Goal: Task Accomplishment & Management: Use online tool/utility

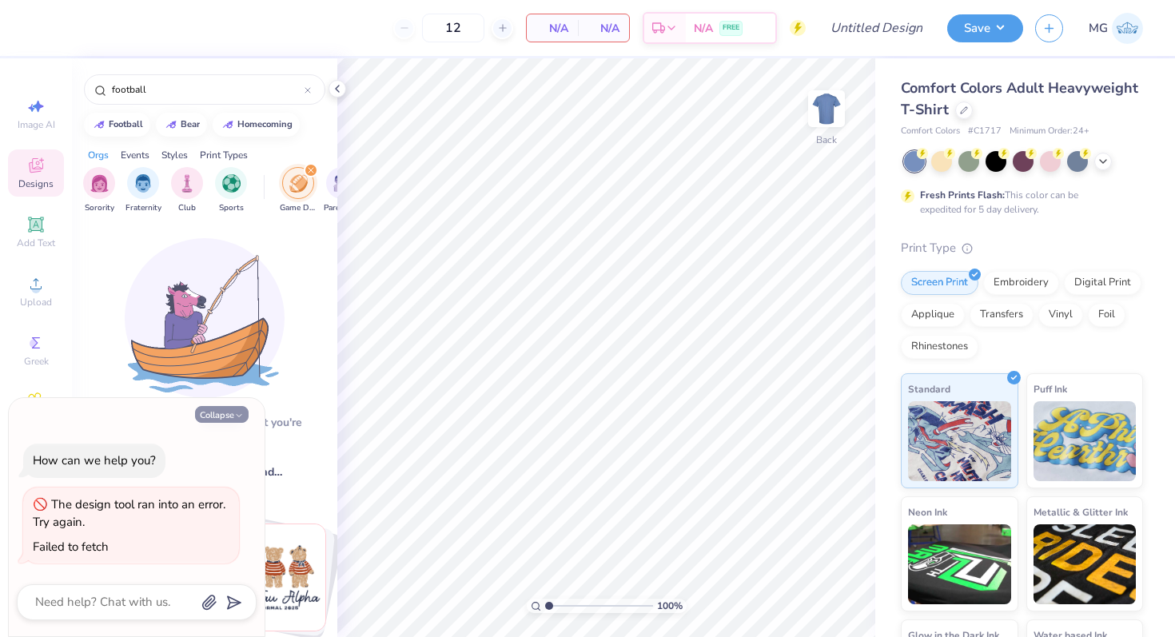
scroll to position [0, 35]
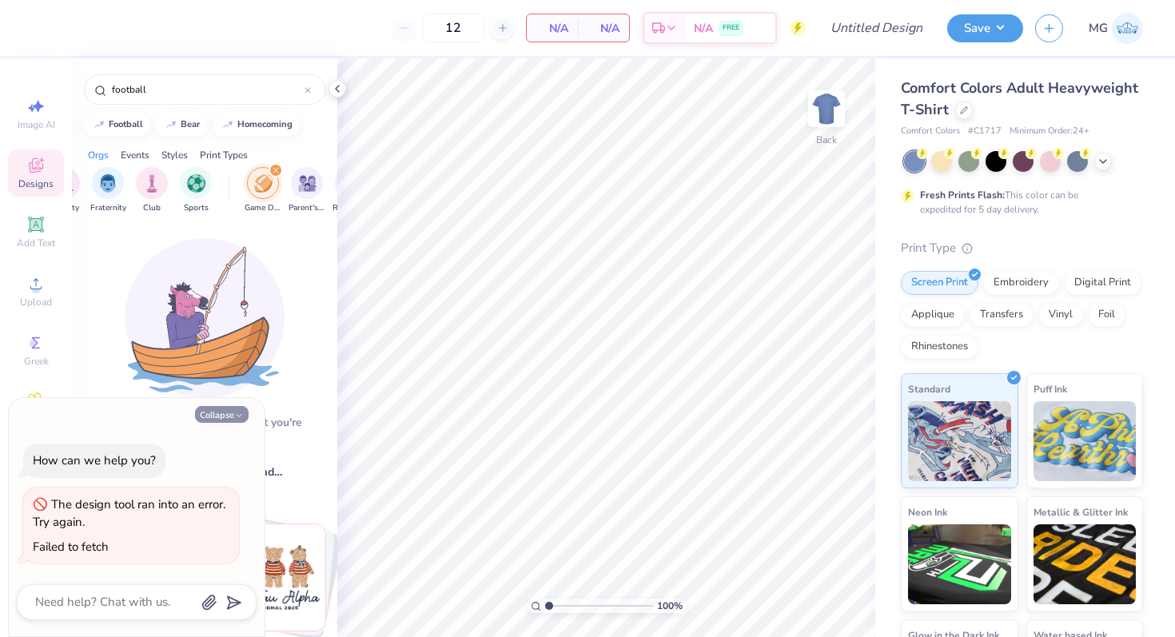
click at [203, 410] on button "Collapse" at bounding box center [222, 414] width 54 height 17
type textarea "x"
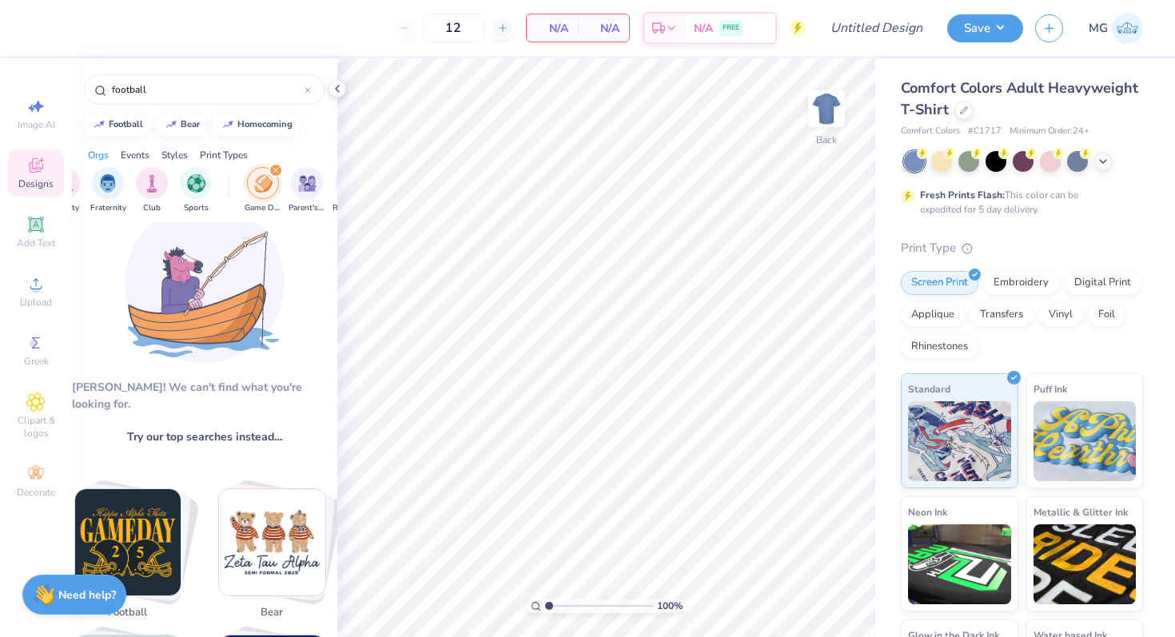
scroll to position [62, 0]
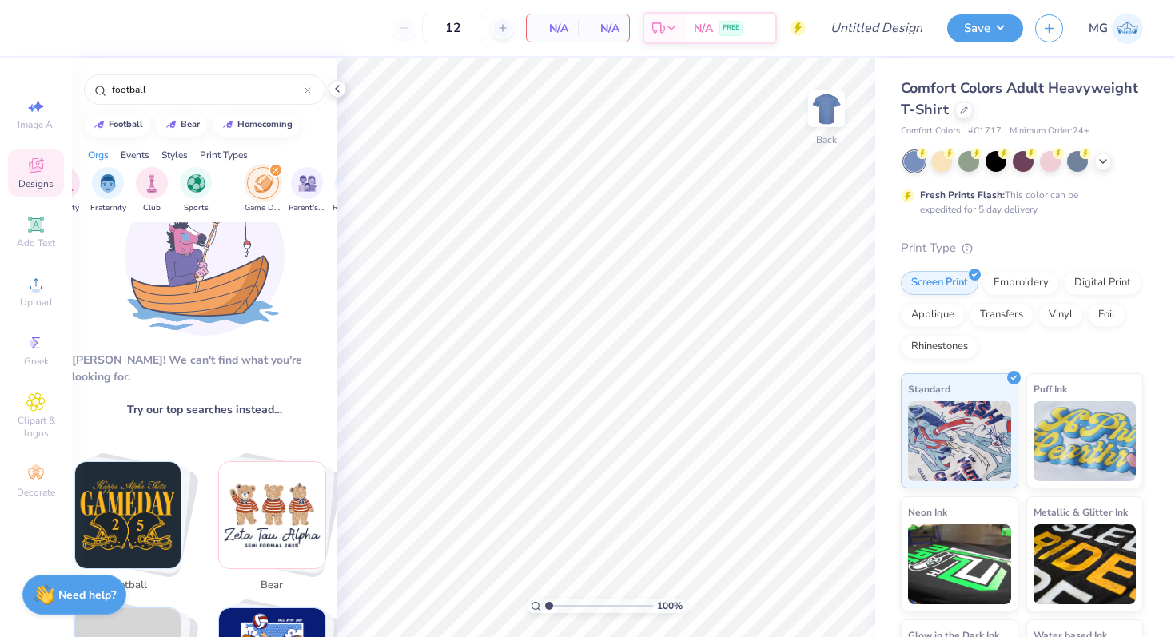
click at [112, 469] on img "Stack Card Button football" at bounding box center [128, 515] width 106 height 106
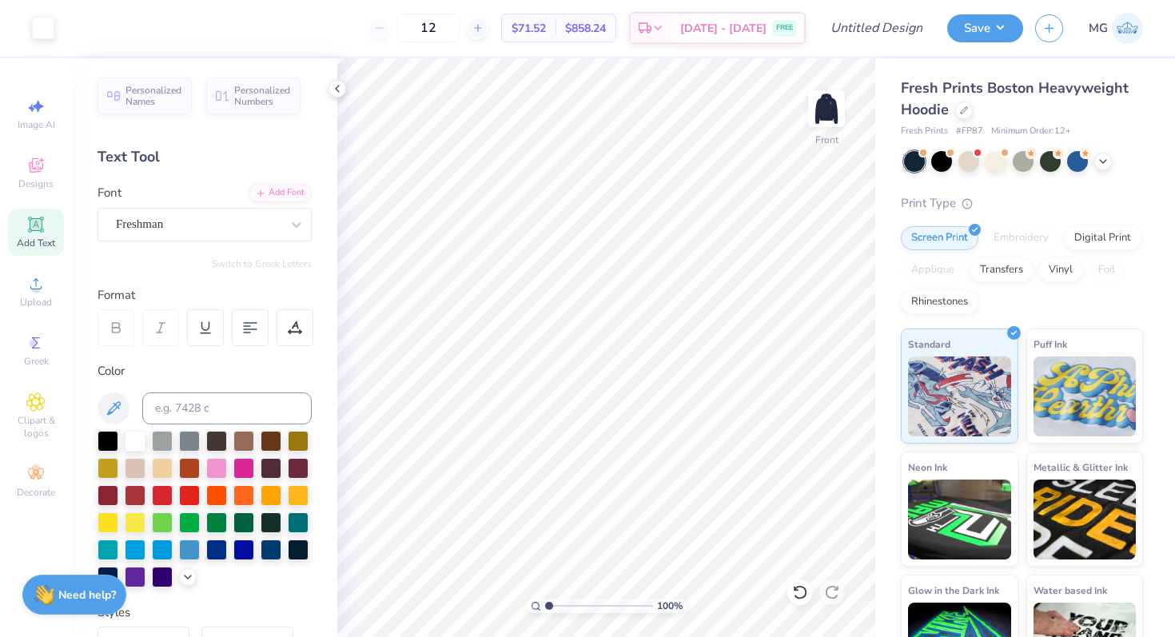
scroll to position [3, 0]
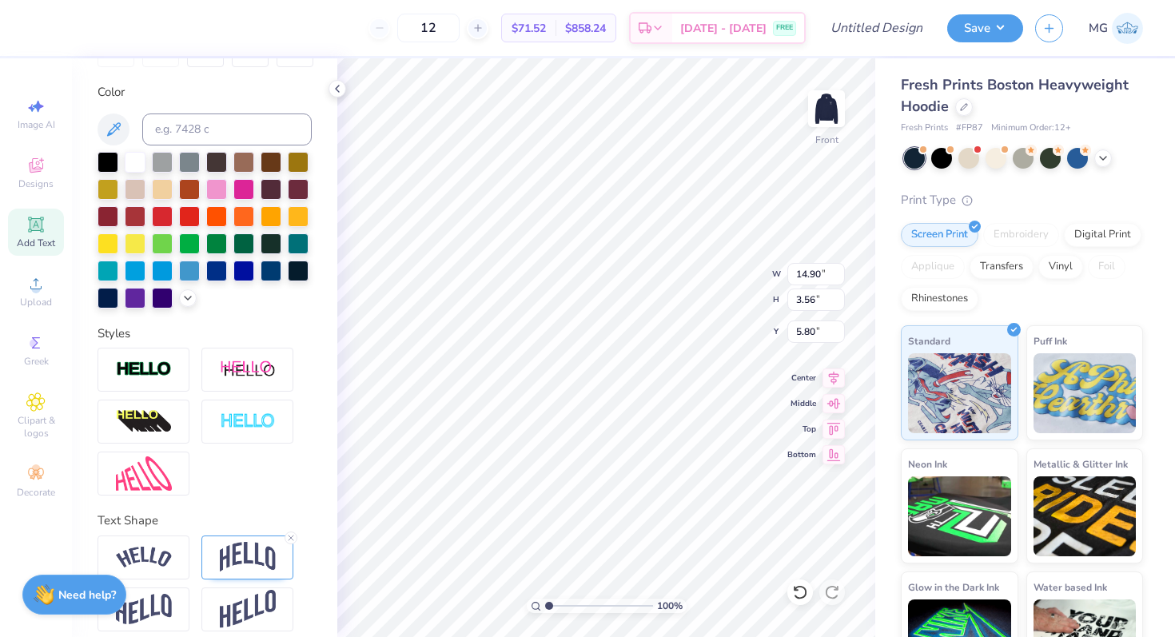
type input "13.07"
type input "3.12"
type input "5.83"
type input "6.57"
type input "7.12"
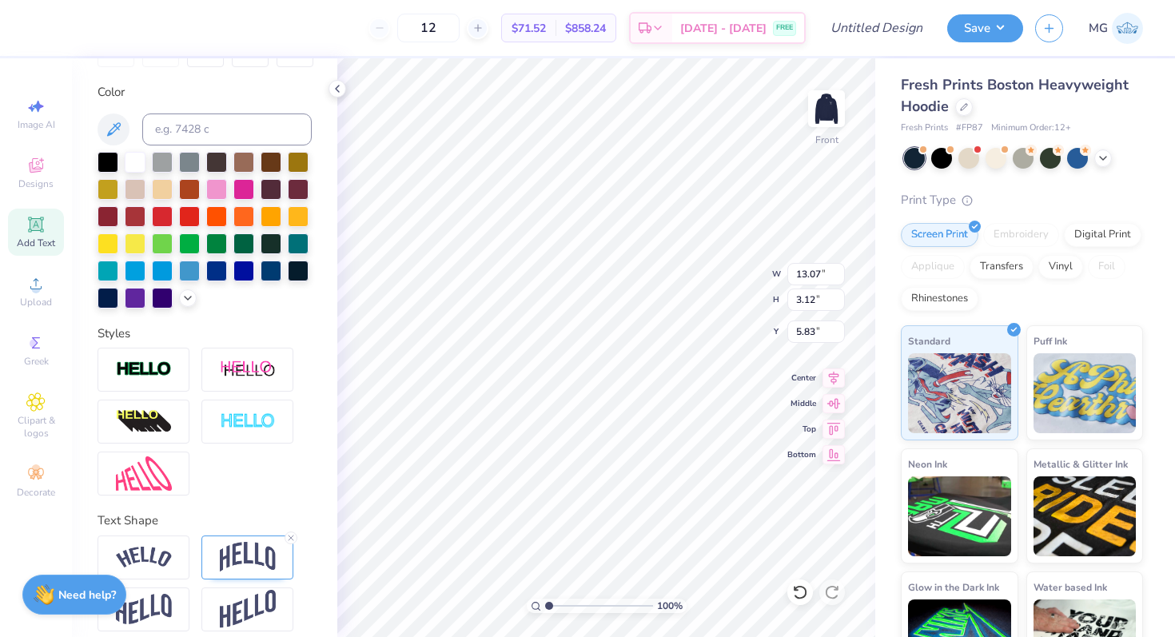
type input "8.36"
type input "5.59"
type input "6.06"
type input "8.33"
click at [832, 120] on img at bounding box center [826, 109] width 64 height 64
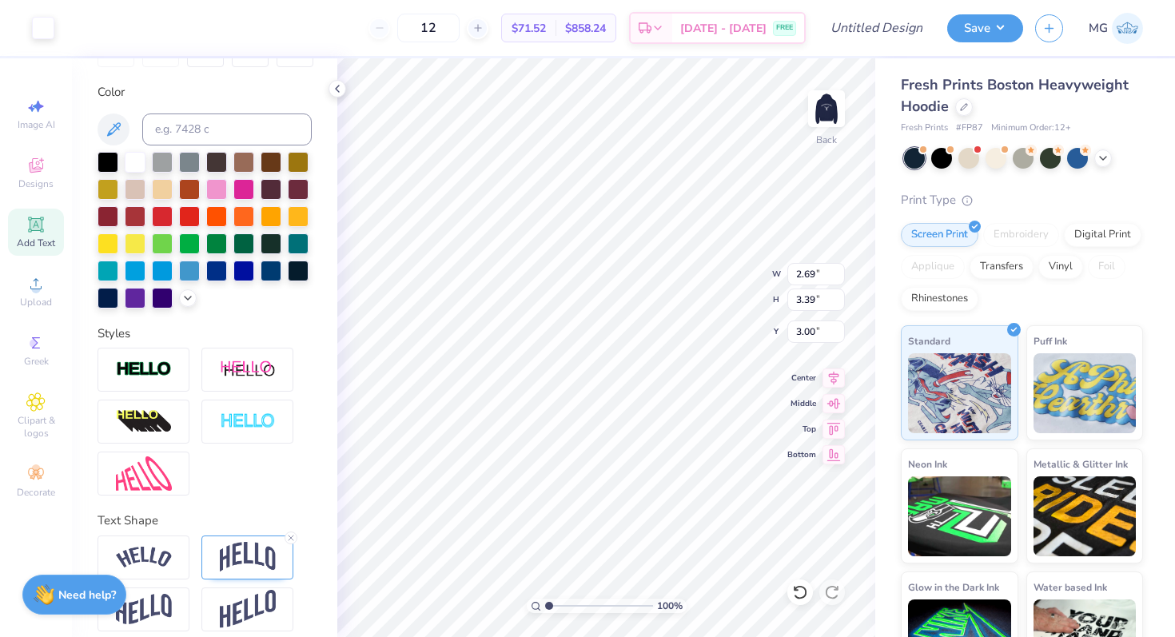
type input "2.29"
type input "2.89"
type input "1.92"
type input "2.43"
click at [836, 115] on img at bounding box center [826, 109] width 64 height 64
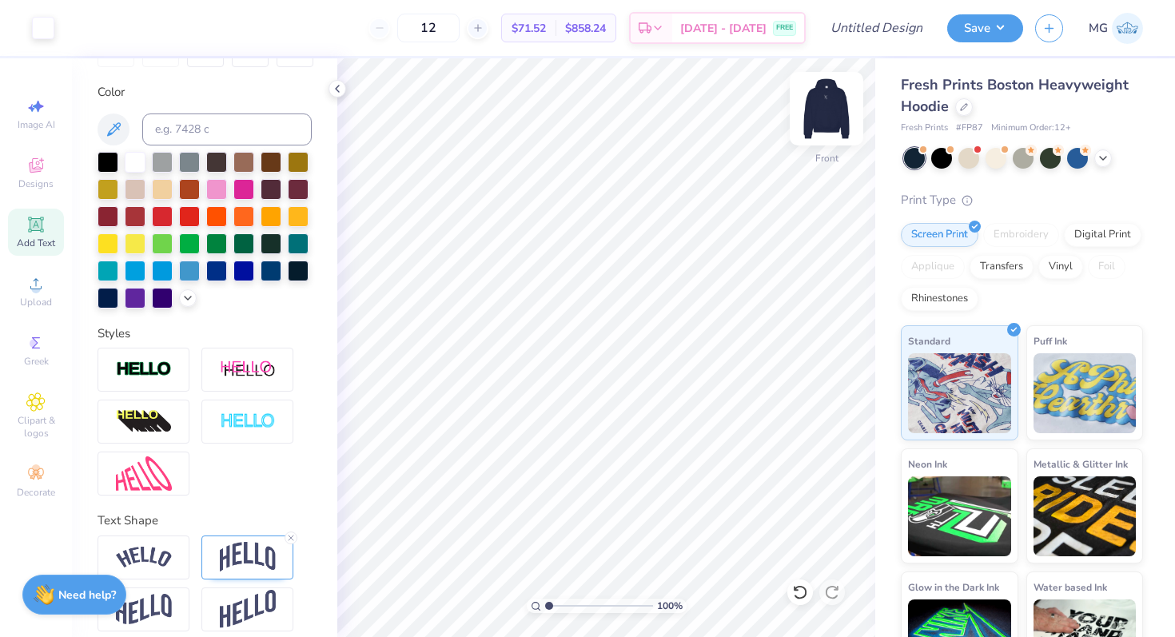
click at [834, 107] on img at bounding box center [826, 109] width 64 height 64
click at [918, 30] on input "Design Title" at bounding box center [896, 28] width 78 height 32
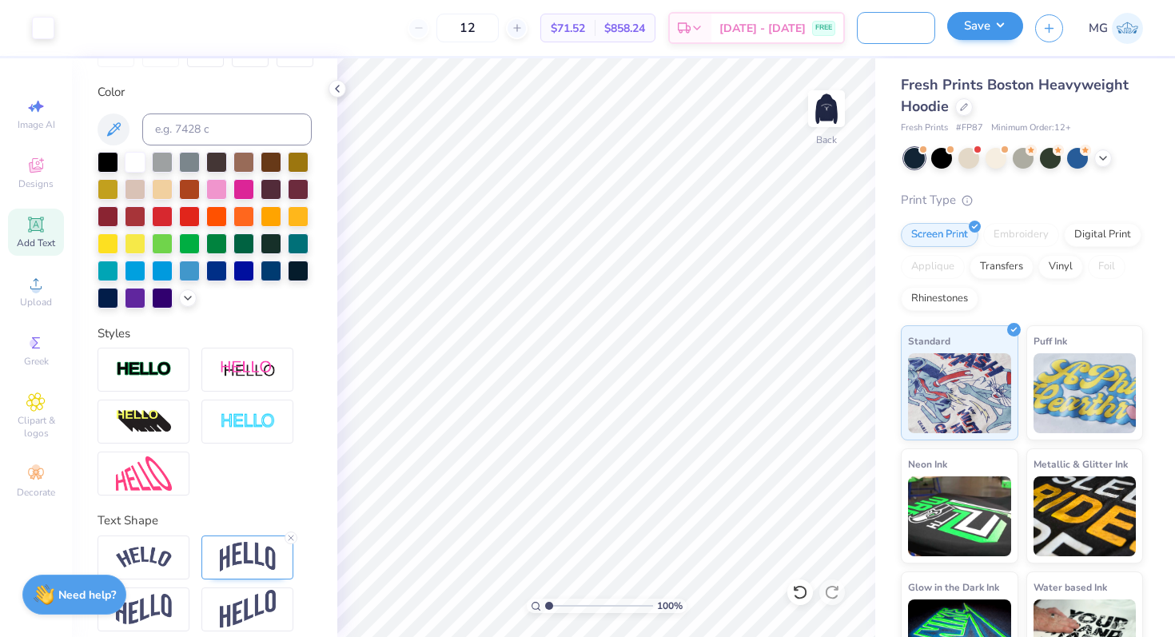
type input "AMA Hoodie Design 1"
drag, startPoint x: 979, startPoint y: 14, endPoint x: 977, endPoint y: 22, distance: 8.2
click at [979, 14] on button "Save" at bounding box center [985, 26] width 76 height 28
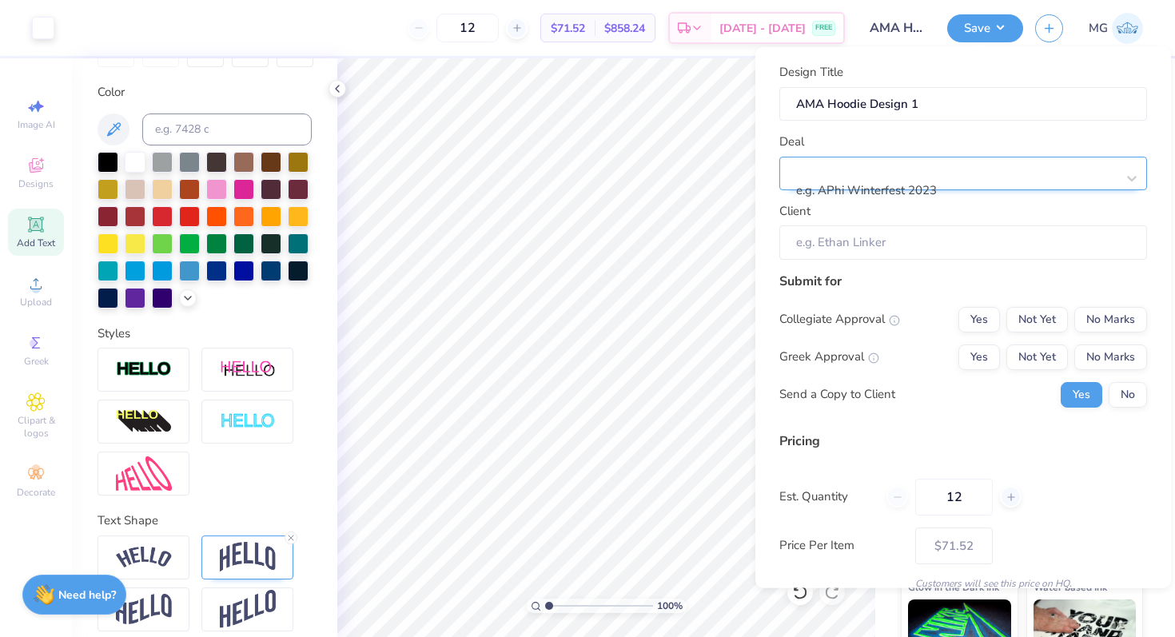
click at [913, 171] on div at bounding box center [957, 169] width 318 height 22
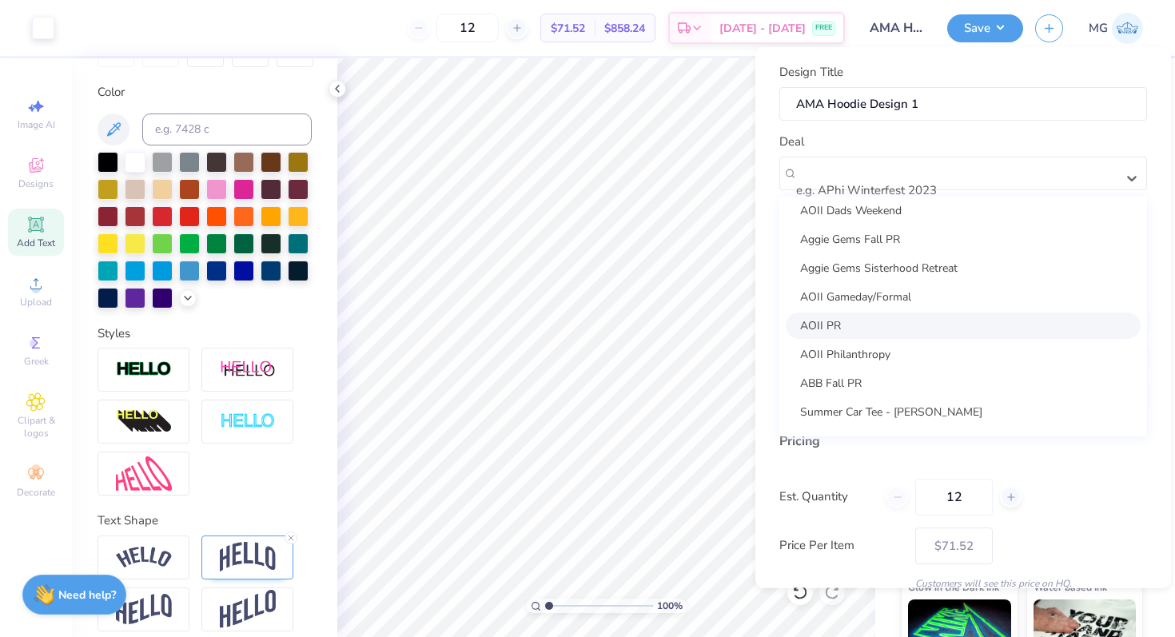
scroll to position [116, 0]
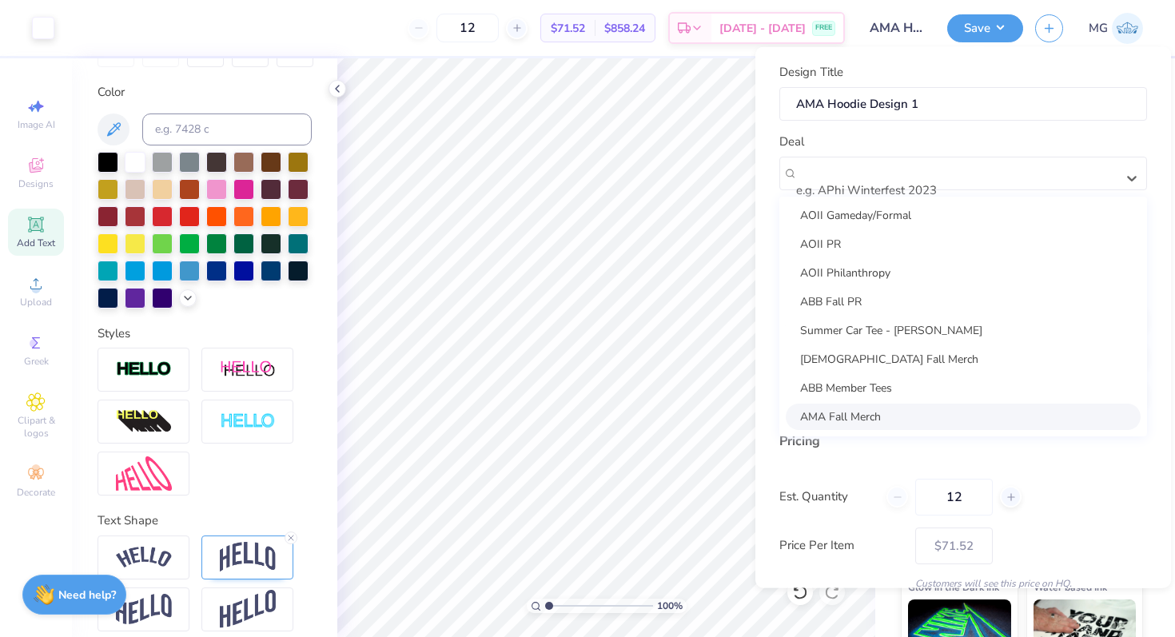
click at [858, 427] on div "AMA Fall Merch" at bounding box center [963, 416] width 355 height 26
type input "[PERSON_NAME]"
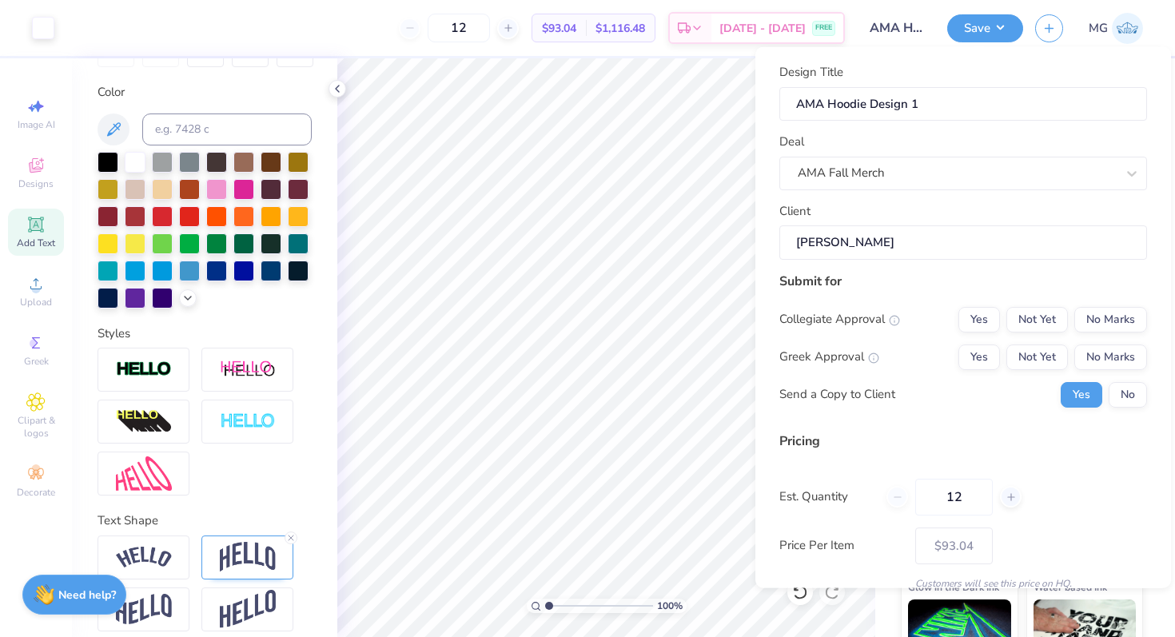
click at [939, 227] on input "[PERSON_NAME]" at bounding box center [963, 242] width 368 height 34
click at [1035, 320] on button "Not Yet" at bounding box center [1037, 319] width 62 height 26
click at [1097, 351] on button "No Marks" at bounding box center [1110, 357] width 73 height 26
click at [1124, 405] on button "No" at bounding box center [1128, 394] width 38 height 26
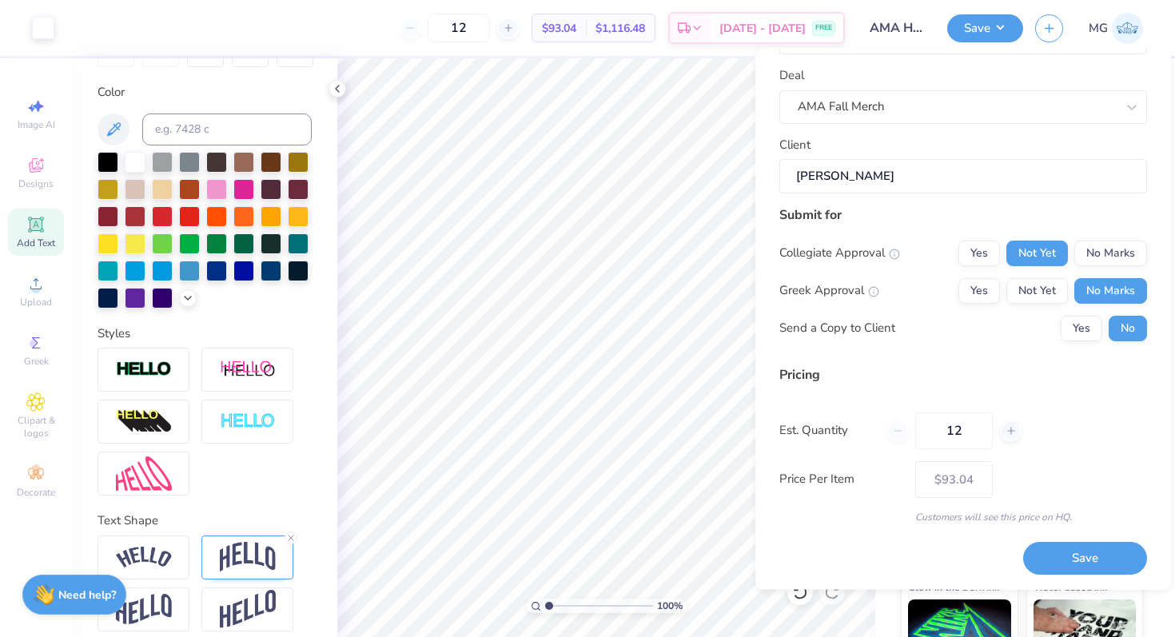
scroll to position [68, 0]
click at [1061, 555] on button "Save" at bounding box center [1085, 558] width 124 height 33
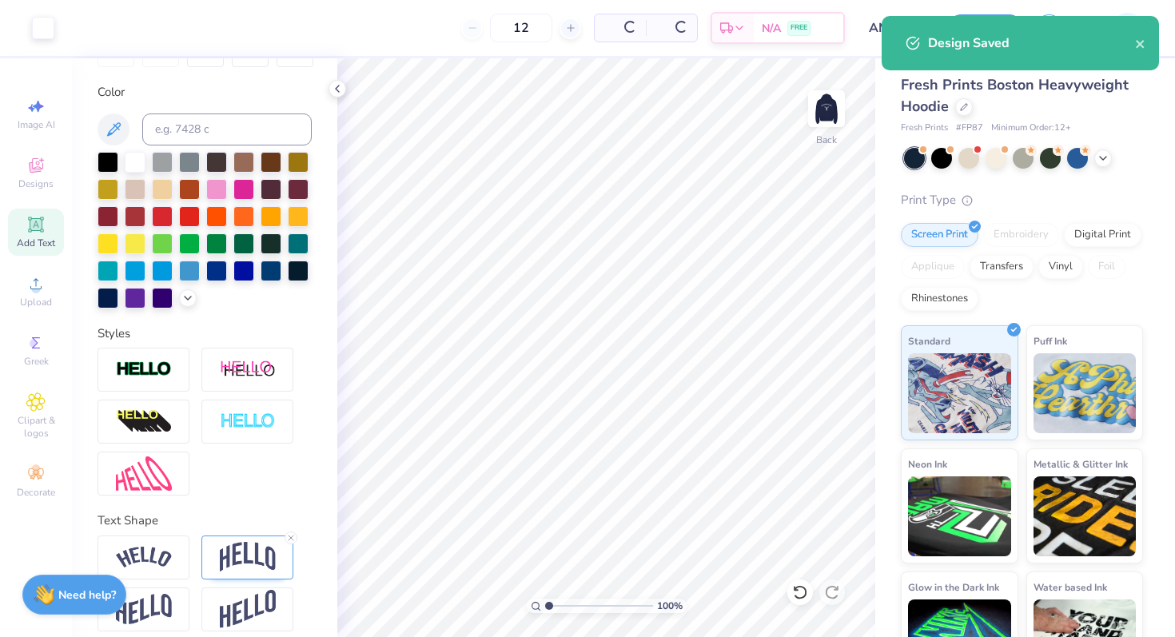
type input "$93.04"
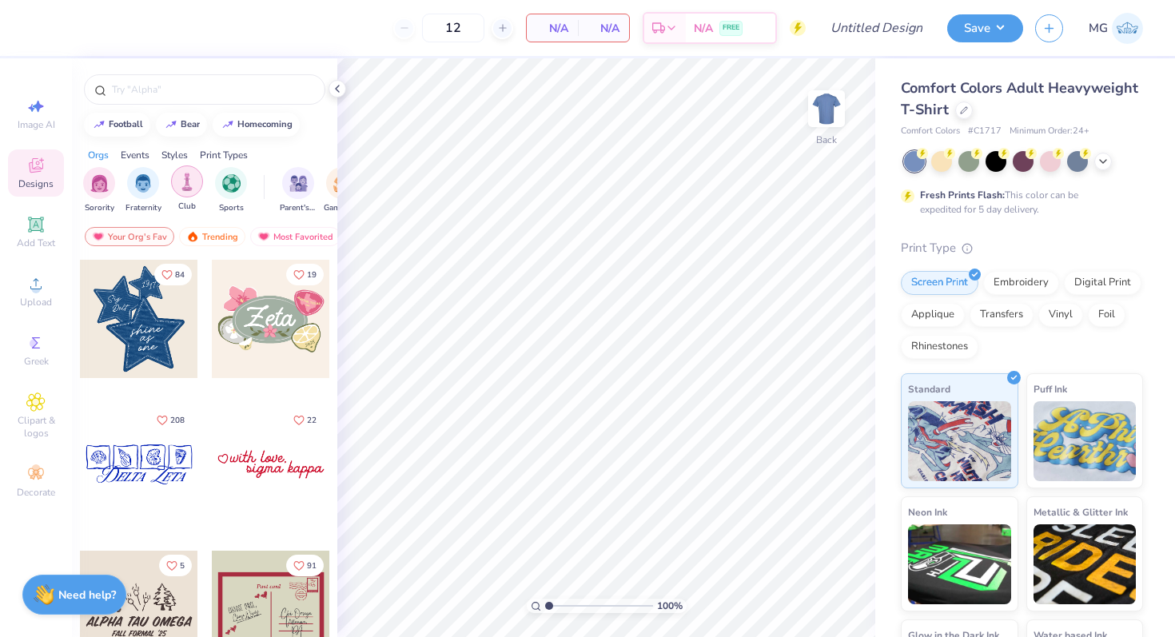
drag, startPoint x: 280, startPoint y: 200, endPoint x: 189, endPoint y: 196, distance: 91.2
click at [189, 196] on div "Sorority Fraternity Club Sports Parent's Weekend Game Day Rush & Bid PR & Gener…" at bounding box center [204, 192] width 265 height 60
click at [333, 193] on div "filter for Game Day" at bounding box center [342, 181] width 32 height 32
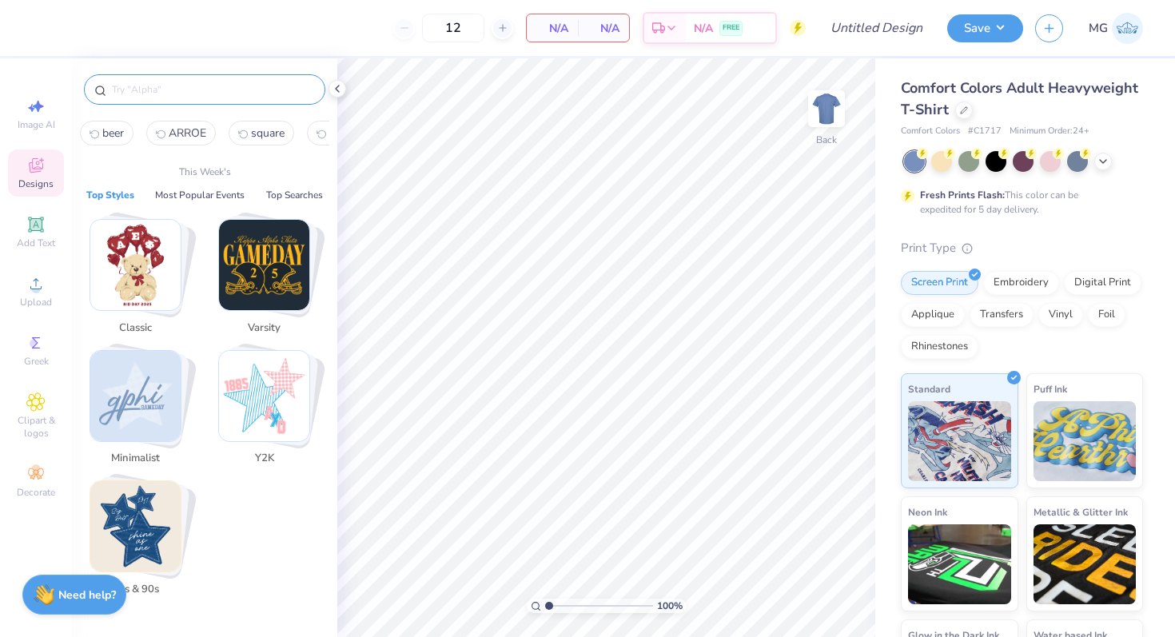
click at [178, 94] on input "text" at bounding box center [212, 90] width 205 height 16
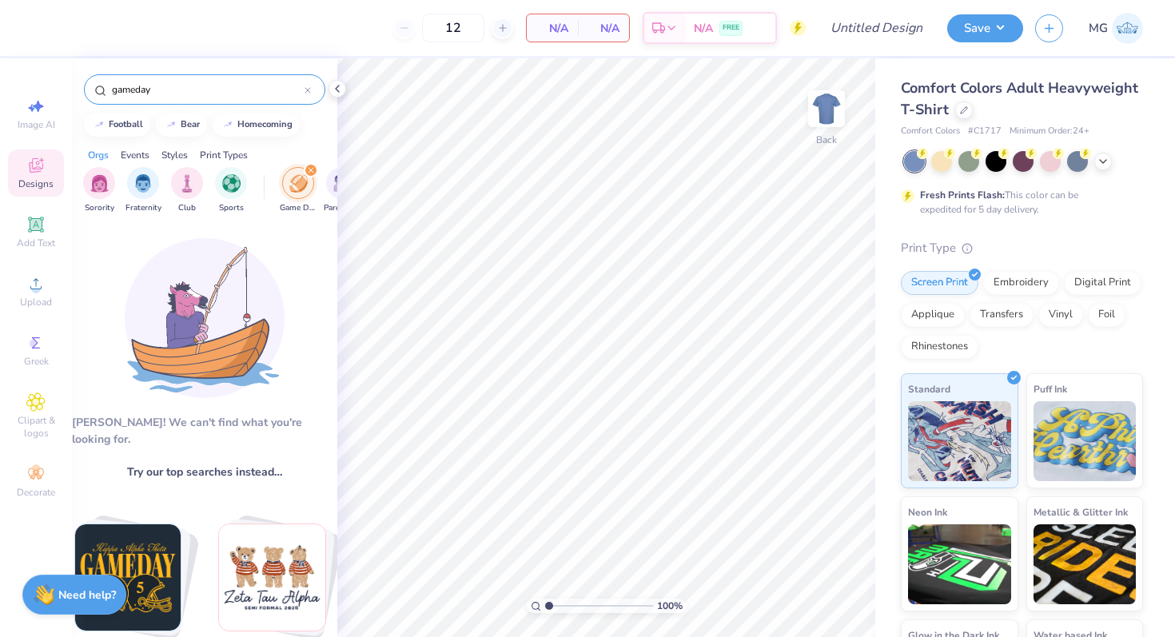
type input "gameday"
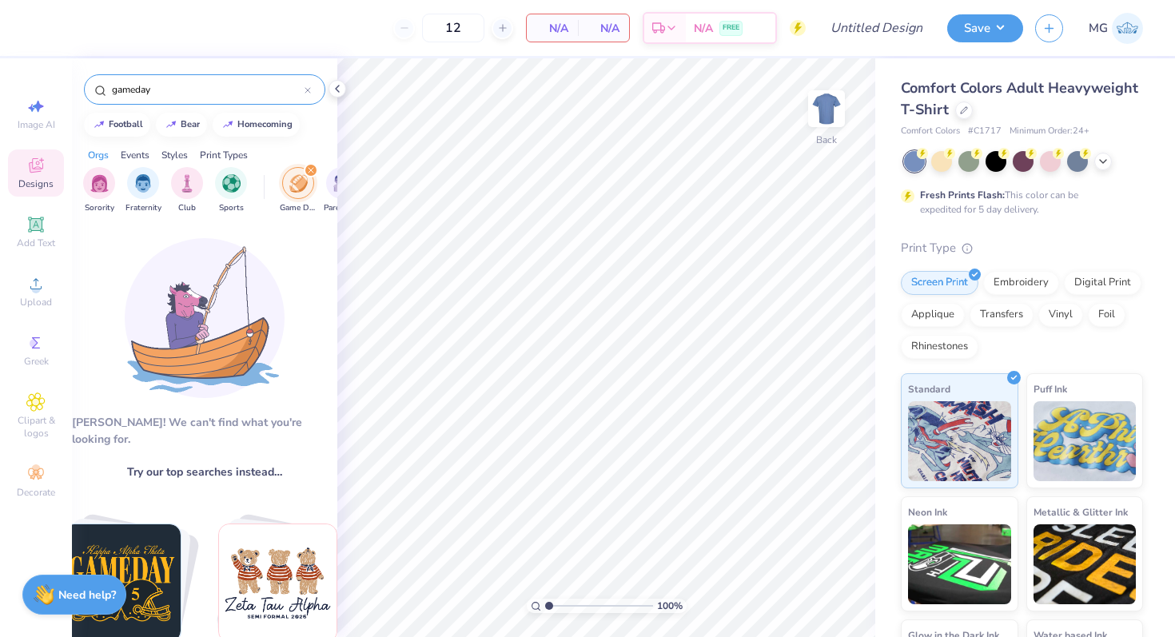
drag, startPoint x: 187, startPoint y: 106, endPoint x: 183, endPoint y: 98, distance: 8.9
click at [187, 103] on div "gameday" at bounding box center [204, 85] width 265 height 54
click at [164, 89] on input "gameday" at bounding box center [207, 90] width 194 height 16
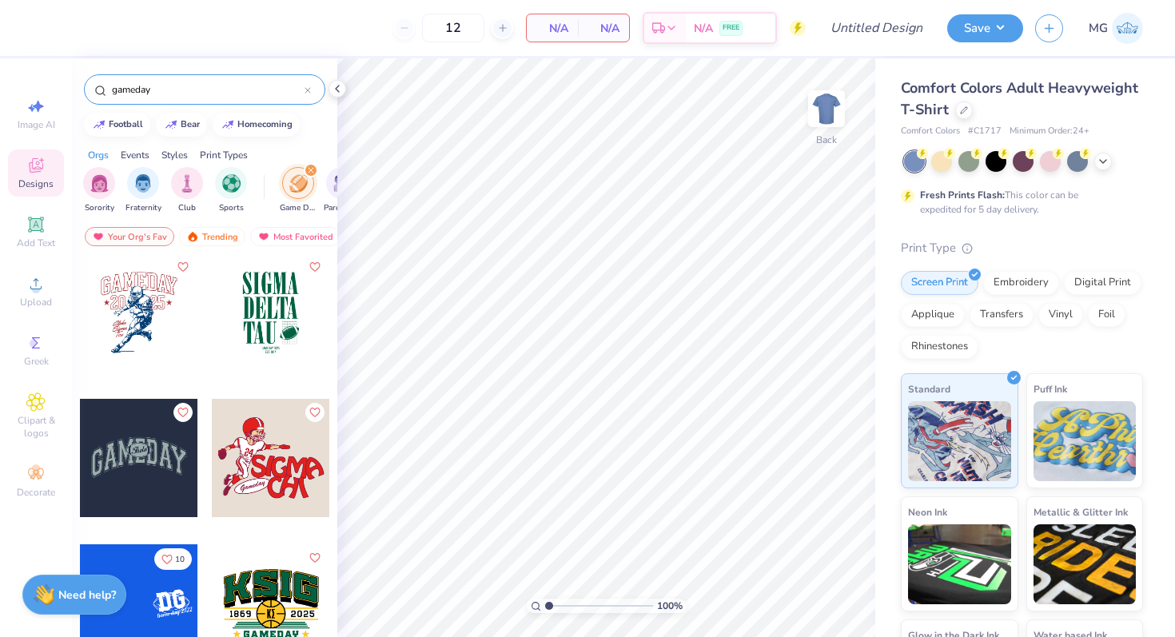
scroll to position [1169, 0]
click at [812, 125] on img at bounding box center [826, 109] width 64 height 64
click at [121, 301] on div at bounding box center [139, 313] width 118 height 118
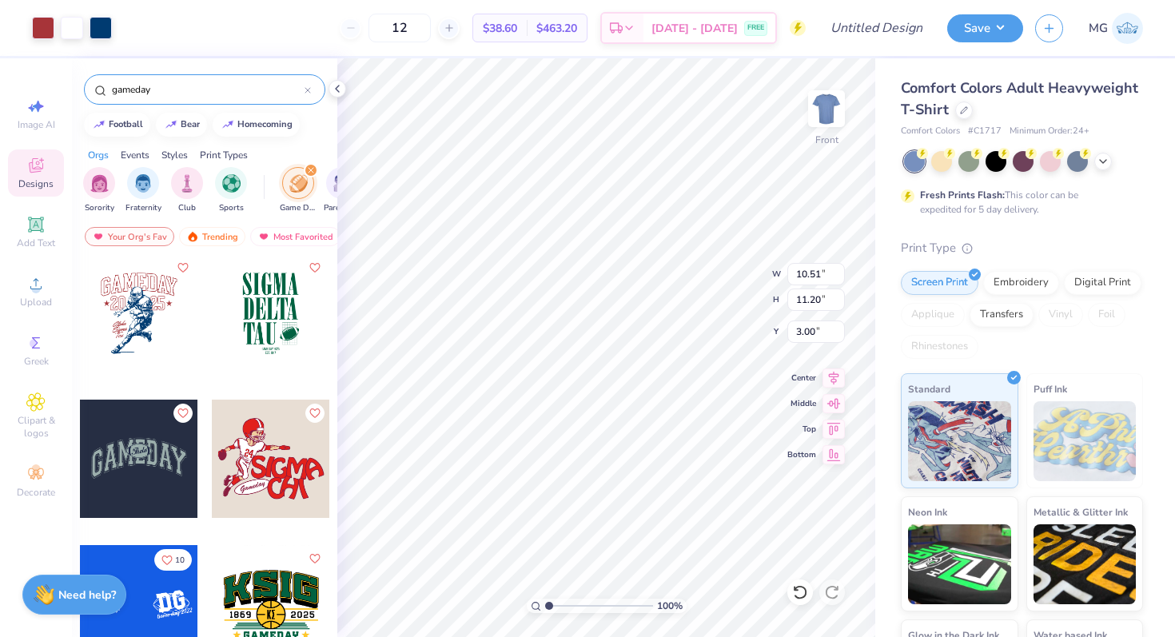
click at [1090, 157] on div at bounding box center [1023, 161] width 239 height 21
click at [1097, 160] on icon at bounding box center [1103, 159] width 13 height 13
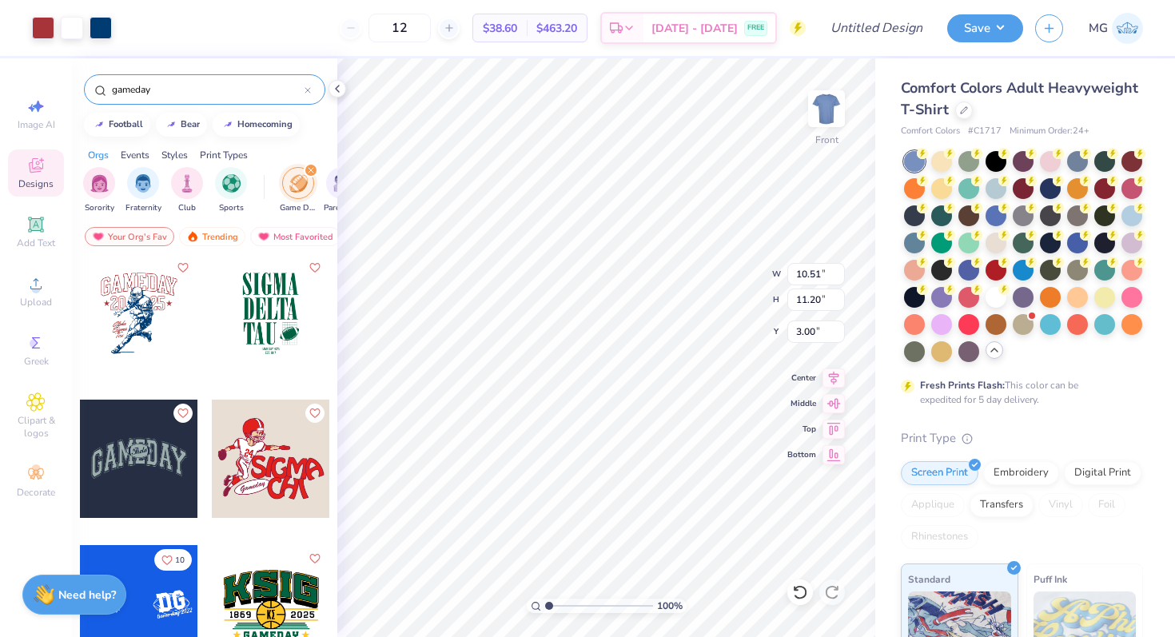
click at [906, 336] on div at bounding box center [1023, 256] width 239 height 211
click at [985, 306] on div at bounding box center [995, 295] width 21 height 21
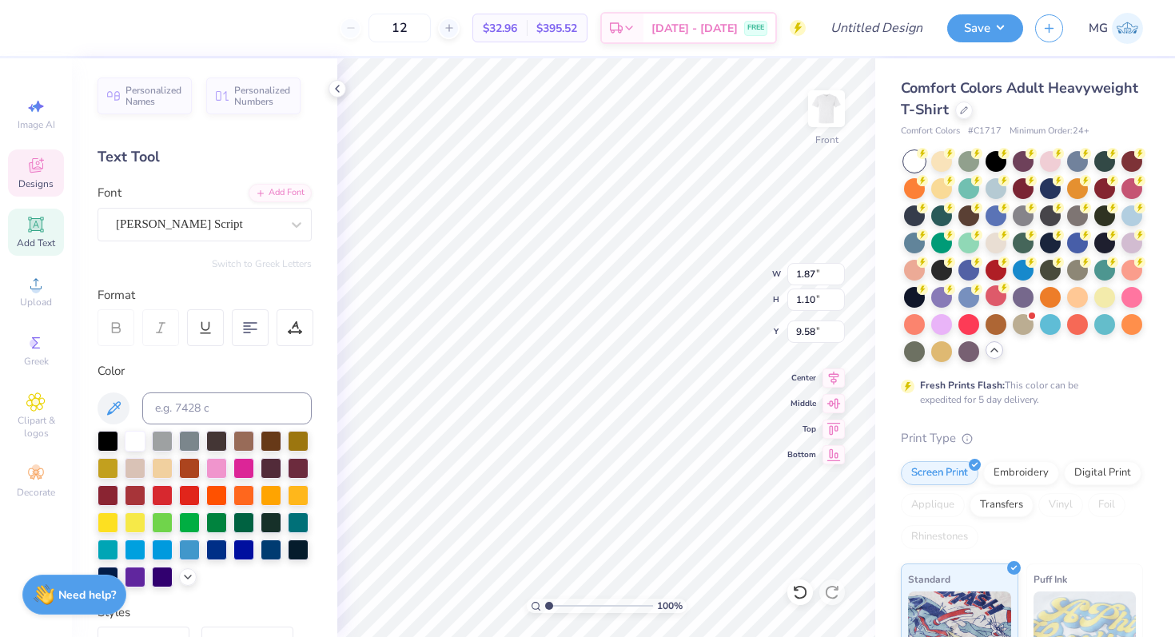
scroll to position [13, 2]
type textarea "Aggie"
type input "2.08"
type input "1.00"
type input "10.46"
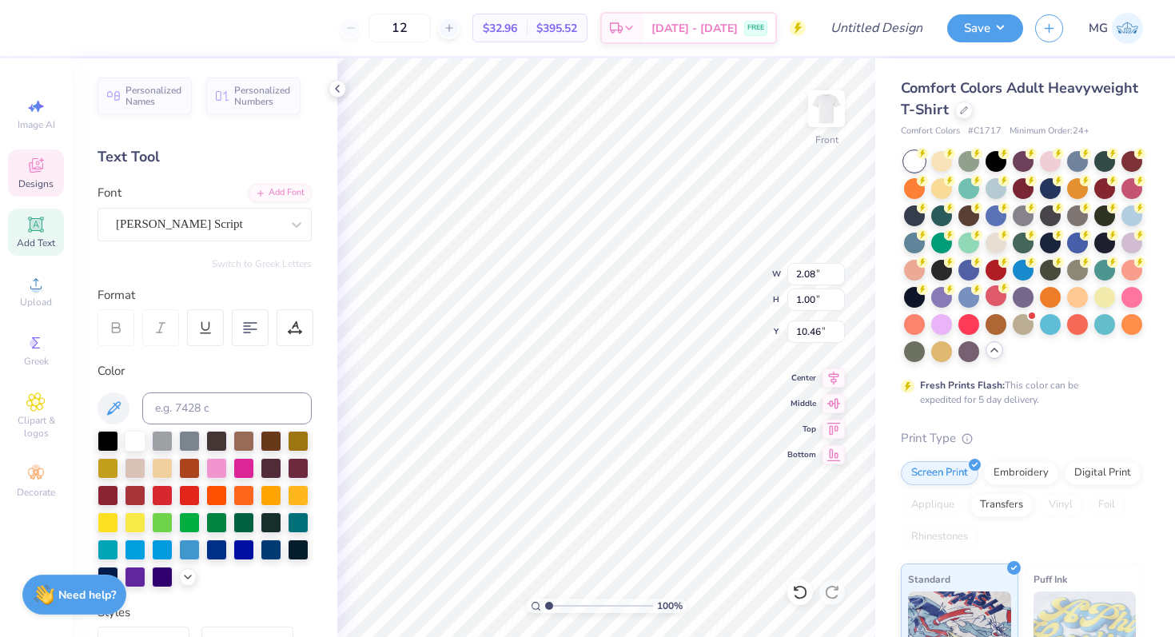
scroll to position [13, 2]
type textarea "Mens"
type input "9.56"
type input "1.70"
type input "0.87"
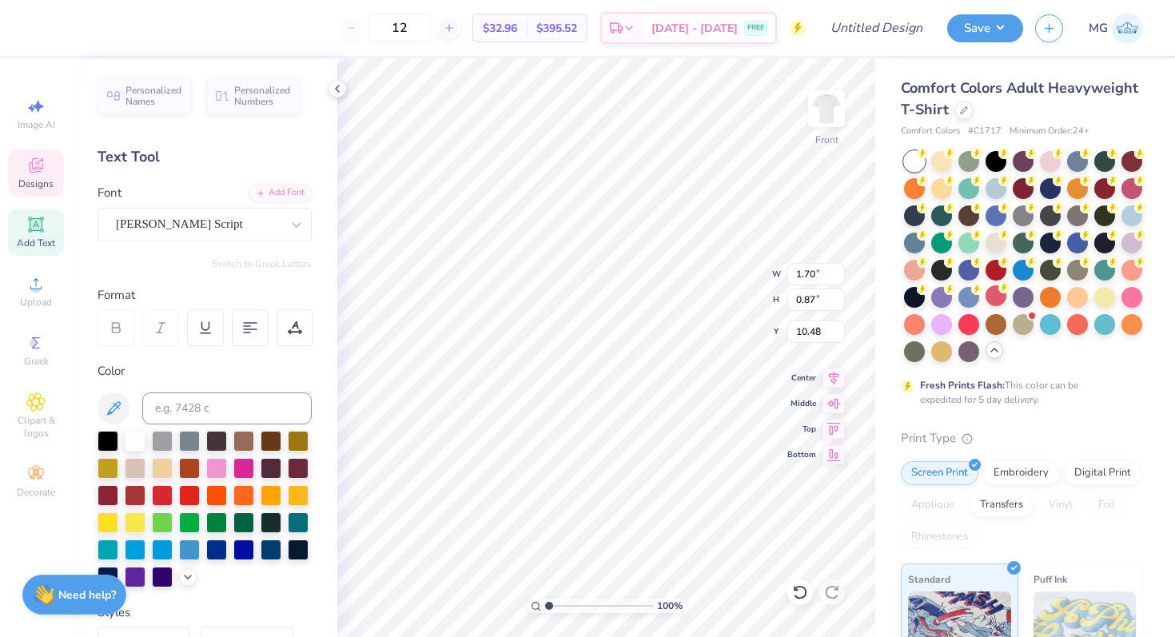
type input "9.56"
type input "1.82"
type input "1.05"
type input "1.70"
type input "0.87"
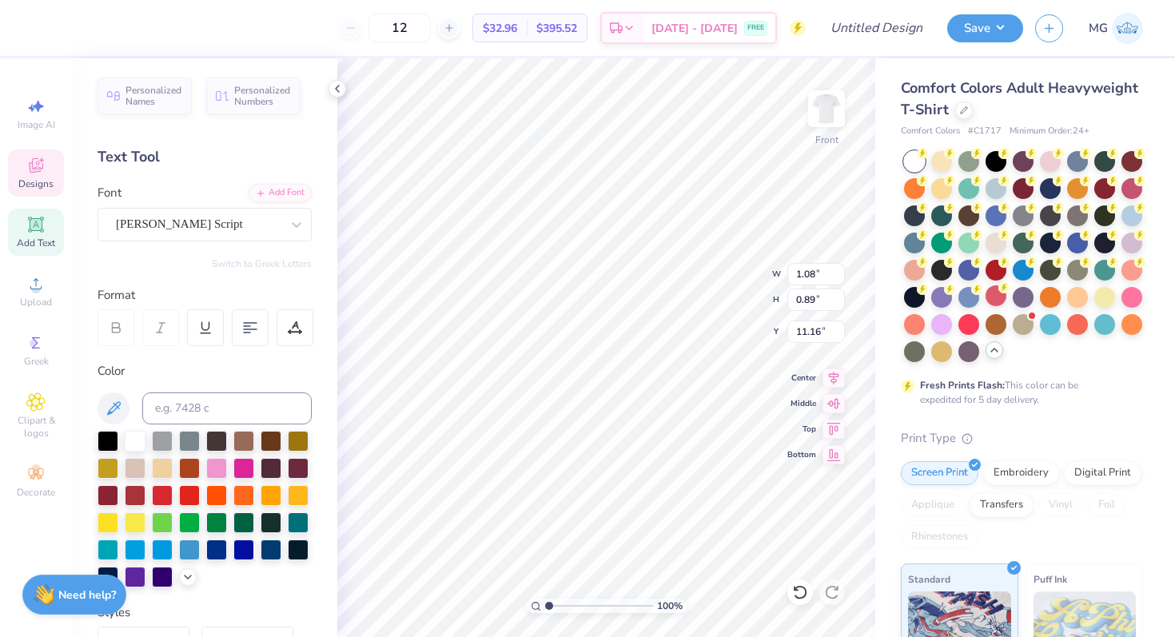
scroll to position [13, 3]
type textarea "Alliance"
type input "10.61"
click at [49, 36] on div at bounding box center [43, 26] width 22 height 22
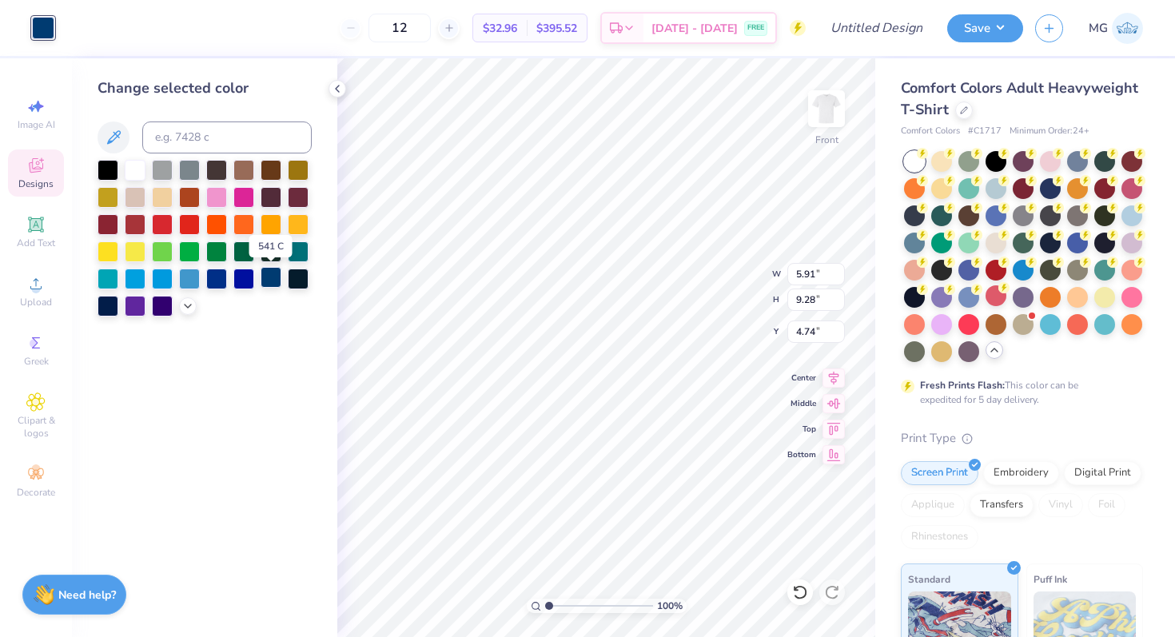
click at [264, 273] on div at bounding box center [271, 277] width 21 height 21
click at [98, 303] on div at bounding box center [108, 304] width 21 height 21
click at [337, 326] on div "Art colors 12 $32.96 Per Item $395.52 Total Est. Delivery Sep 8 - 11 FREE Desig…" at bounding box center [587, 318] width 1175 height 637
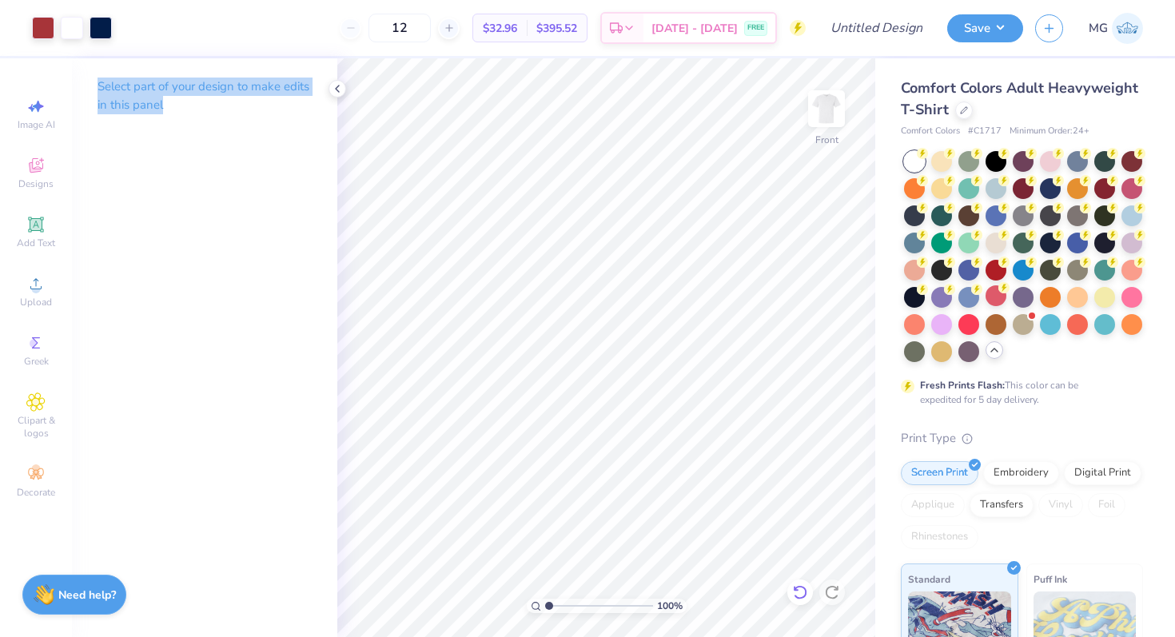
click at [798, 597] on icon at bounding box center [800, 592] width 14 height 14
click at [803, 597] on icon at bounding box center [800, 592] width 14 height 14
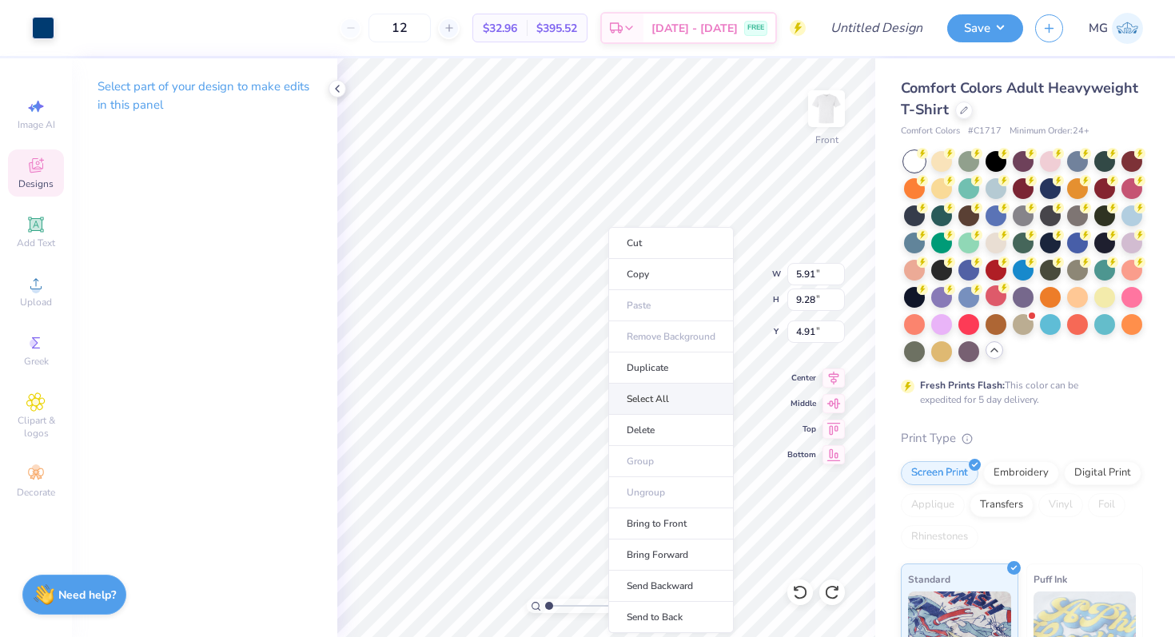
click at [647, 396] on li "Select All" at bounding box center [670, 399] width 125 height 31
type input "10.51"
type input "11.20"
type input "3.00"
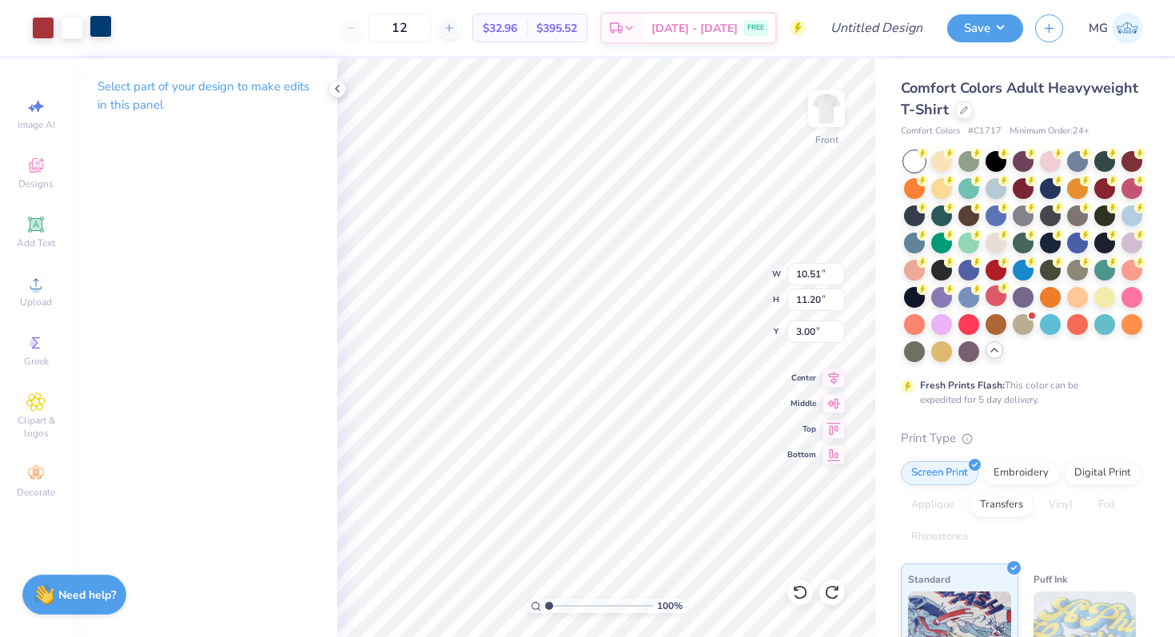
click at [95, 28] on div at bounding box center [101, 26] width 22 height 22
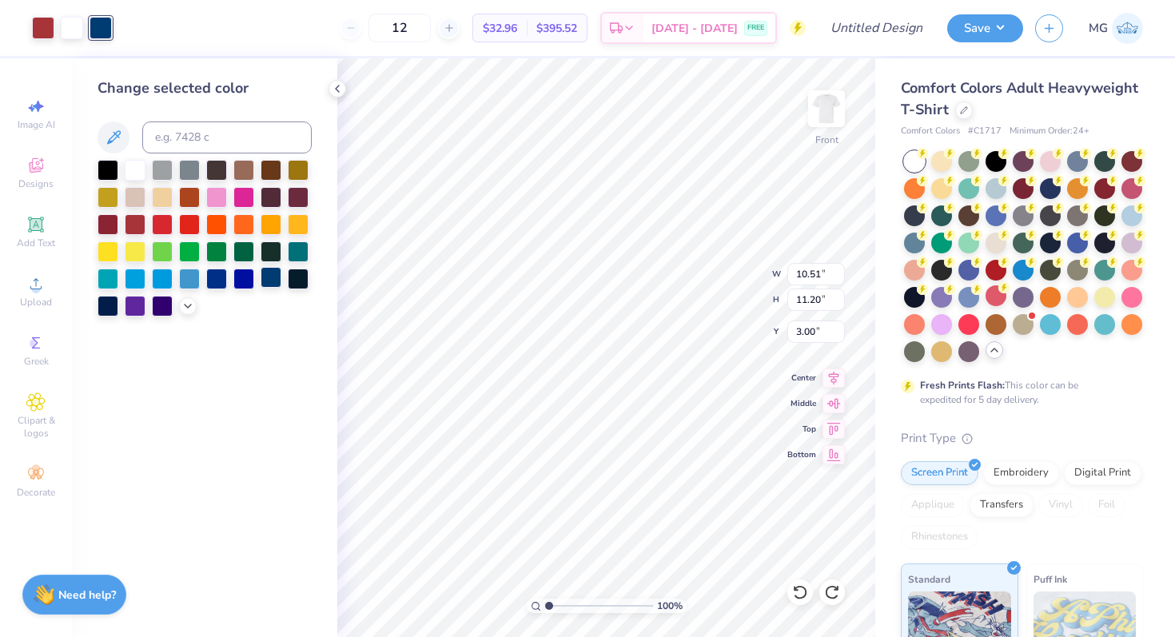
click at [262, 276] on div at bounding box center [271, 277] width 21 height 21
click at [269, 280] on div at bounding box center [271, 277] width 21 height 21
click at [106, 315] on div at bounding box center [108, 304] width 21 height 21
click at [44, 25] on div at bounding box center [43, 26] width 22 height 22
click at [106, 223] on div at bounding box center [108, 223] width 21 height 21
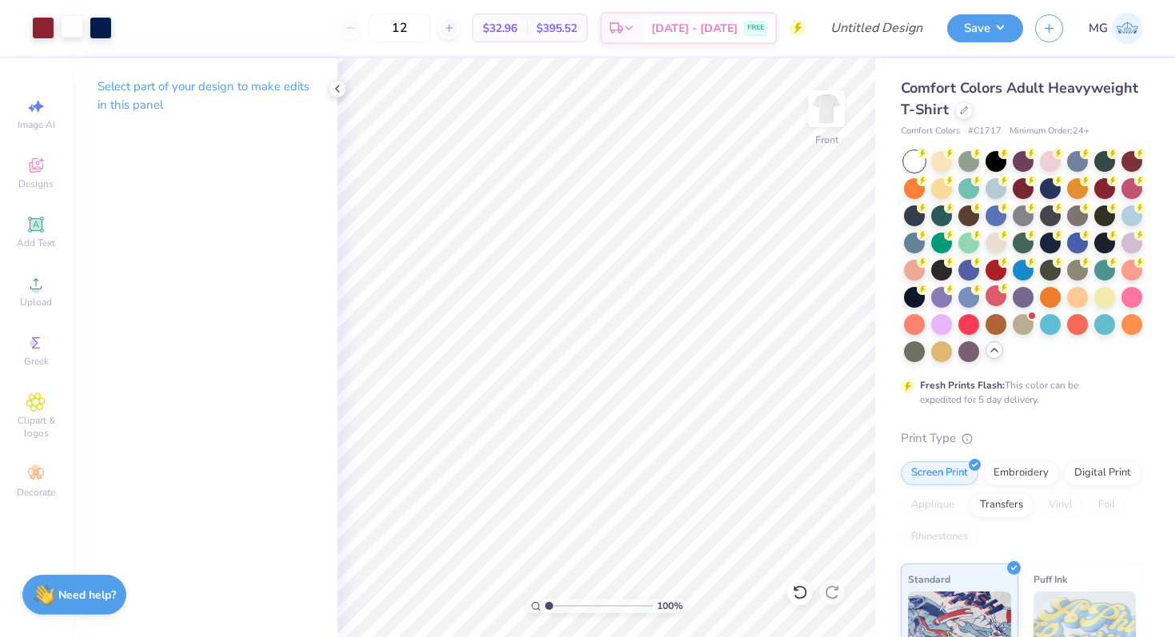
click at [75, 31] on div at bounding box center [72, 26] width 22 height 22
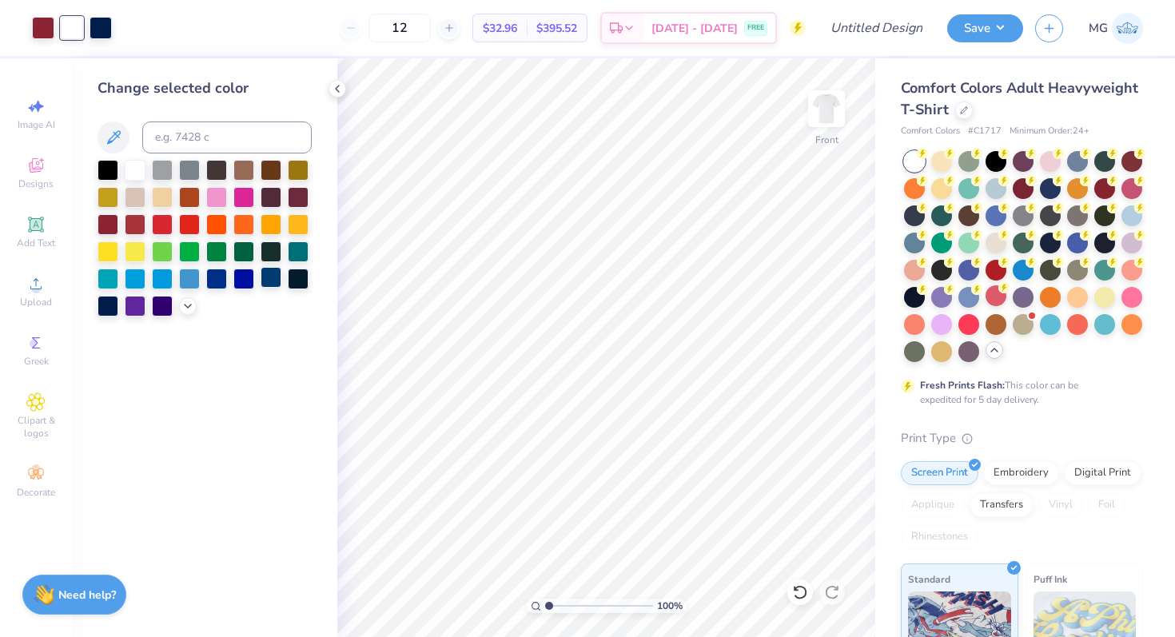
click at [264, 277] on div at bounding box center [271, 277] width 21 height 21
click at [161, 166] on div at bounding box center [162, 168] width 21 height 21
click at [125, 169] on div at bounding box center [135, 168] width 21 height 21
click at [822, 121] on img at bounding box center [826, 109] width 64 height 64
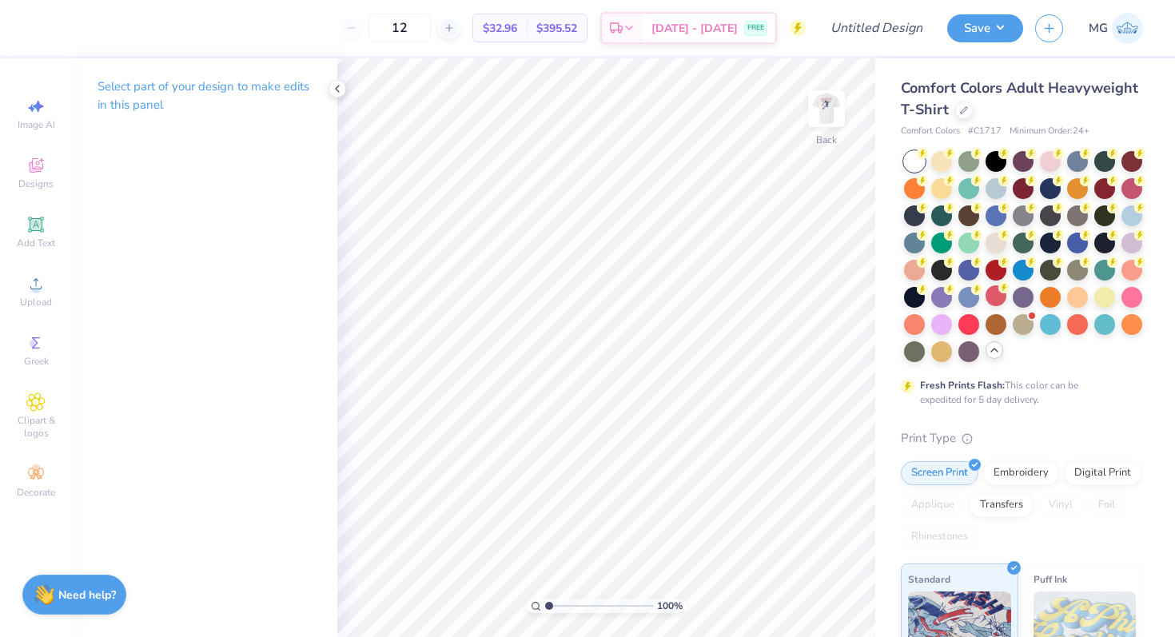
click at [327, 90] on div "Select part of your design to make edits in this panel" at bounding box center [204, 101] width 265 height 87
click at [343, 90] on icon at bounding box center [337, 88] width 13 height 13
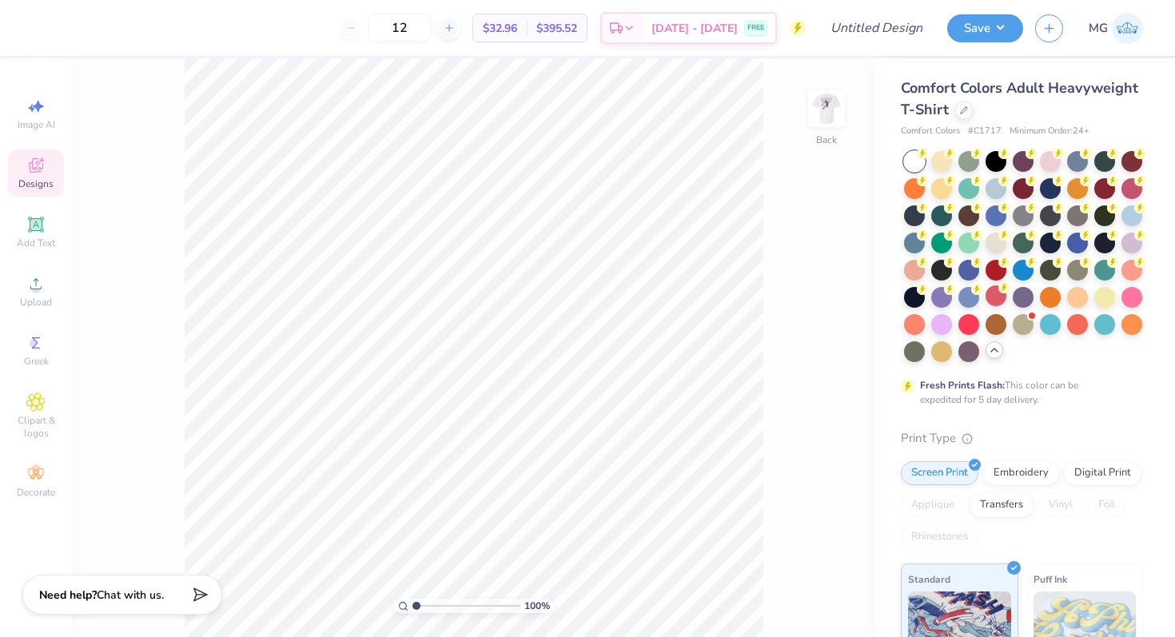
click at [27, 170] on icon at bounding box center [35, 165] width 19 height 19
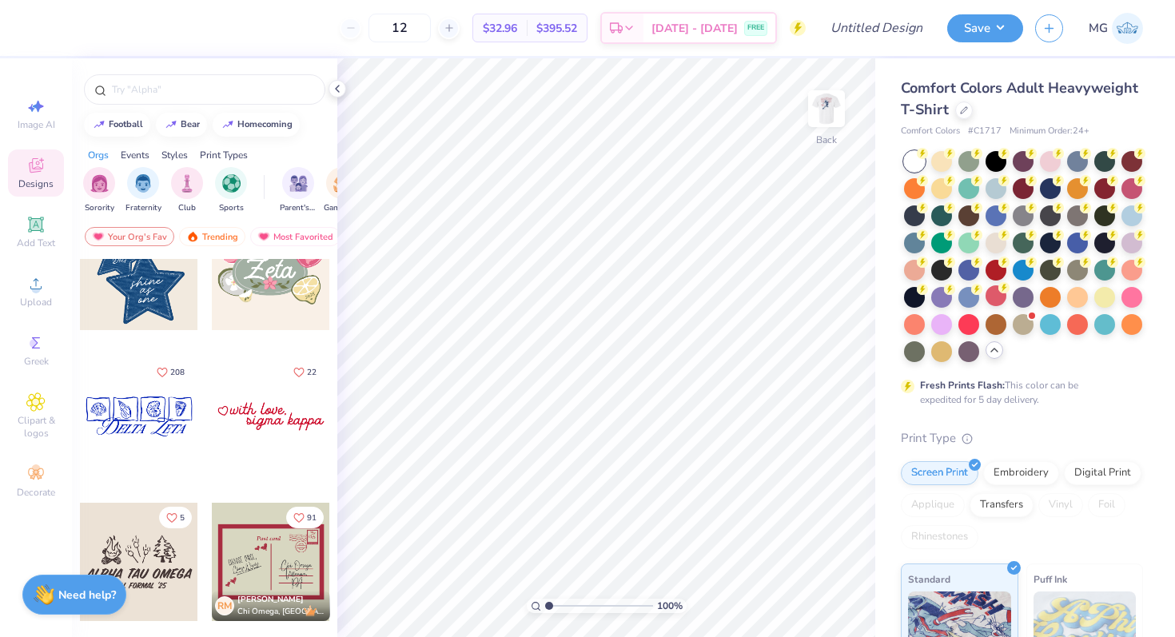
scroll to position [123, 0]
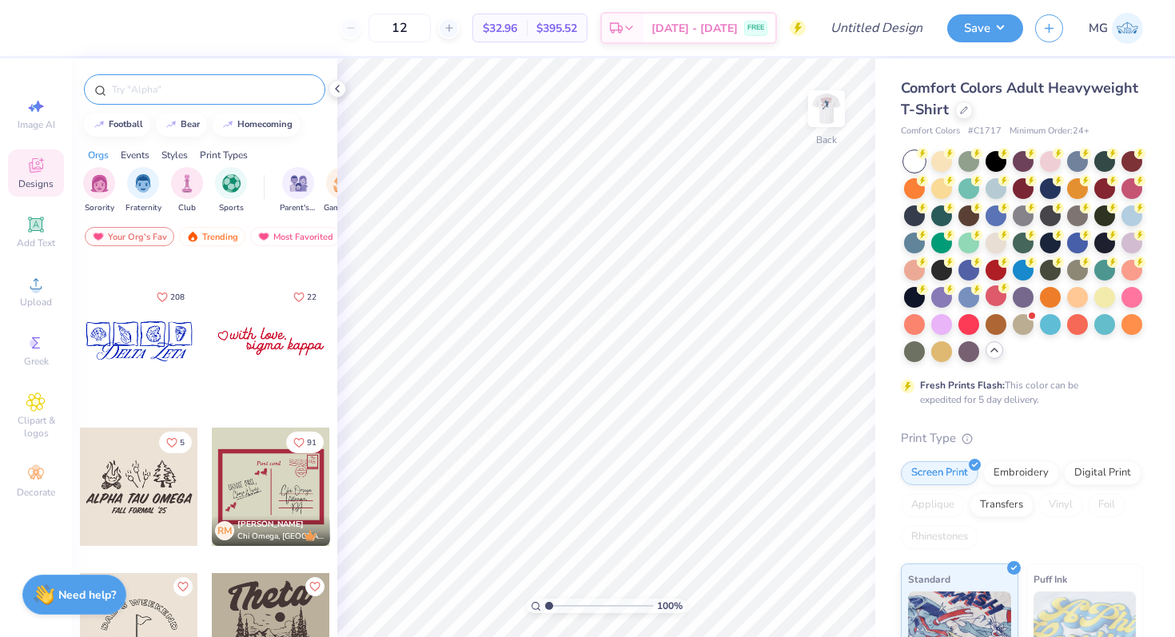
click at [158, 76] on div at bounding box center [204, 89] width 241 height 30
click at [157, 78] on div at bounding box center [204, 89] width 241 height 30
click at [157, 86] on input "text" at bounding box center [212, 90] width 205 height 16
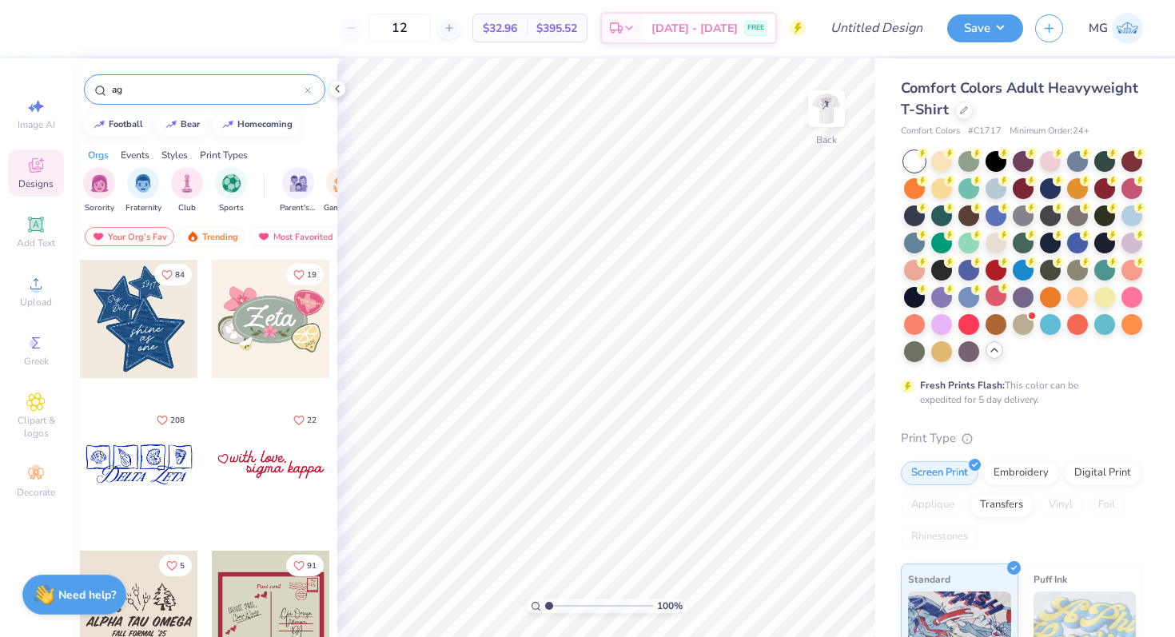
type input "a"
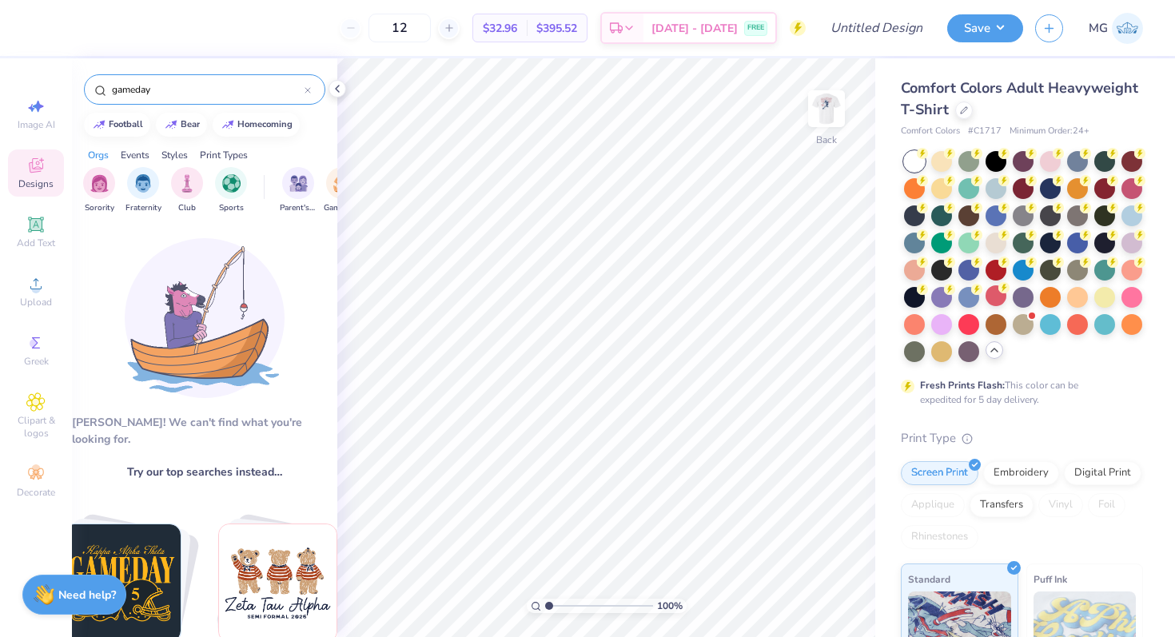
click at [127, 535] on img "Stack Card Button football" at bounding box center [121, 582] width 117 height 117
type input "football"
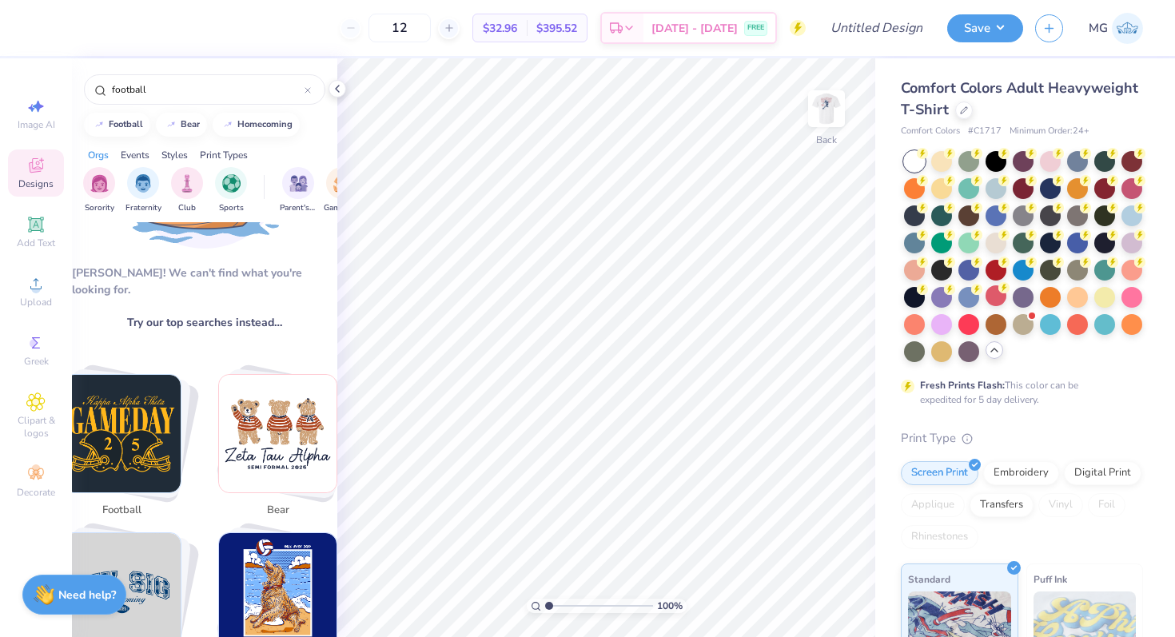
scroll to position [161, 0]
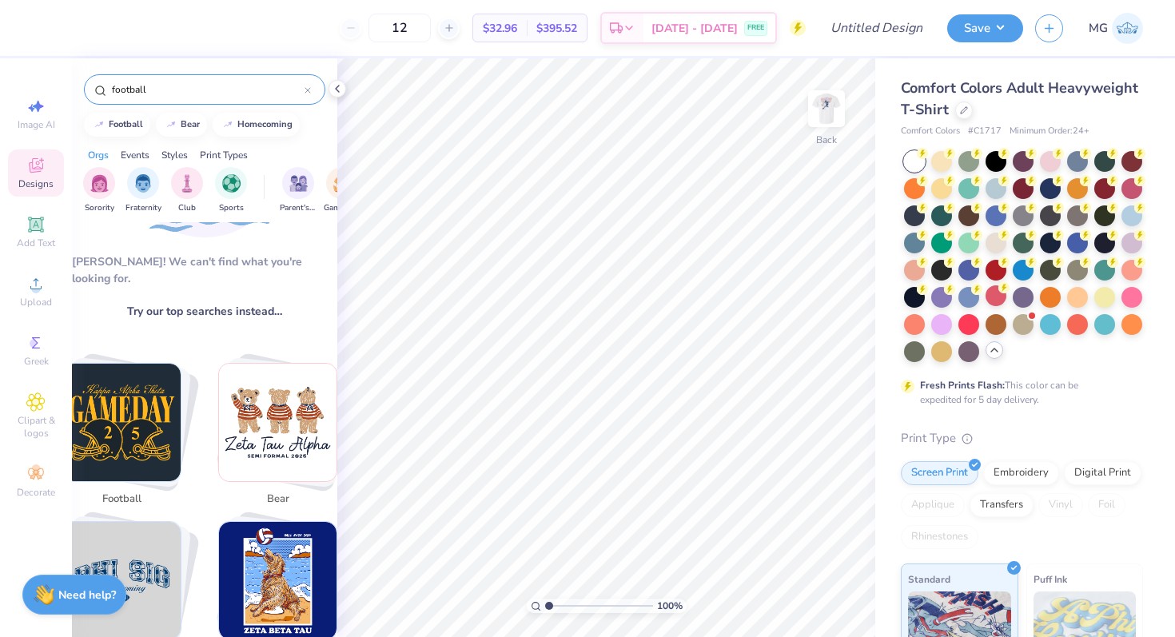
click at [202, 87] on input "football" at bounding box center [207, 90] width 194 height 16
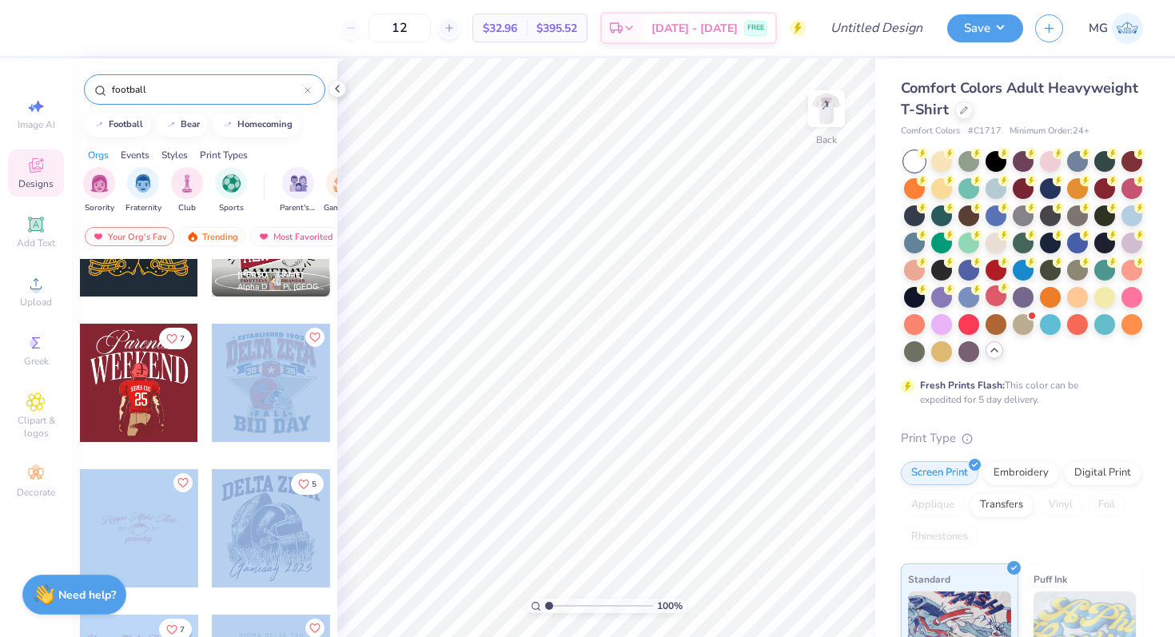
scroll to position [0, 0]
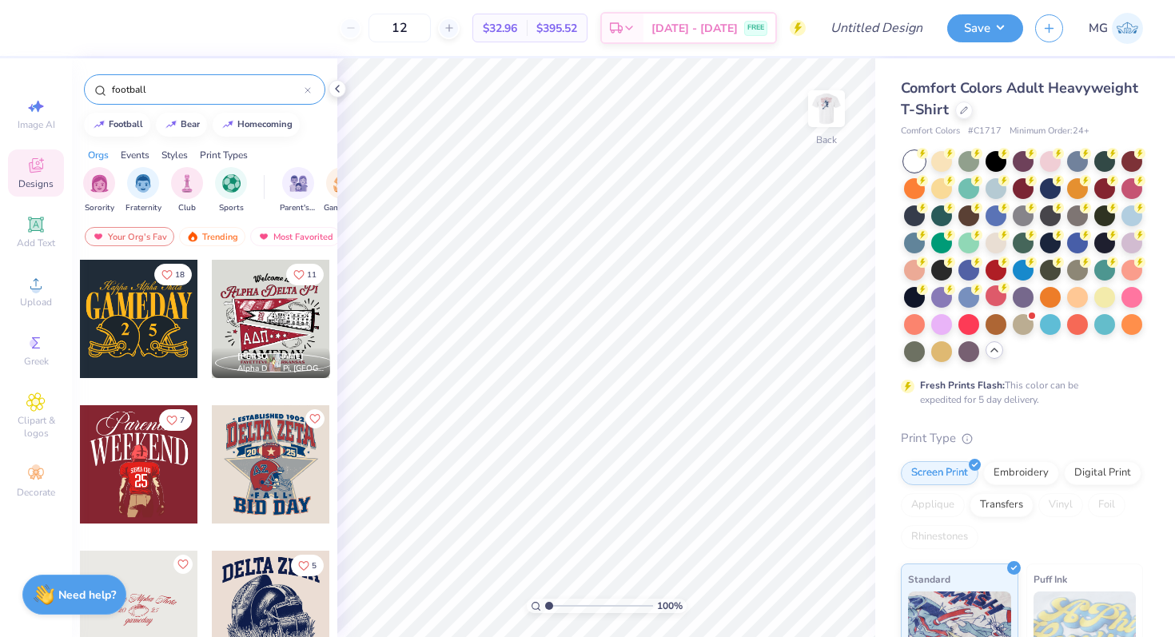
drag, startPoint x: 257, startPoint y: 327, endPoint x: 213, endPoint y: 422, distance: 104.4
click at [213, 422] on div at bounding box center [271, 464] width 118 height 118
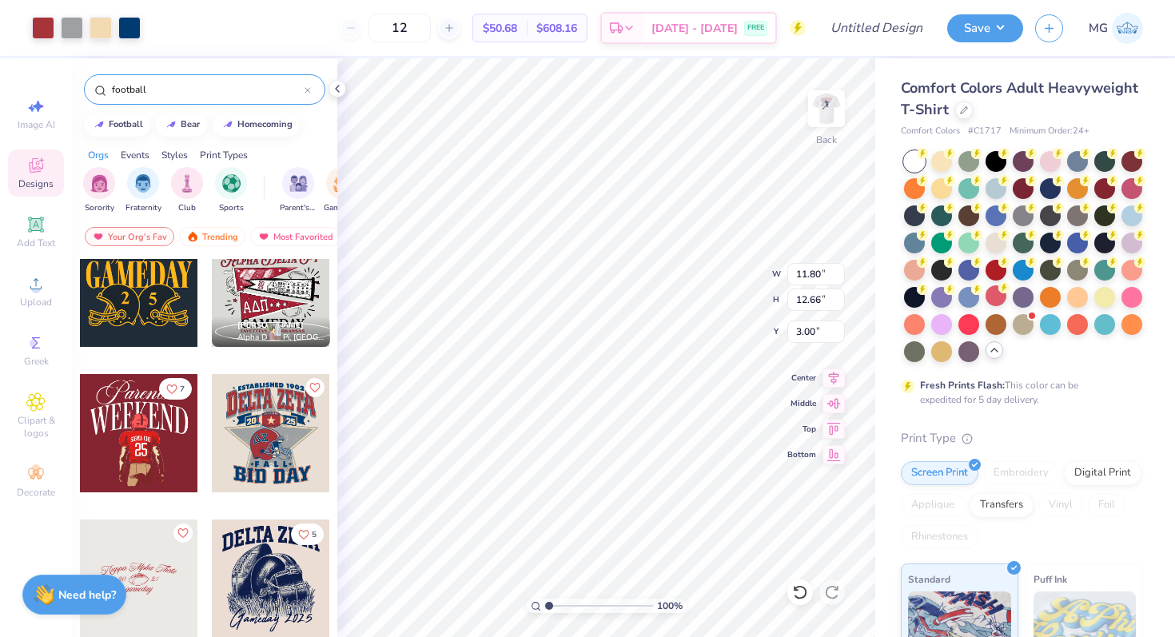
scroll to position [32, 0]
type input "8.72"
type input "9.35"
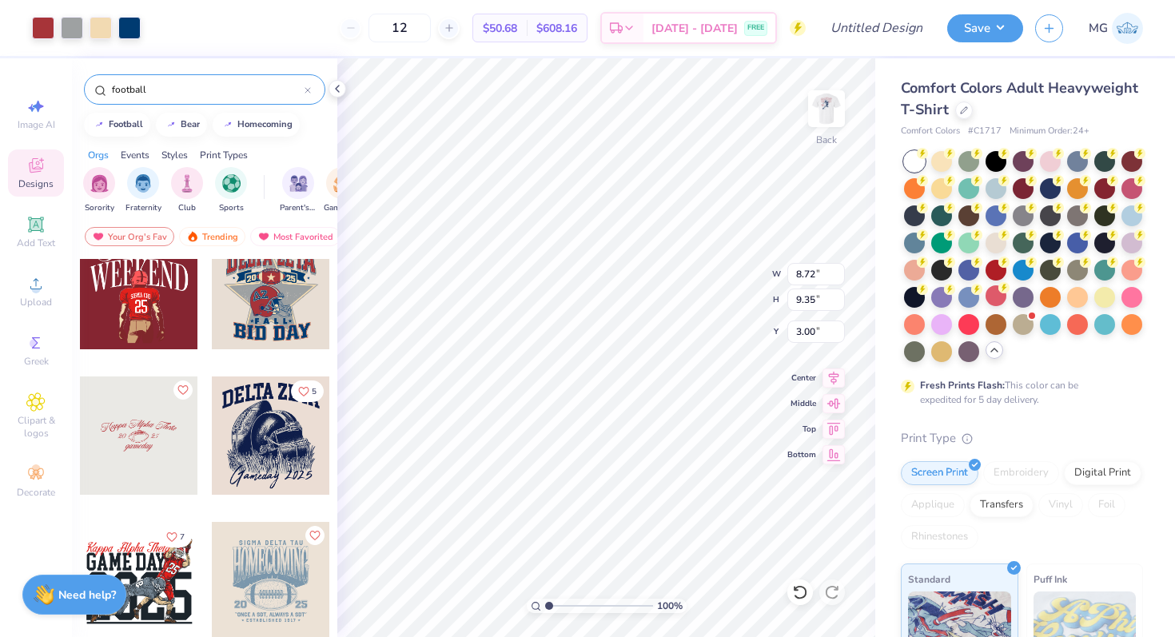
scroll to position [542, 0]
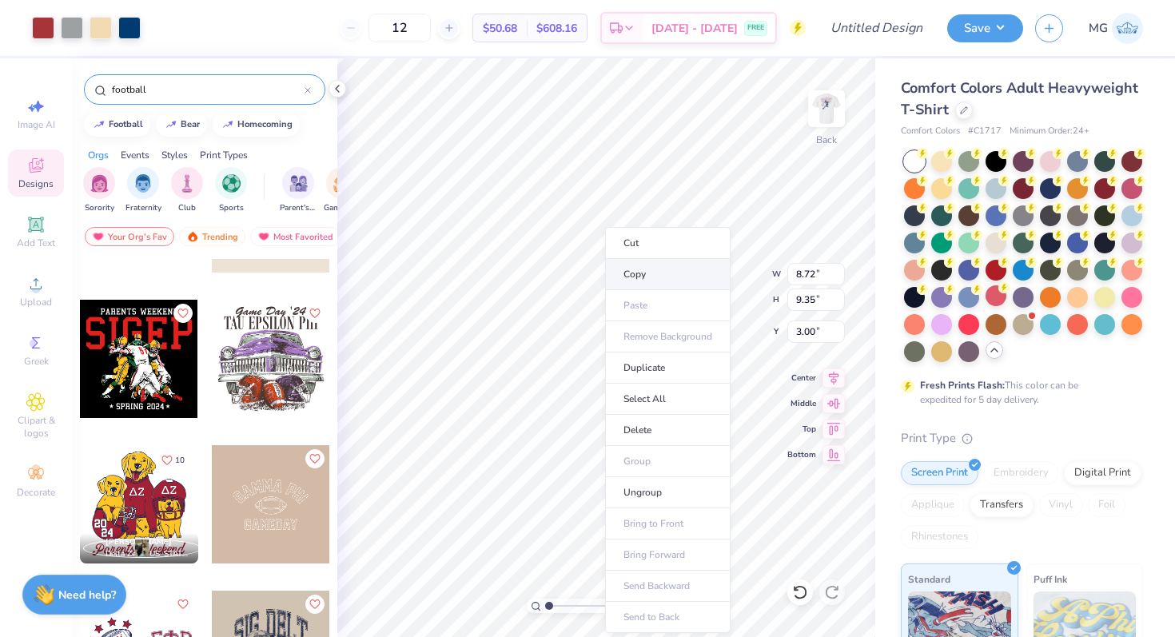
click at [624, 279] on li "Copy" at bounding box center [667, 274] width 125 height 31
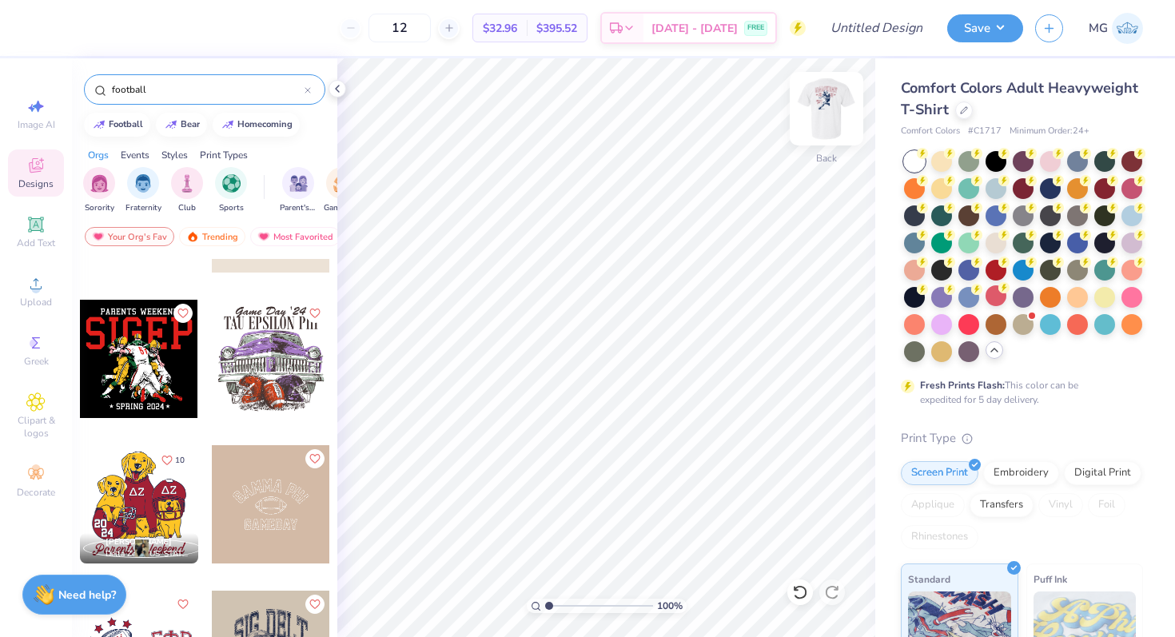
click at [824, 111] on img at bounding box center [826, 109] width 64 height 64
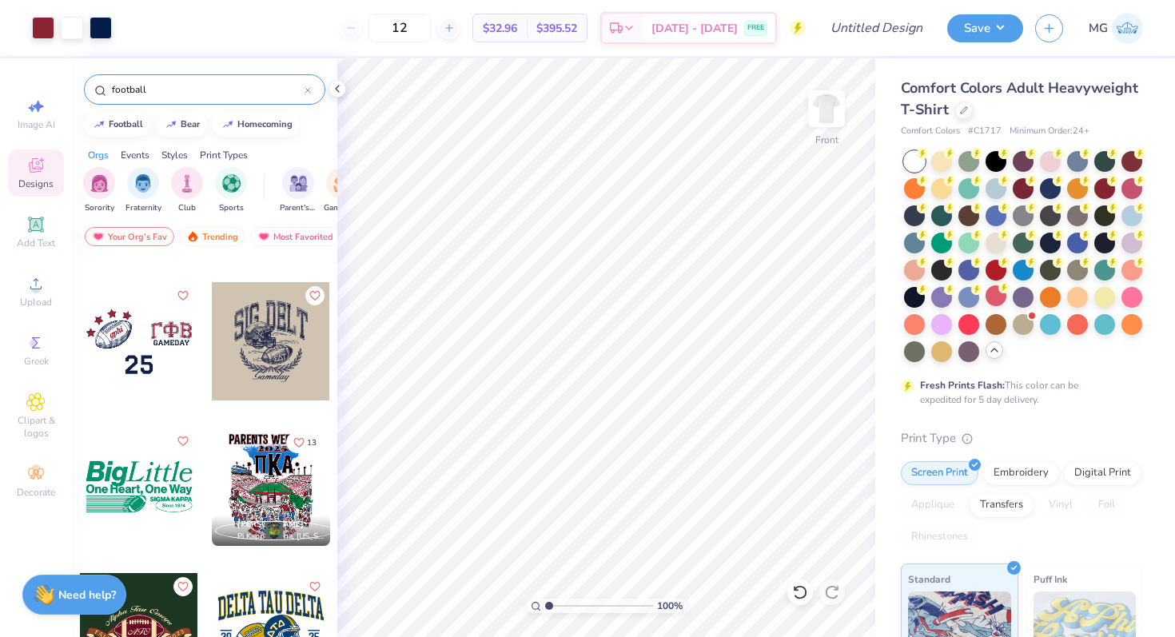
scroll to position [853, 0]
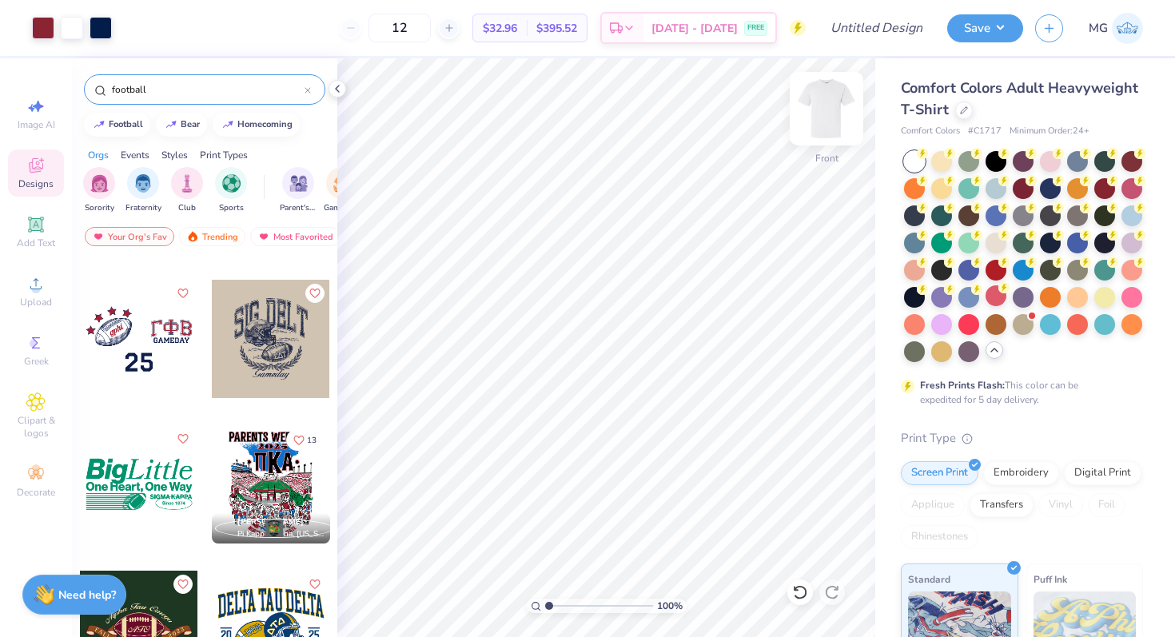
click at [810, 125] on img at bounding box center [826, 109] width 64 height 64
click at [141, 364] on div at bounding box center [139, 339] width 118 height 118
type input "3.85"
type input "3.79"
type input "1.67"
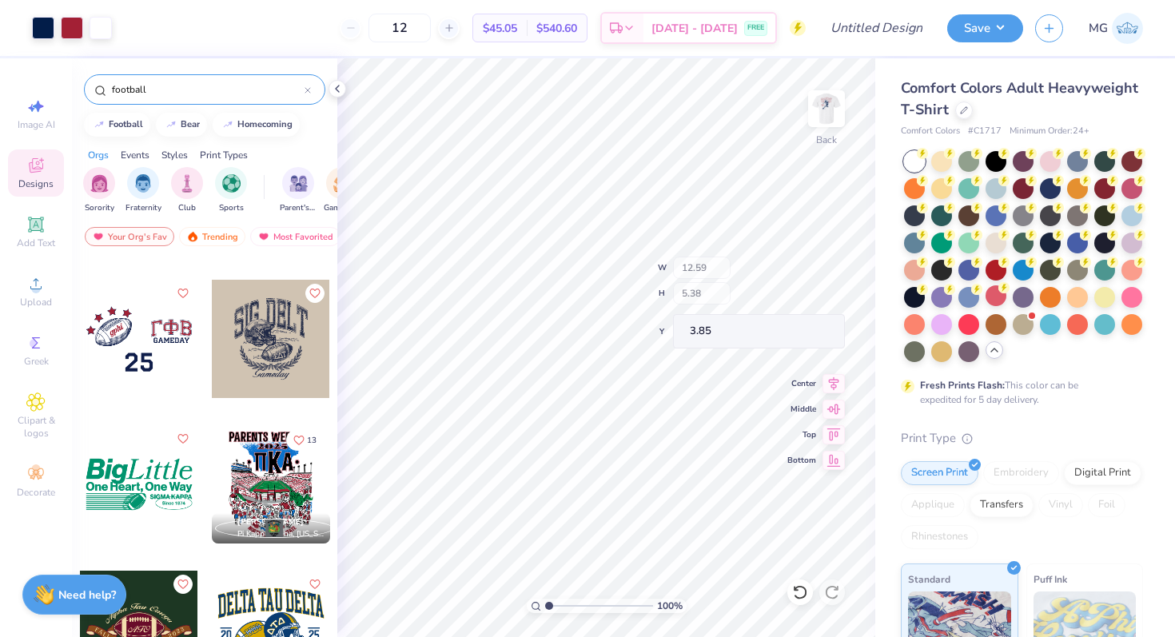
type input "4.70"
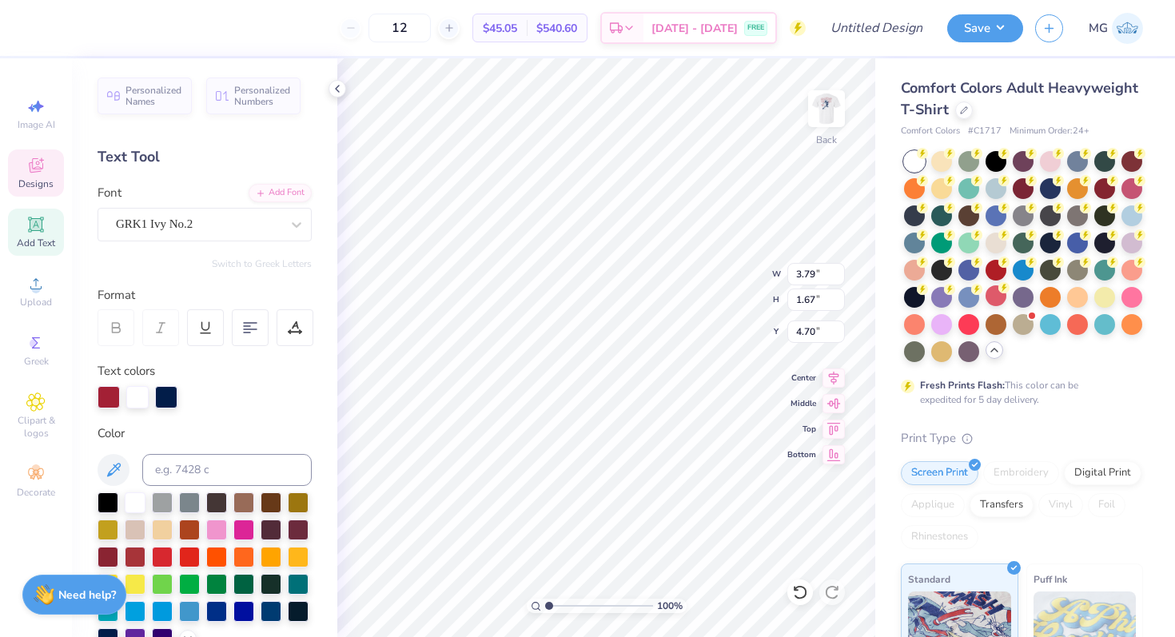
scroll to position [13, 2]
type textarea "G"
type textarea "ama"
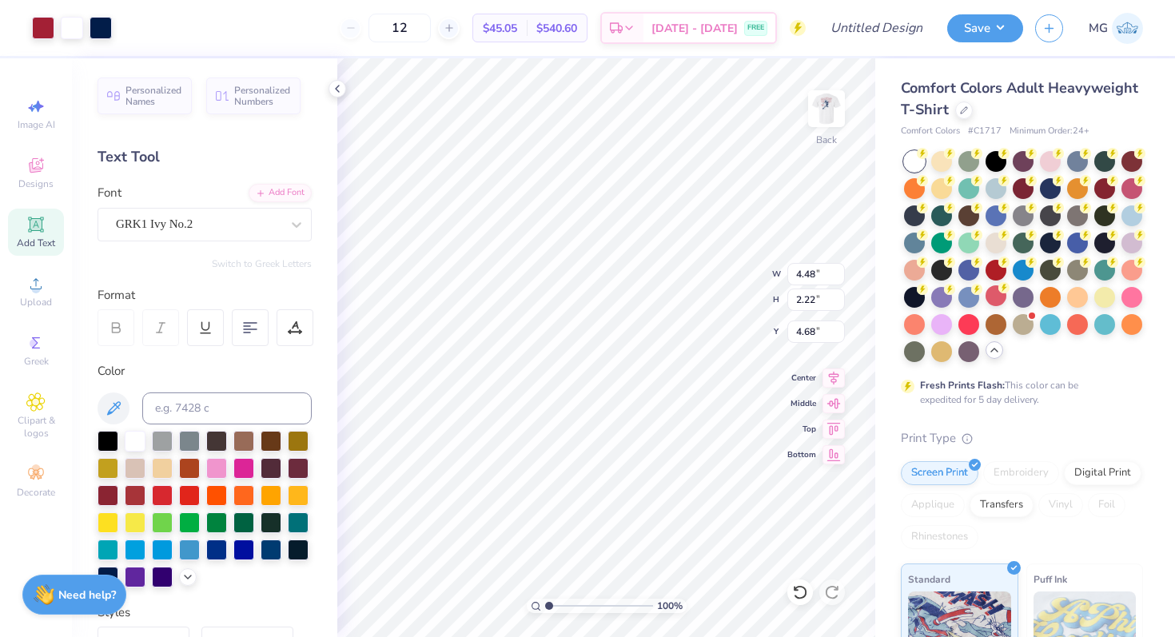
type input "3.86"
type input "3.45"
type input "1.71"
type input "3.00"
click at [811, 131] on div at bounding box center [827, 109] width 74 height 74
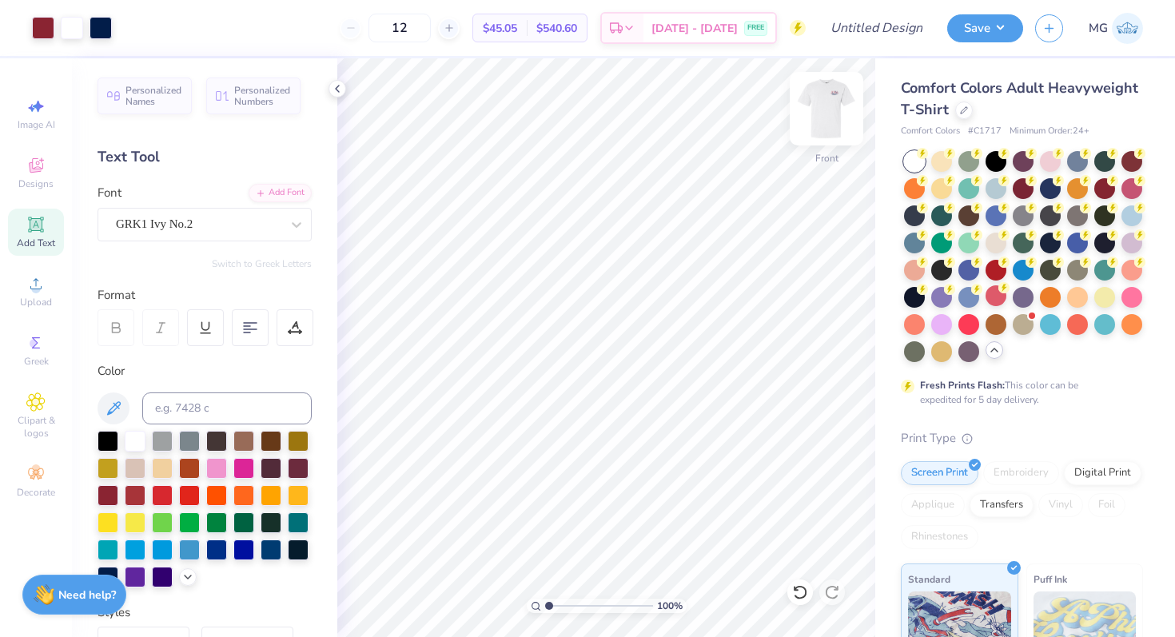
click at [811, 128] on img at bounding box center [826, 109] width 64 height 64
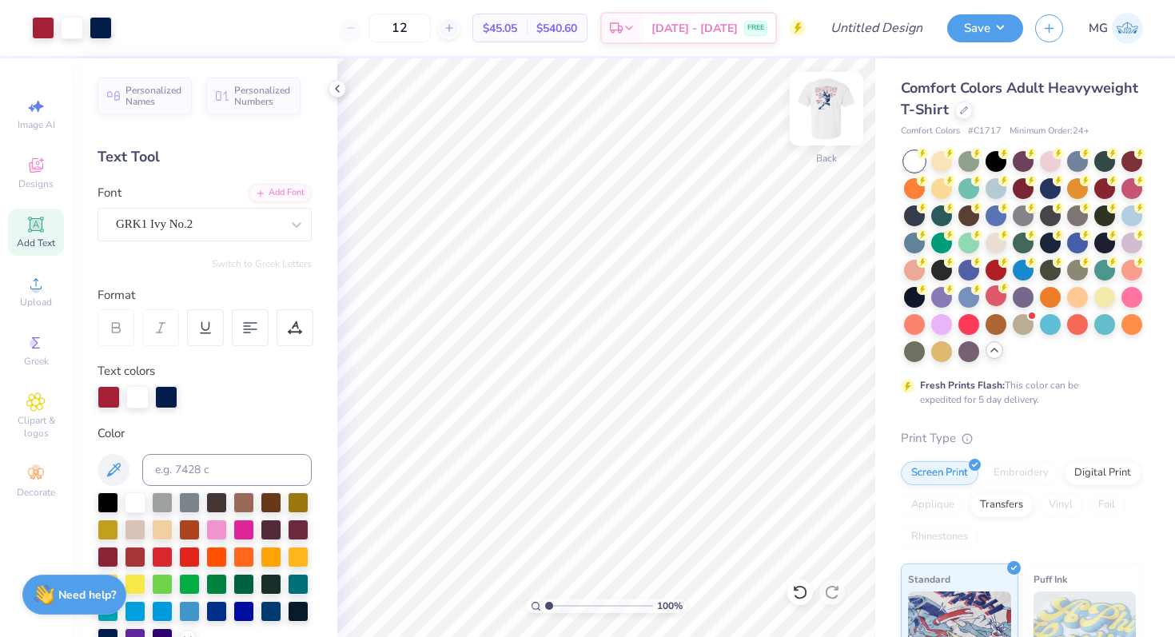
click at [834, 97] on img at bounding box center [826, 109] width 64 height 64
click at [830, 102] on img at bounding box center [826, 109] width 32 height 32
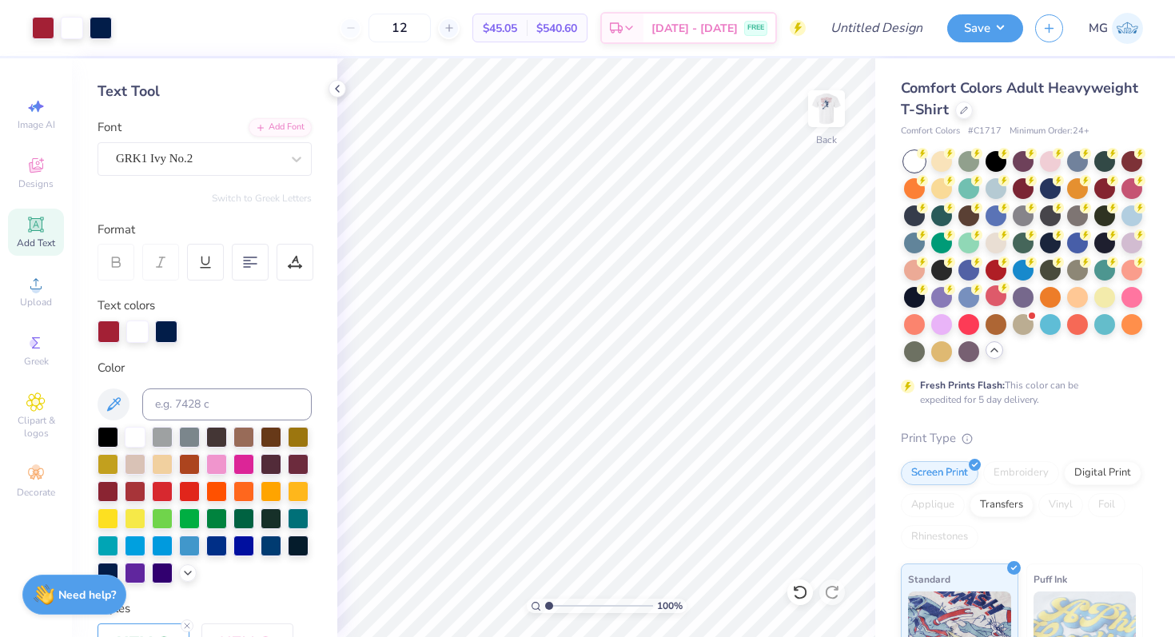
scroll to position [81, 0]
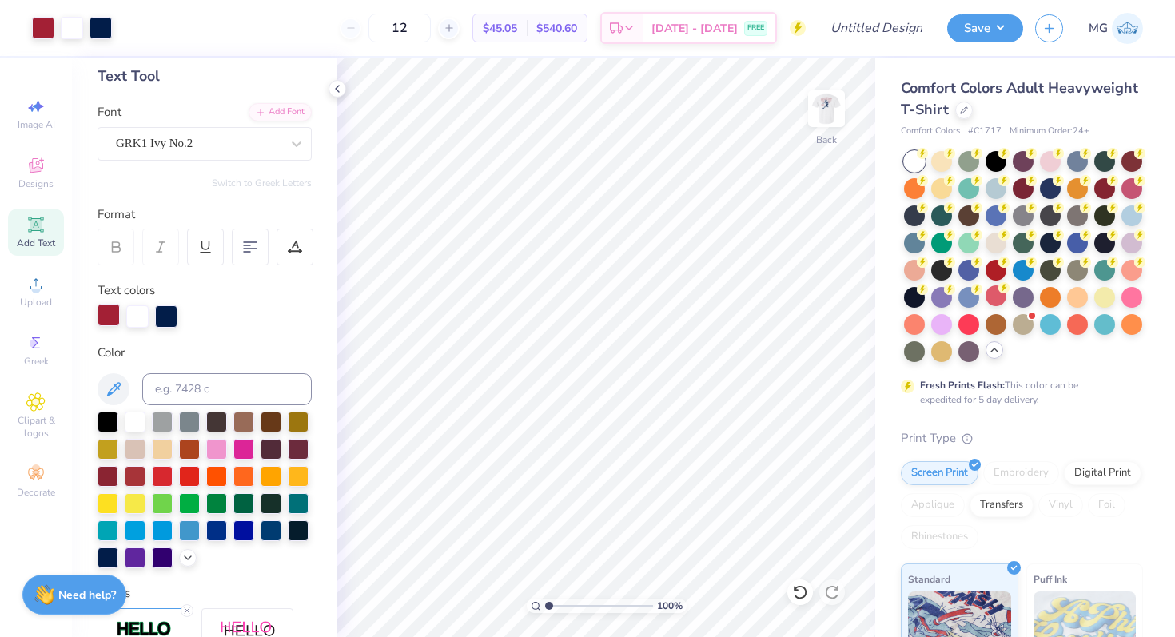
click at [105, 304] on div at bounding box center [109, 315] width 22 height 22
click at [118, 476] on div at bounding box center [108, 474] width 21 height 21
click at [815, 110] on img at bounding box center [826, 109] width 64 height 64
click at [51, 32] on div at bounding box center [43, 28] width 22 height 22
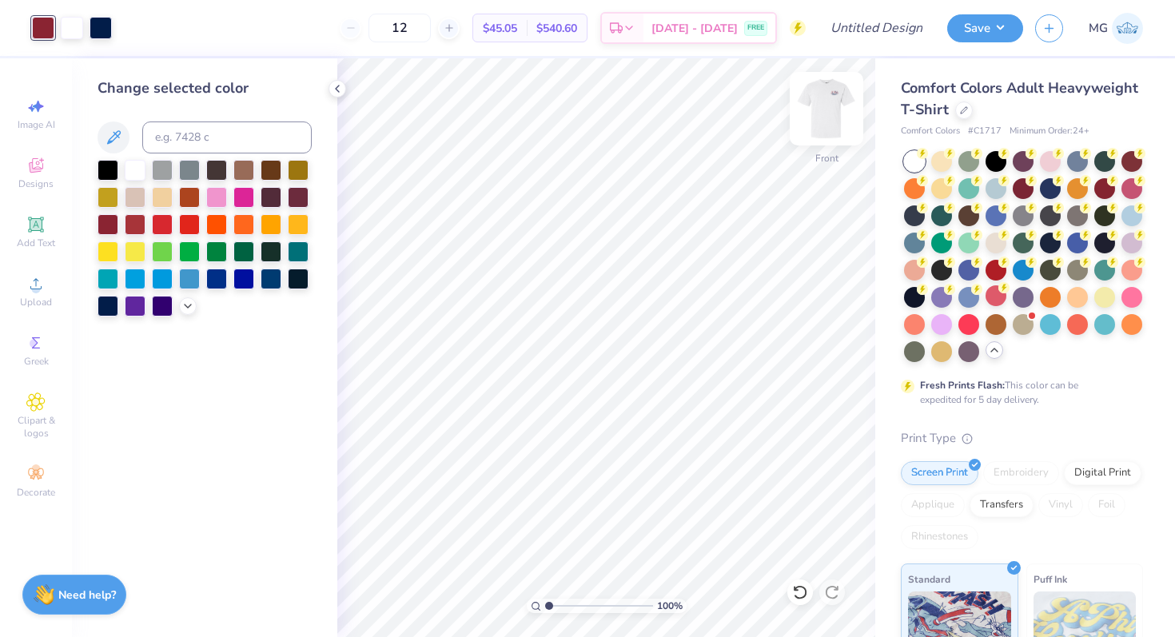
click at [819, 105] on img at bounding box center [826, 109] width 64 height 64
click at [831, 112] on img at bounding box center [826, 109] width 64 height 64
click at [823, 102] on img at bounding box center [826, 109] width 32 height 32
click at [852, 102] on img at bounding box center [826, 109] width 64 height 64
click at [908, 15] on input "Design Title" at bounding box center [896, 28] width 78 height 32
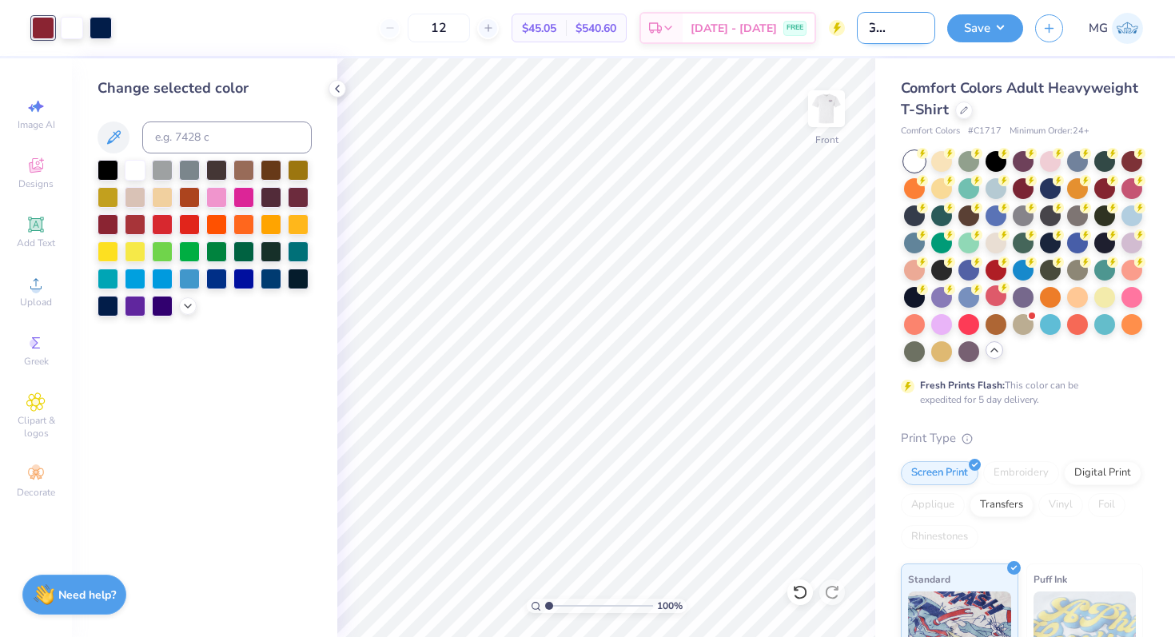
scroll to position [0, 48]
click at [894, 26] on input "AMA Gameday 1" at bounding box center [896, 28] width 78 height 32
type input "AMA Game Day 1"
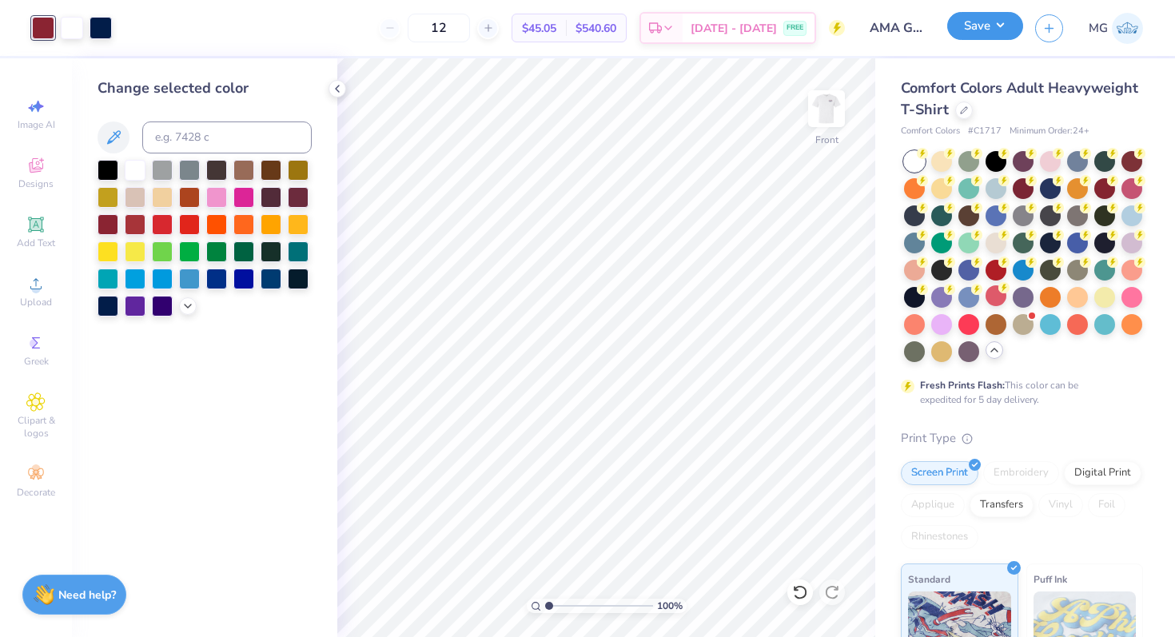
click at [978, 16] on button "Save" at bounding box center [985, 26] width 76 height 28
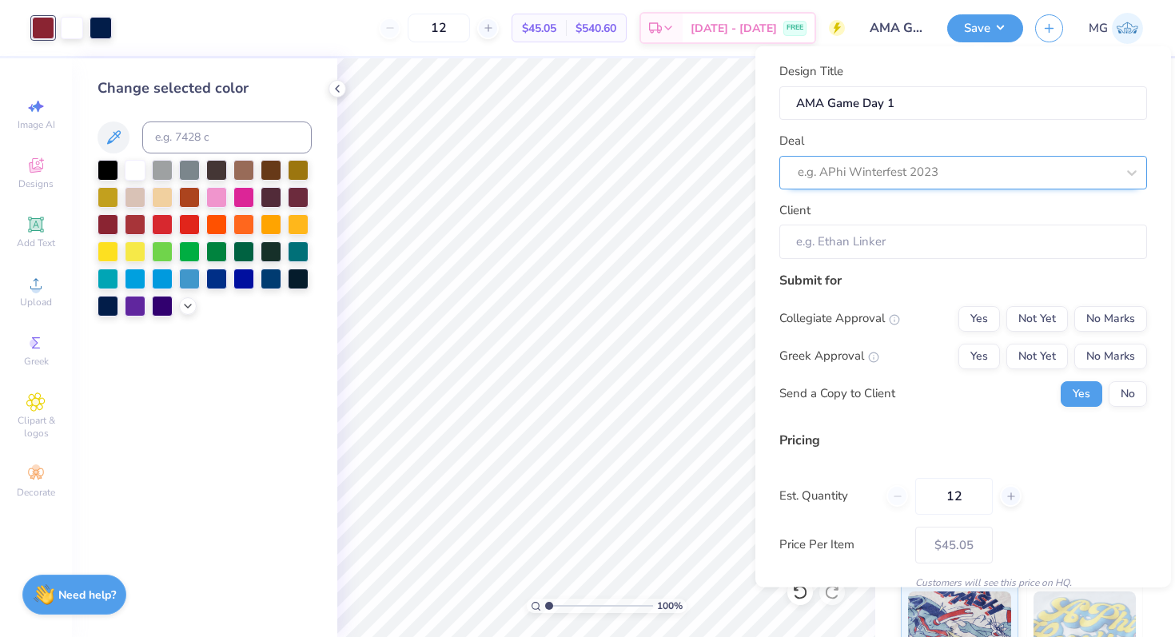
click at [1005, 173] on div at bounding box center [957, 172] width 318 height 22
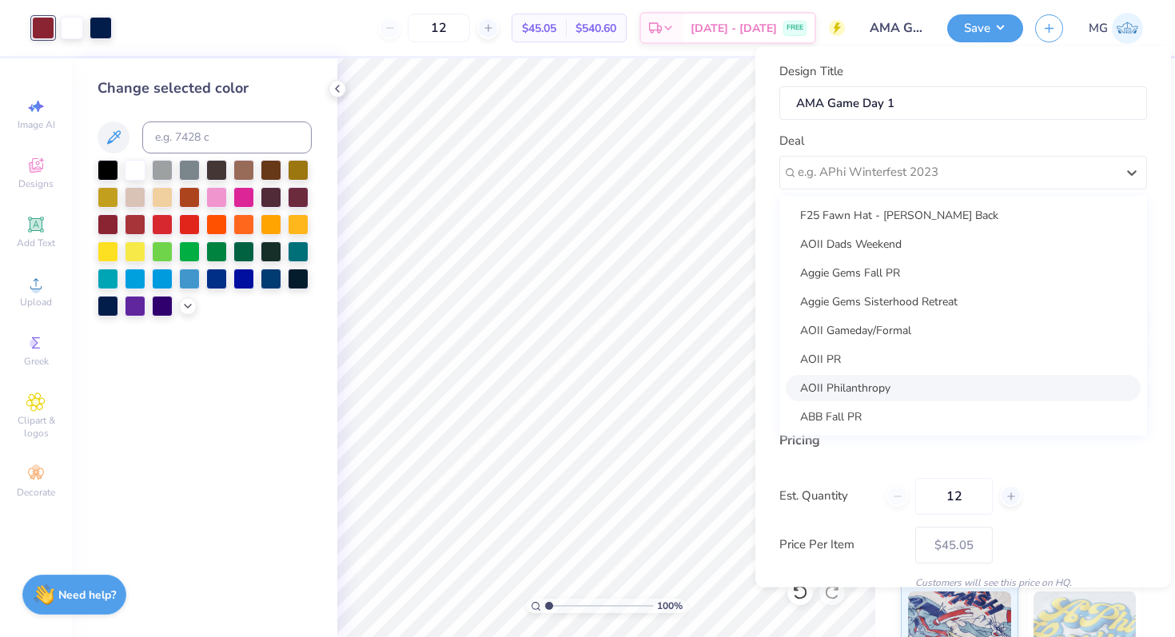
scroll to position [116, 0]
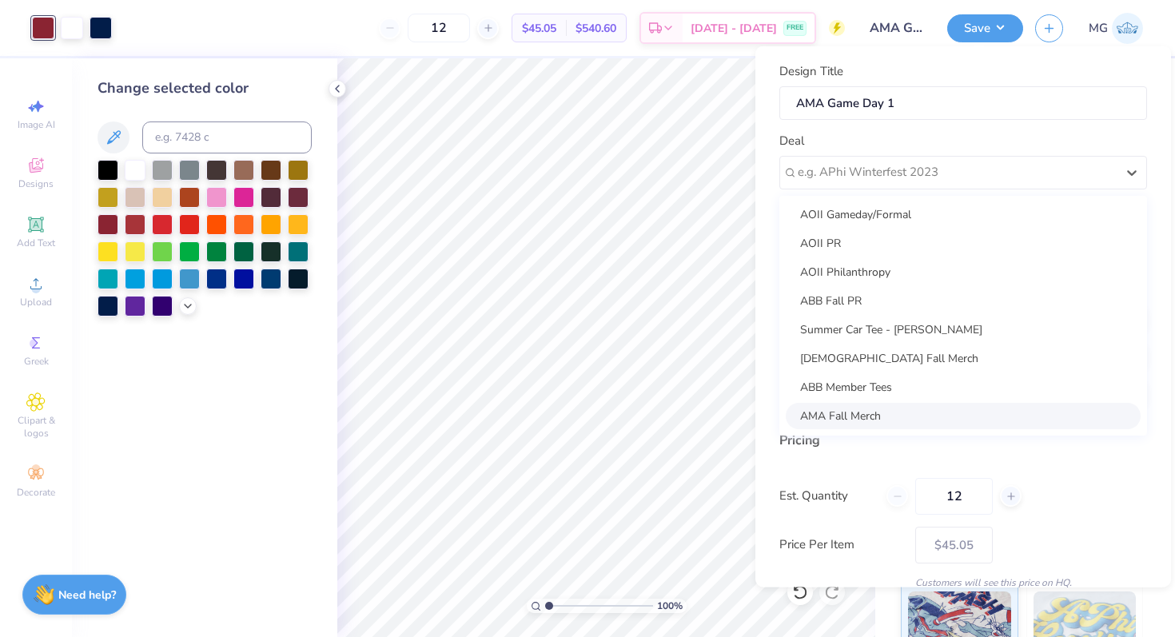
click at [884, 423] on div "AMA Fall Merch" at bounding box center [963, 415] width 355 height 26
type input "Cody Back"
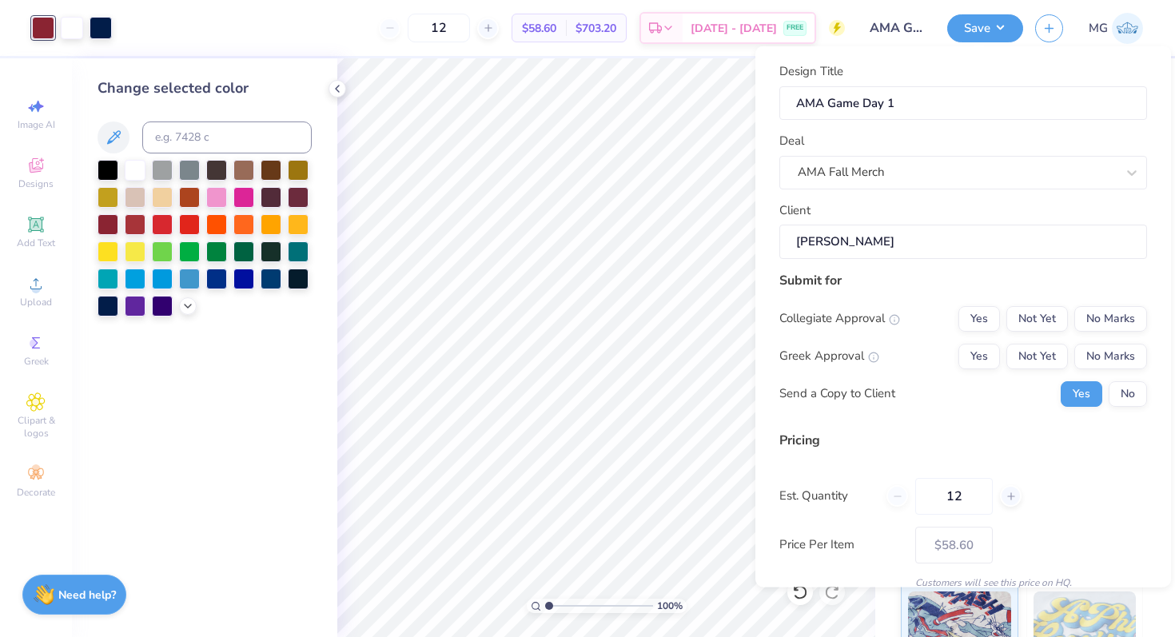
click at [892, 228] on input "Cody Back" at bounding box center [963, 242] width 368 height 34
click at [1114, 317] on button "No Marks" at bounding box center [1110, 318] width 73 height 26
click at [1119, 349] on button "No Marks" at bounding box center [1110, 356] width 73 height 26
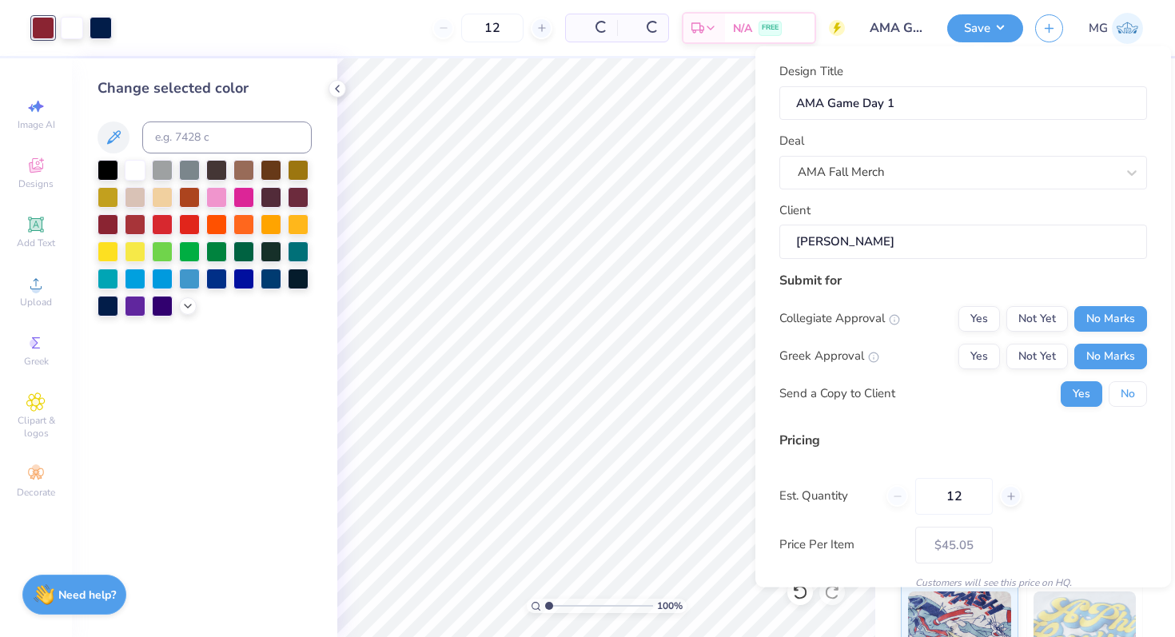
drag, startPoint x: 1119, startPoint y: 400, endPoint x: 1120, endPoint y: 410, distance: 10.4
click at [1119, 400] on button "No" at bounding box center [1128, 393] width 38 height 26
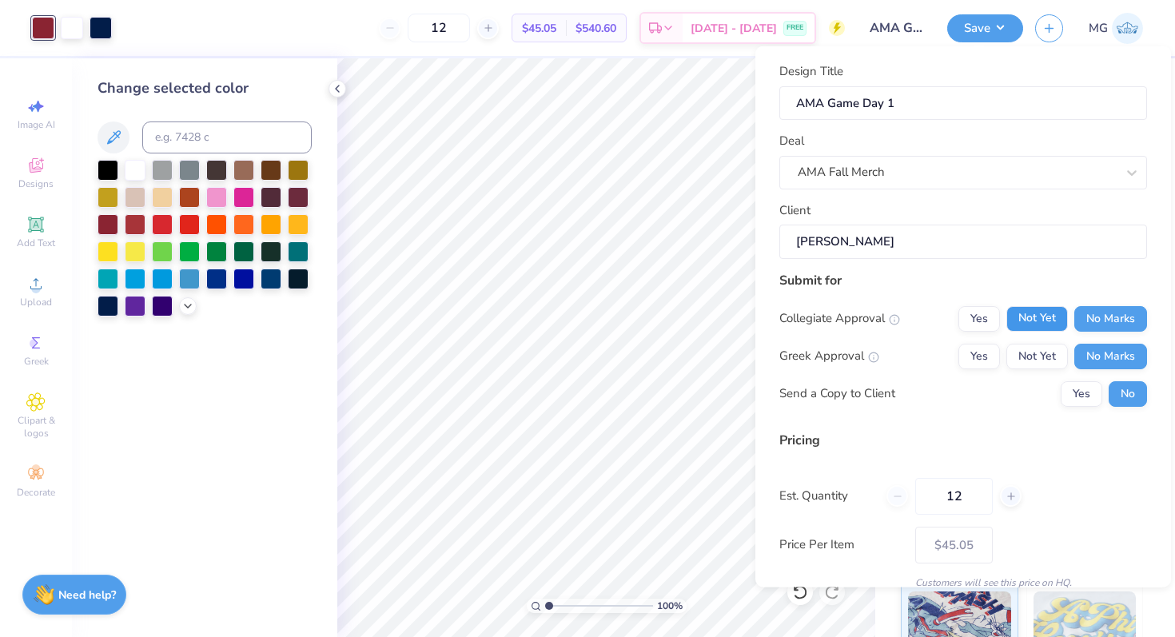
click at [1033, 320] on button "Not Yet" at bounding box center [1037, 318] width 62 height 26
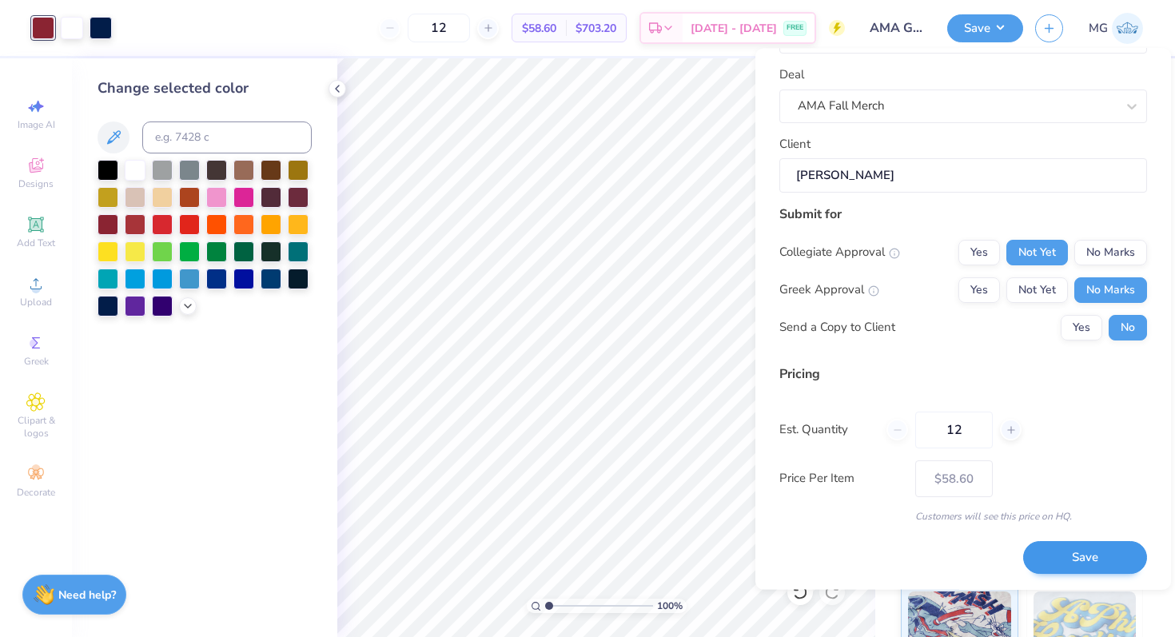
drag, startPoint x: 1068, startPoint y: 539, endPoint x: 1073, endPoint y: 556, distance: 18.2
click at [1069, 539] on div "Save" at bounding box center [1085, 548] width 124 height 50
click at [1073, 556] on button "Save" at bounding box center [1085, 558] width 124 height 33
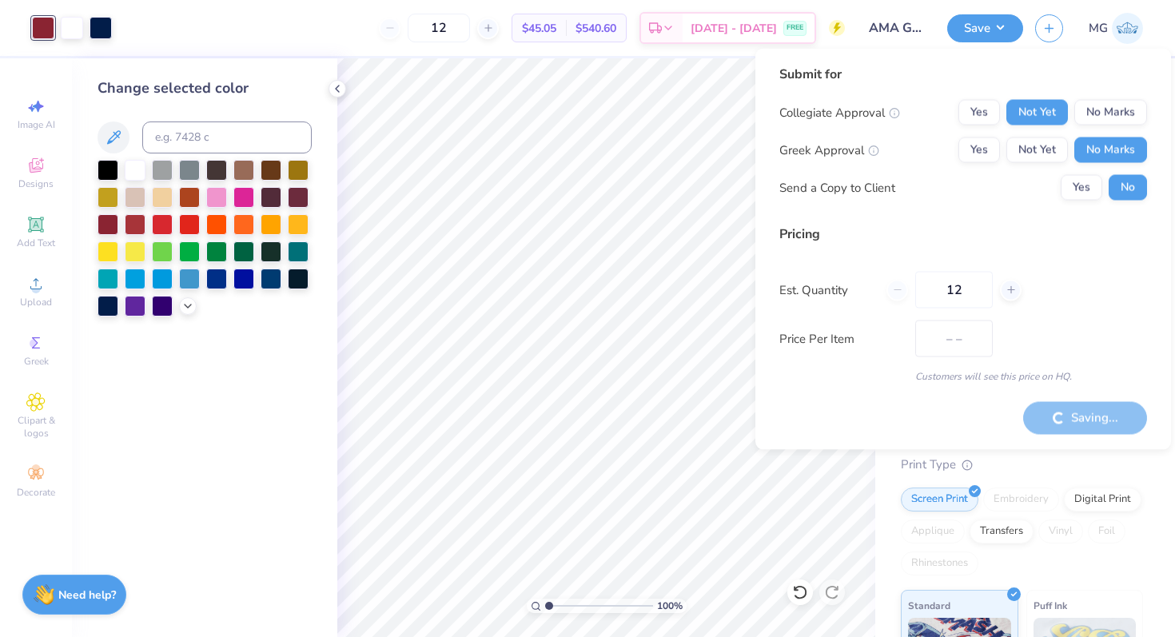
type input "$58.60"
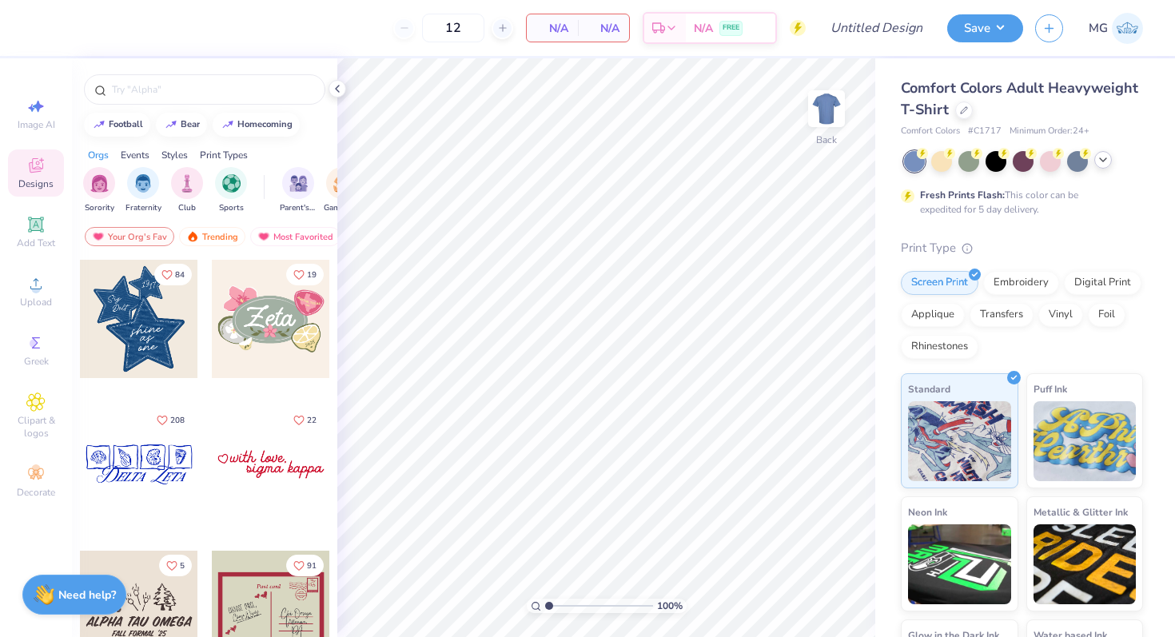
click at [1110, 165] on div at bounding box center [1103, 160] width 18 height 18
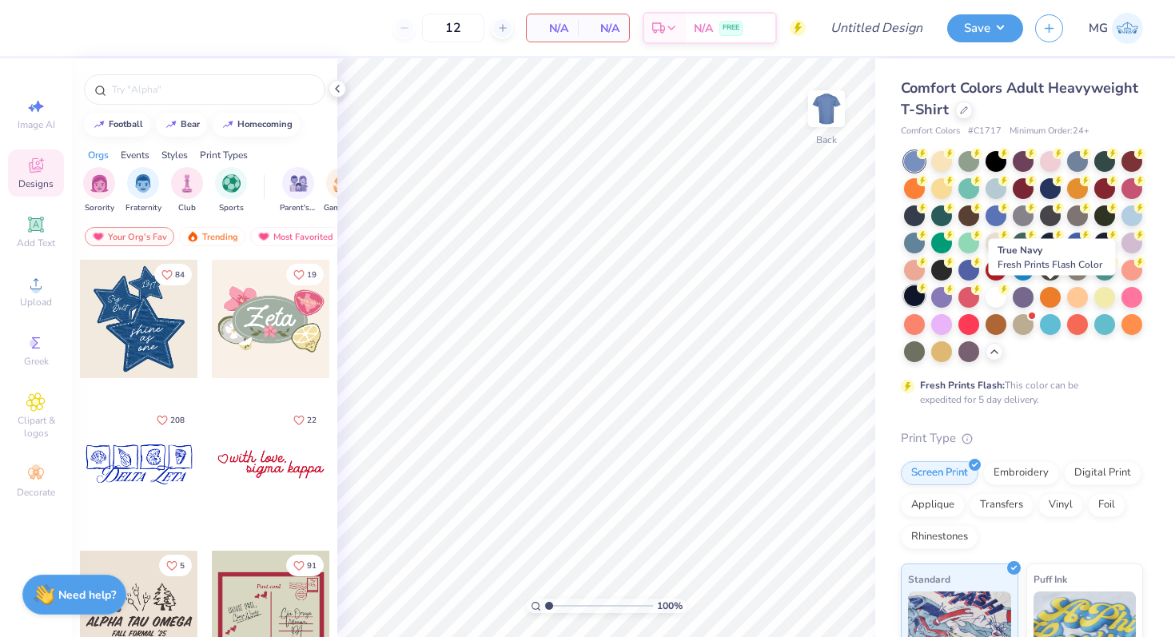
click at [925, 291] on div at bounding box center [914, 295] width 21 height 21
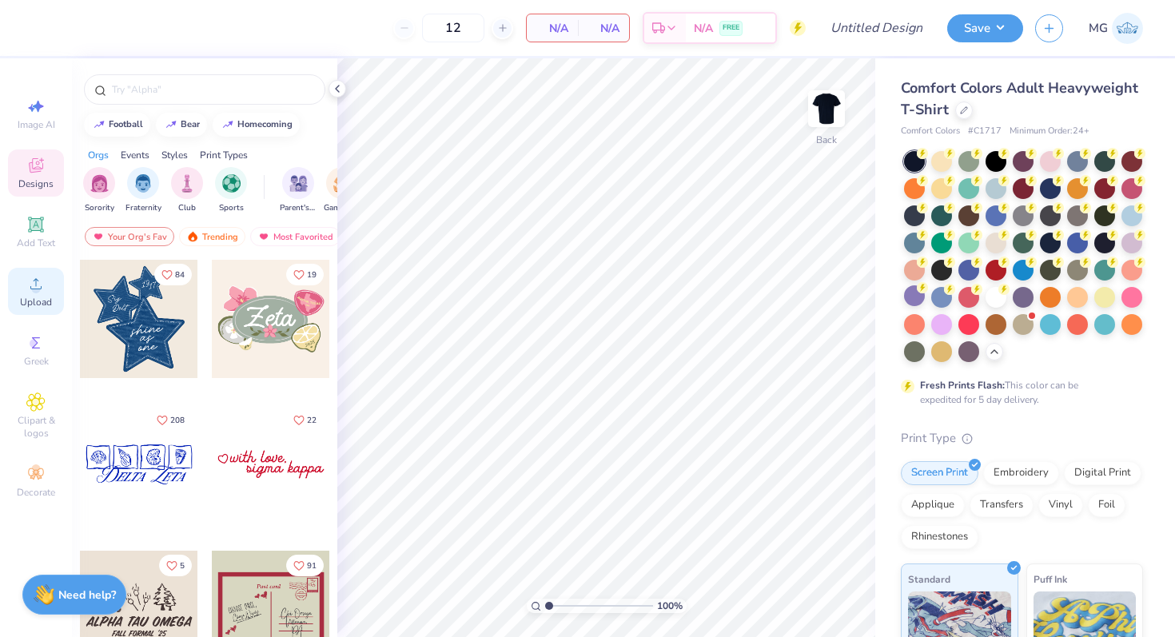
click at [38, 282] on icon at bounding box center [35, 283] width 19 height 19
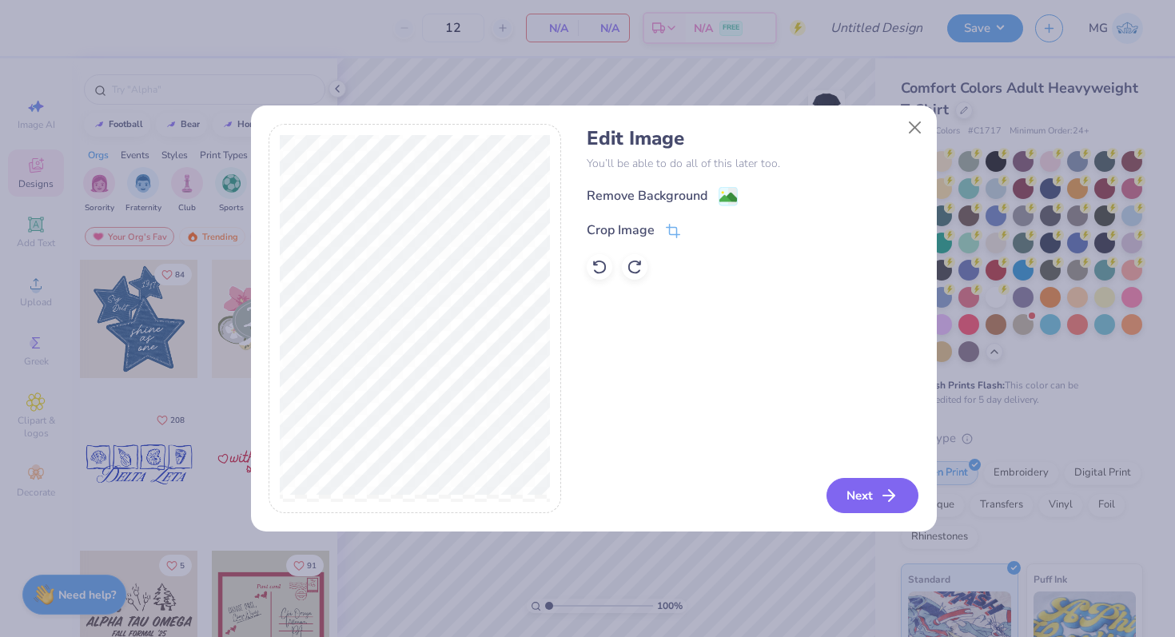
click at [927, 500] on div "Edit Image You’ll be able to do all of this later too. Remove Background Crop I…" at bounding box center [594, 328] width 686 height 408
click at [886, 489] on icon "button" at bounding box center [893, 495] width 19 height 19
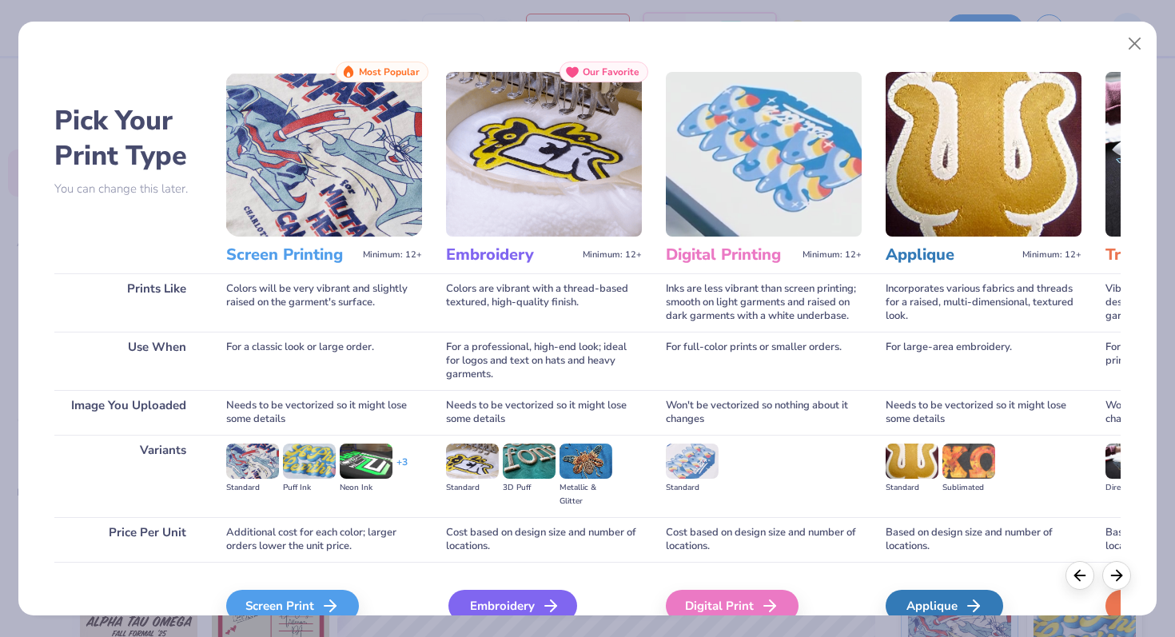
click at [514, 590] on div "Embroidery" at bounding box center [512, 606] width 129 height 32
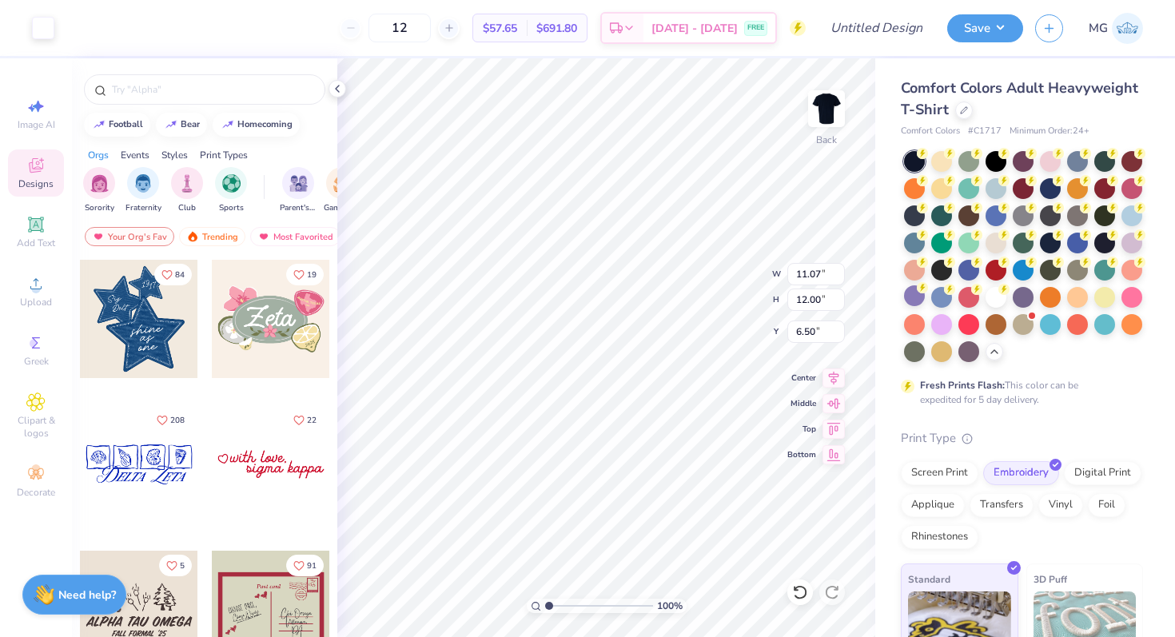
type input "1.97"
type input "2.14"
type input "3.00"
type input "1.62"
type input "1.75"
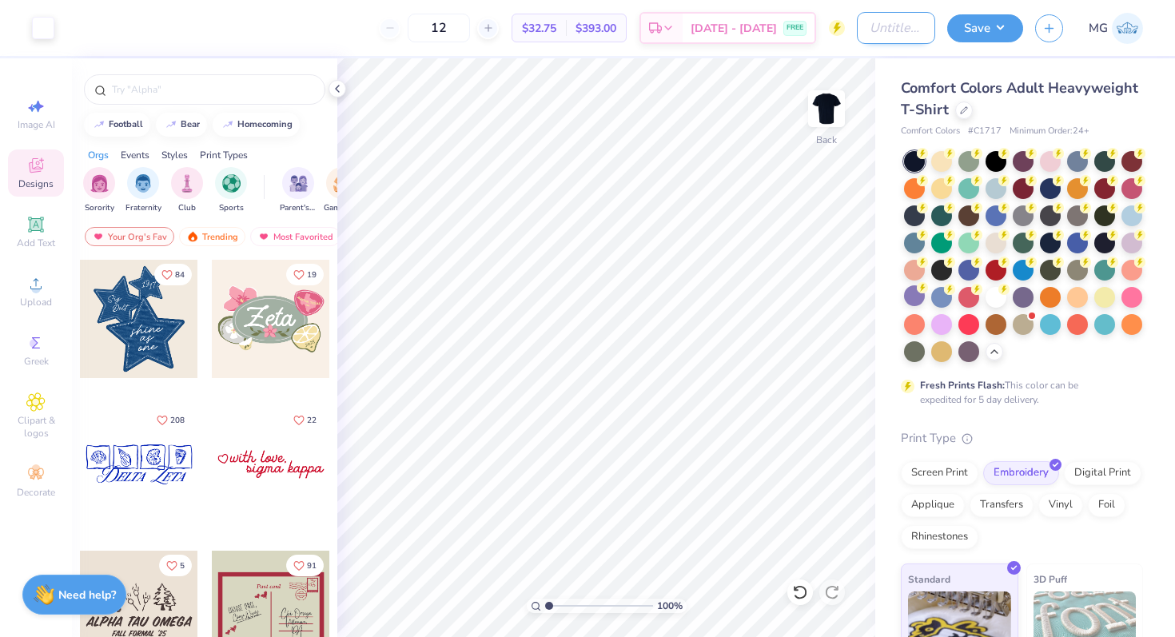
click at [863, 30] on input "Design Title" at bounding box center [896, 28] width 78 height 32
type input "AMA Basic Design"
click at [955, 29] on button "Save" at bounding box center [985, 26] width 76 height 28
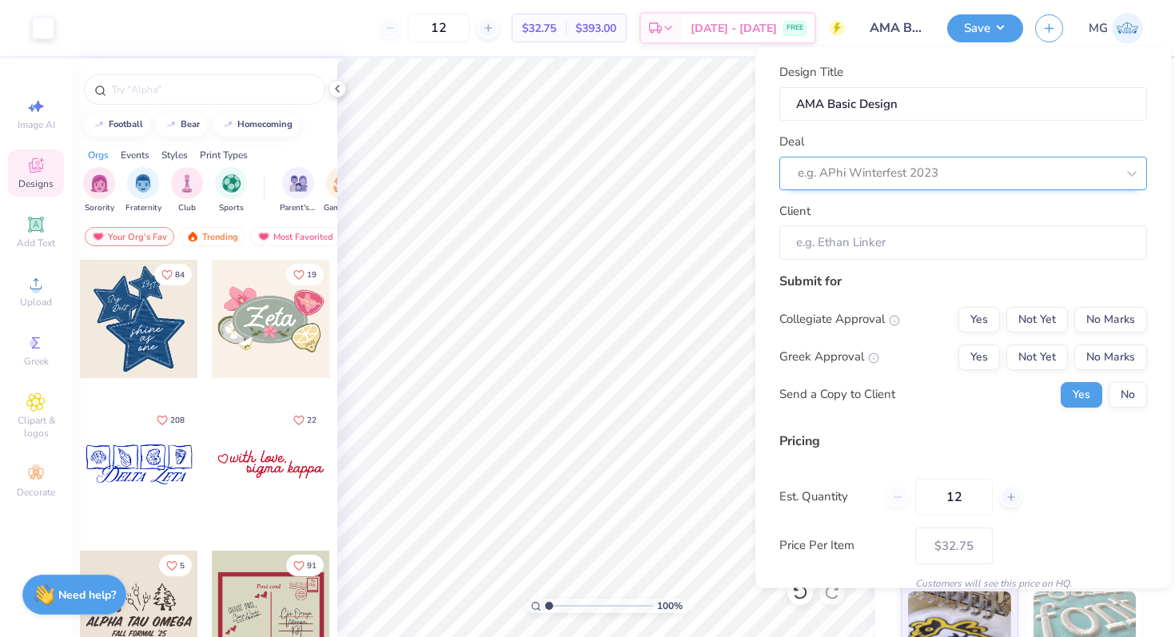
click at [1021, 181] on div at bounding box center [957, 173] width 318 height 22
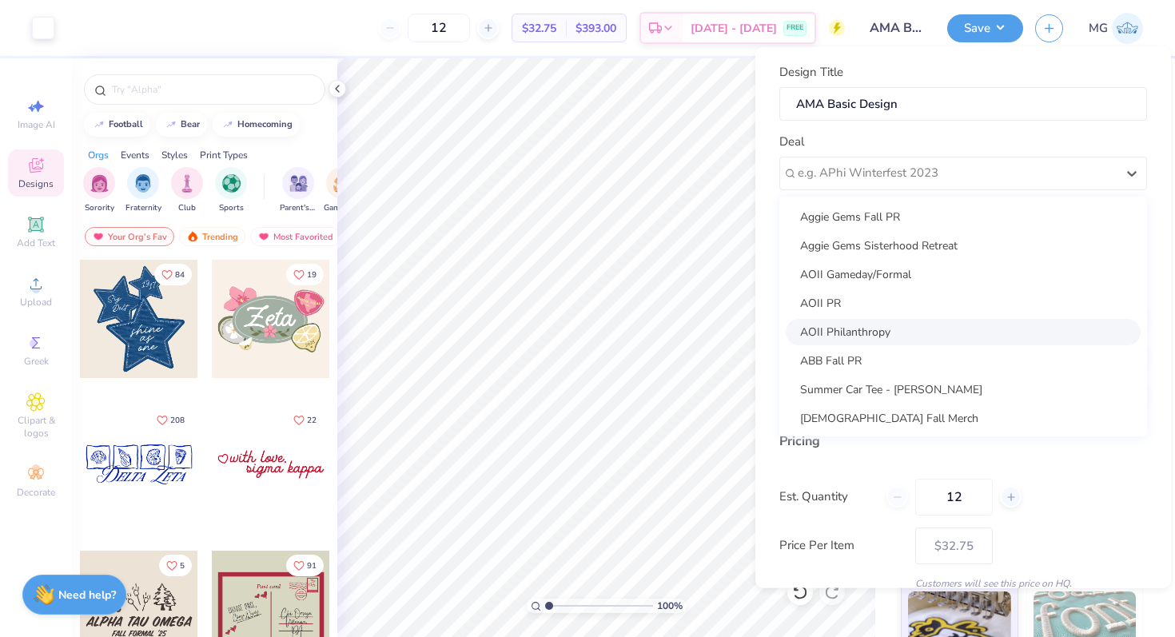
scroll to position [116, 0]
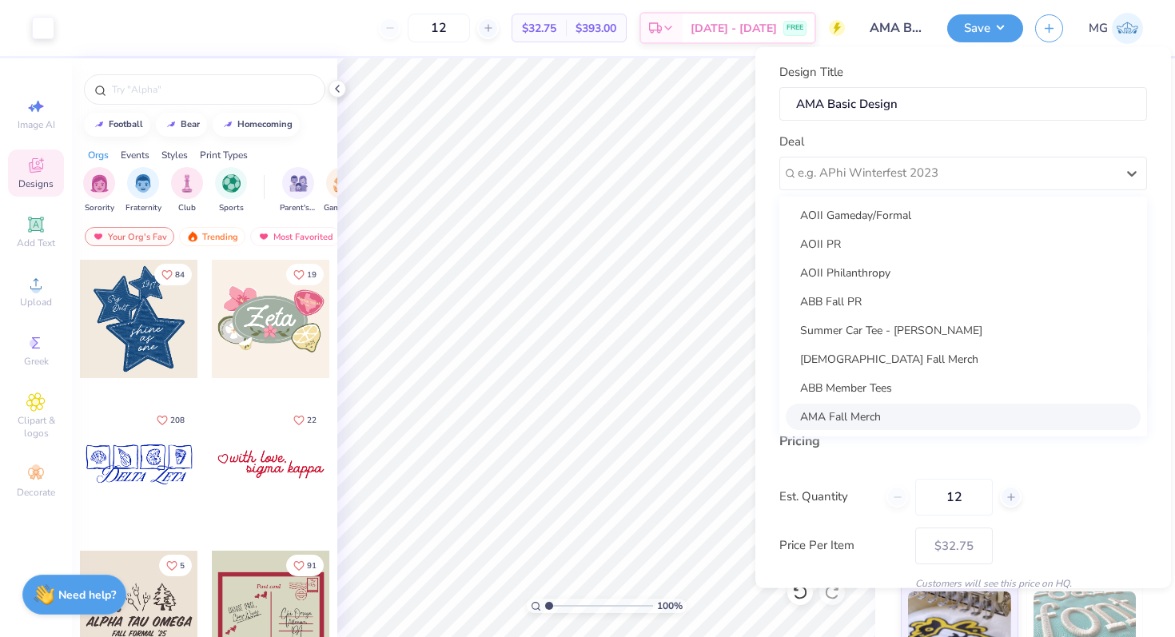
click at [935, 420] on div "AMA Fall Merch" at bounding box center [963, 416] width 355 height 26
type input "[PERSON_NAME]"
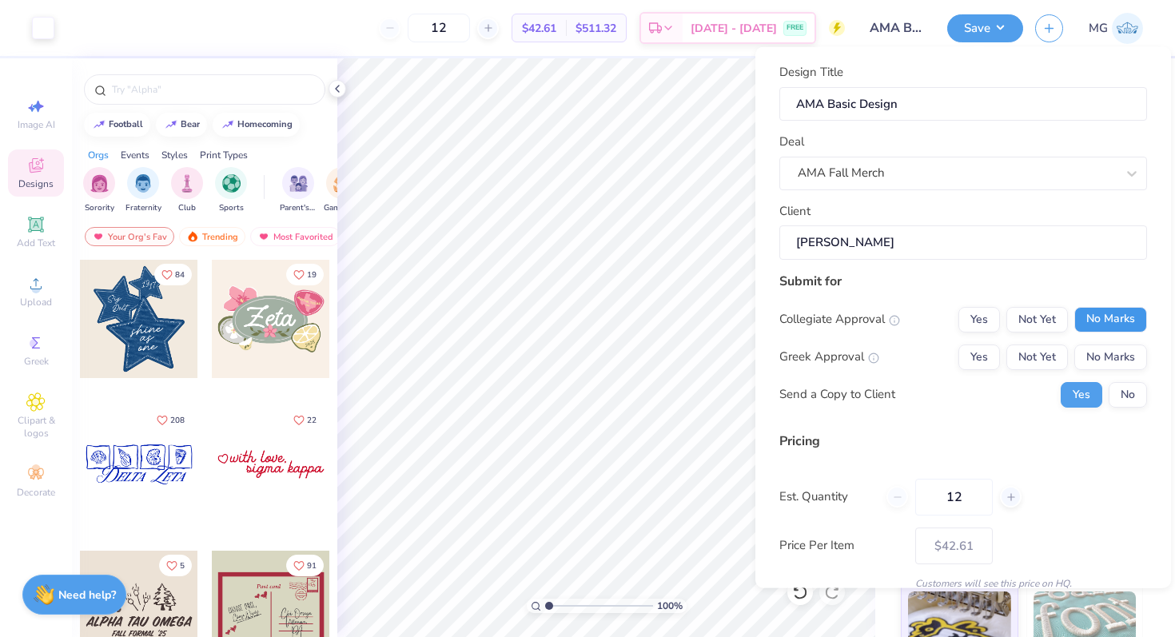
click at [1085, 319] on button "No Marks" at bounding box center [1110, 319] width 73 height 26
click at [1087, 359] on button "No Marks" at bounding box center [1110, 357] width 73 height 26
click at [1131, 398] on button "No" at bounding box center [1128, 394] width 38 height 26
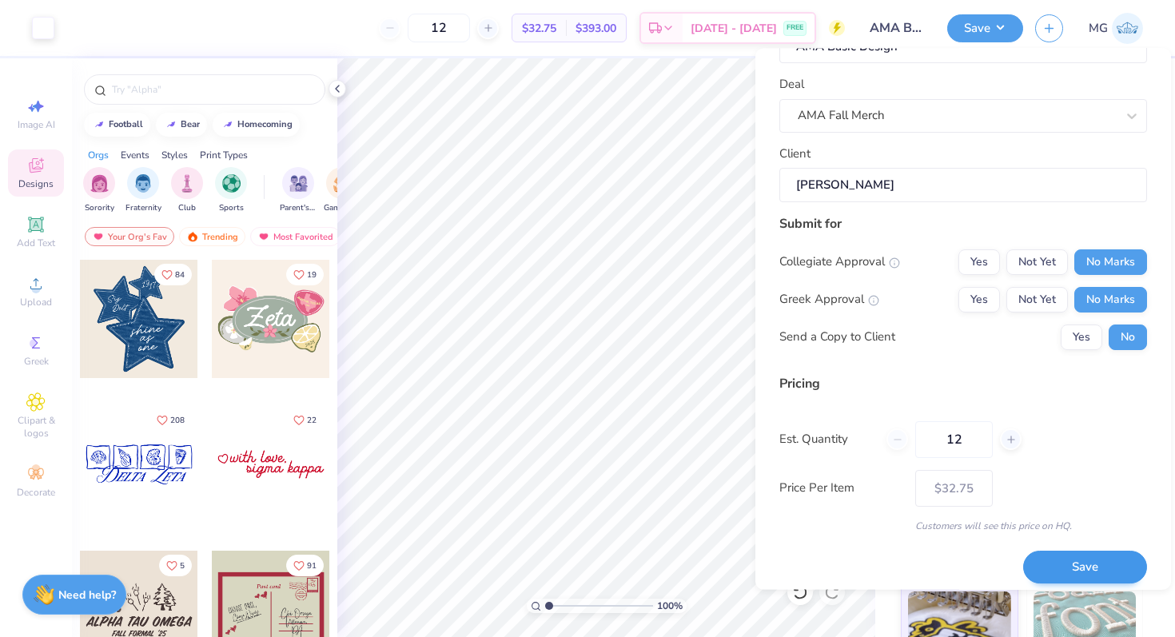
scroll to position [68, 0]
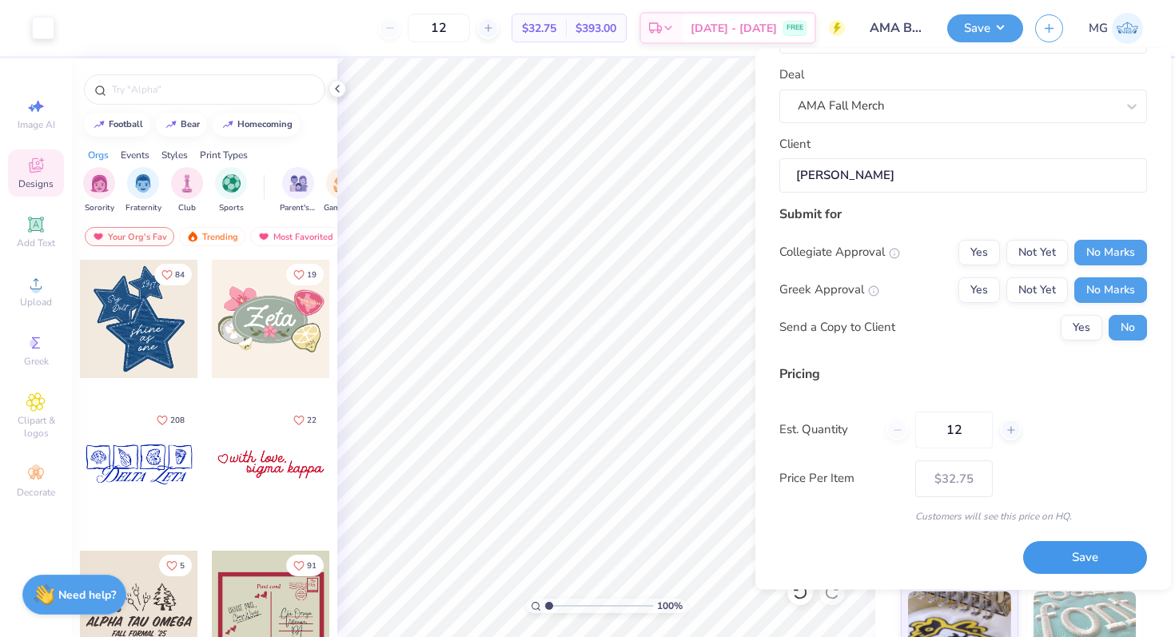
click at [1082, 545] on button "Save" at bounding box center [1085, 558] width 124 height 33
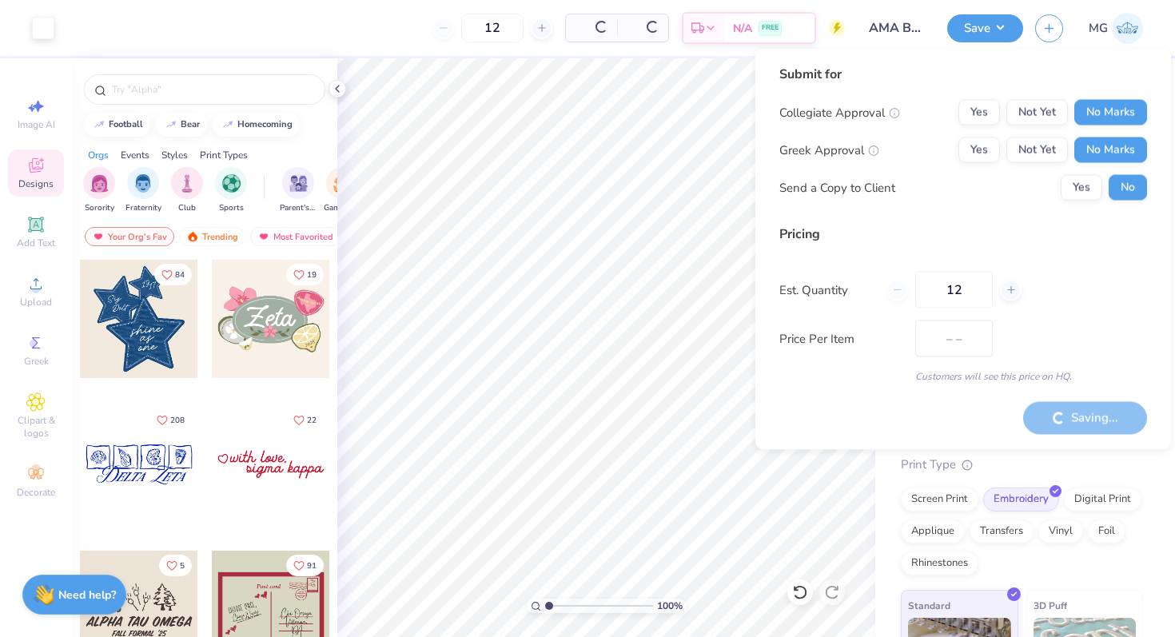
type input "$32.75"
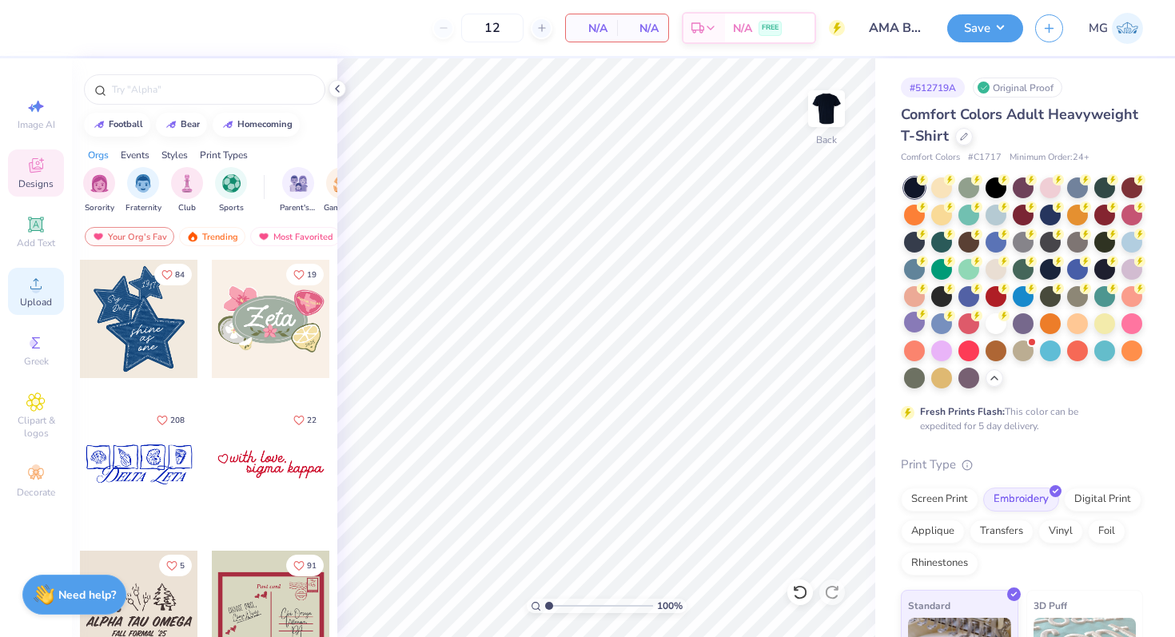
click at [28, 294] on div "Upload" at bounding box center [36, 291] width 56 height 47
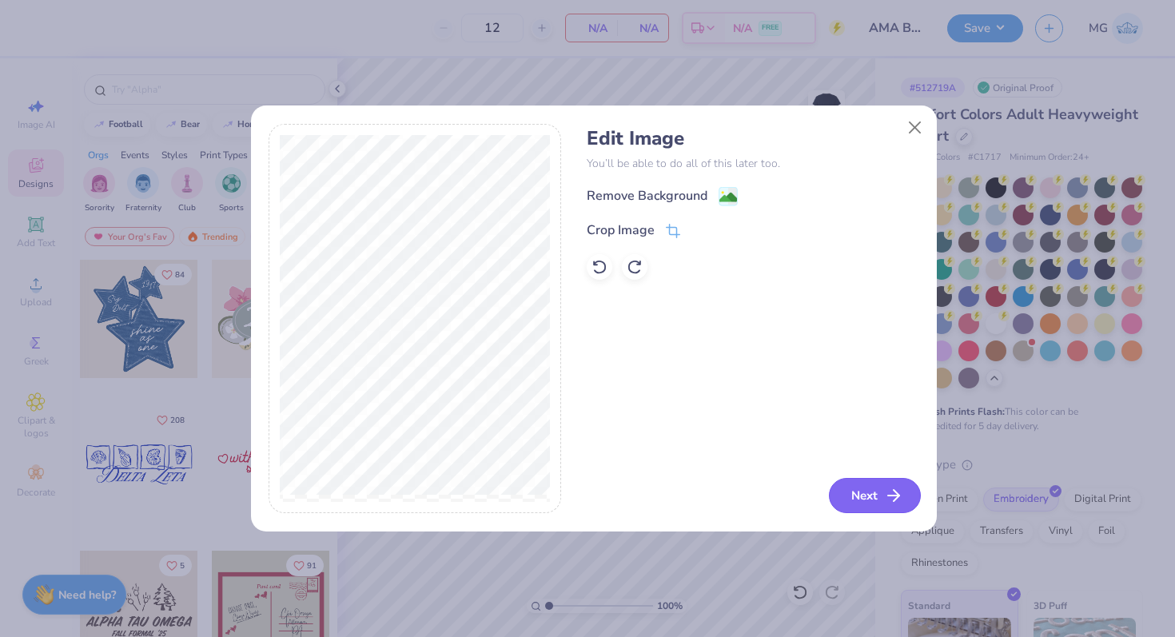
click at [845, 497] on button "Next" at bounding box center [875, 495] width 92 height 35
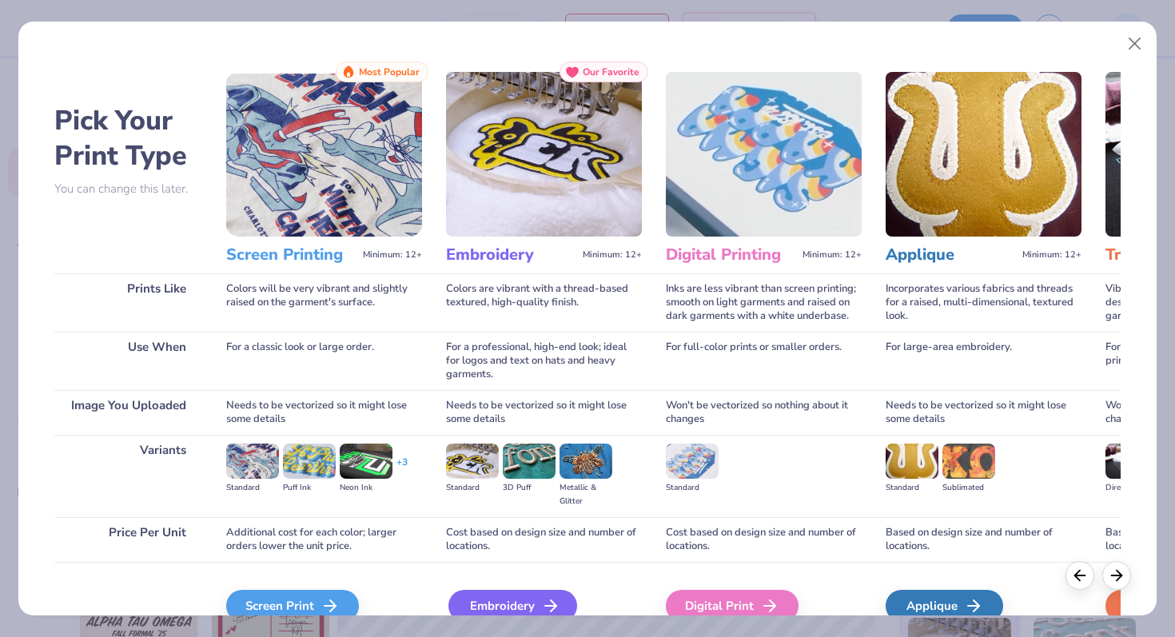
click at [490, 607] on div "Embroidery" at bounding box center [512, 606] width 129 height 32
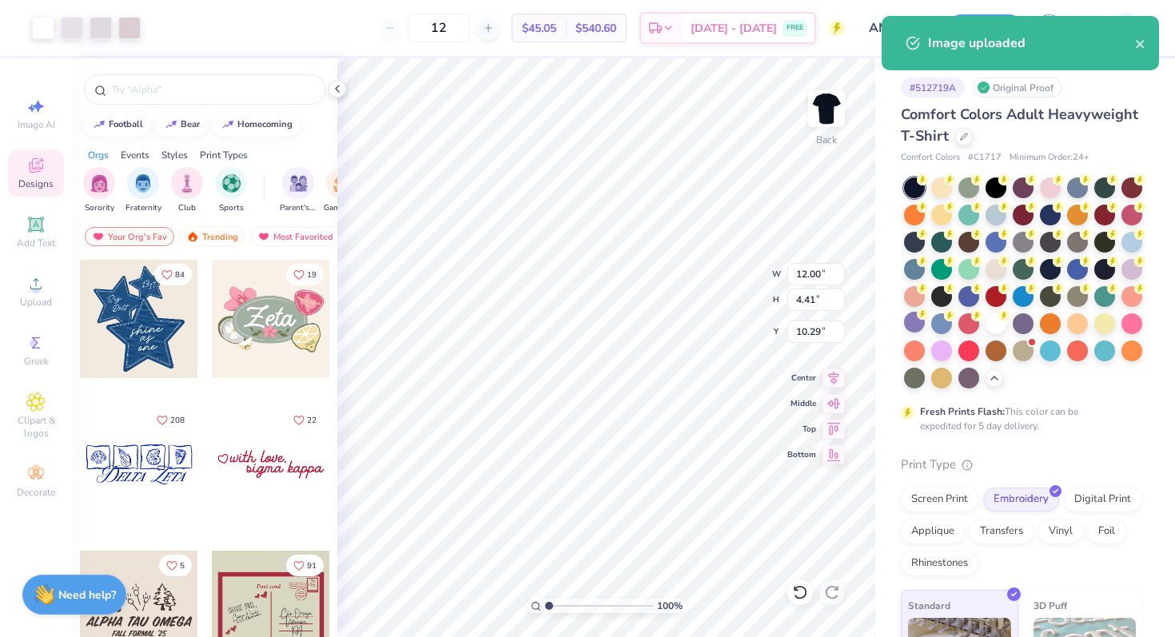
type input "2.60"
type input "0.96"
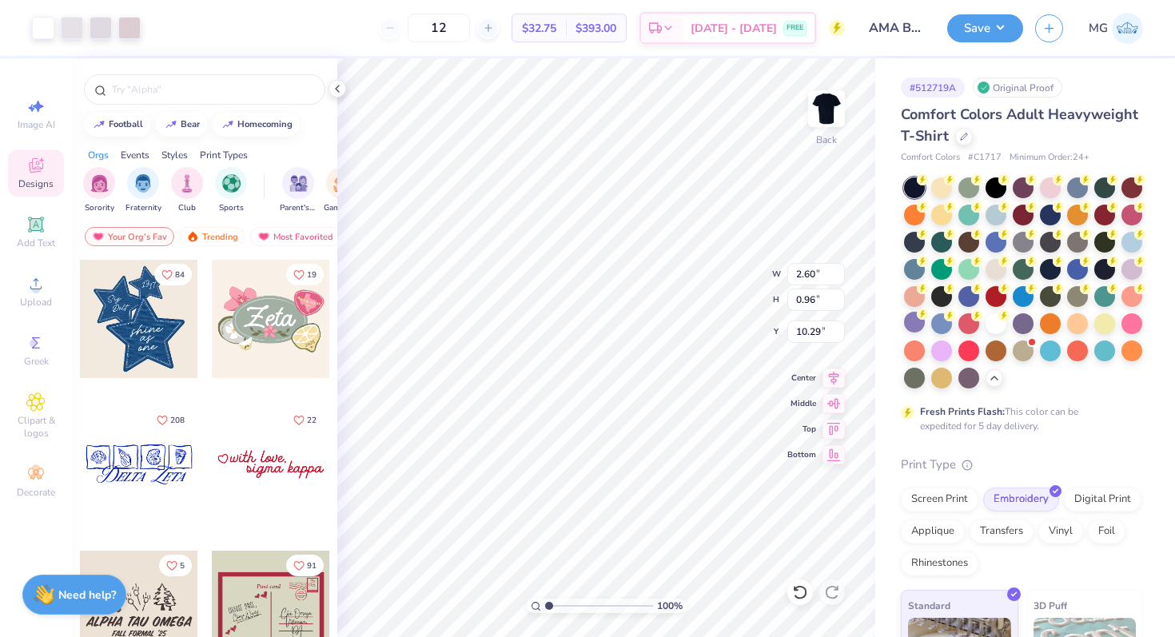
type input "3.00"
type input "3.39"
type input "1.25"
type input "2.83"
type input "1.04"
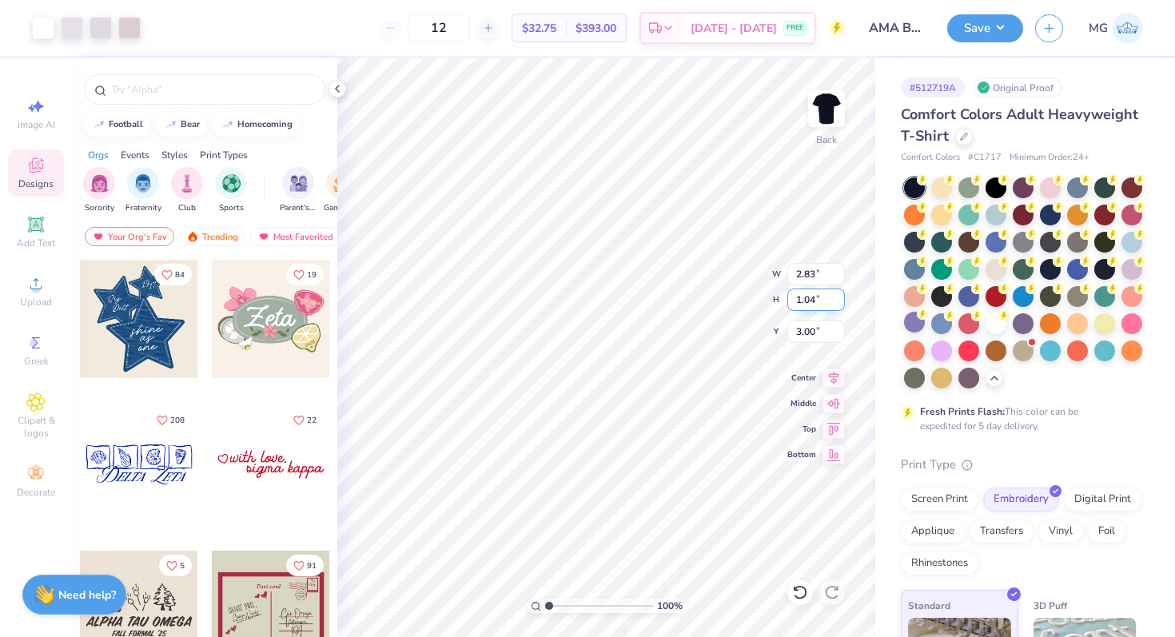
click at [714, 291] on div "100 % Back W 2.83 2.83 " H 1.04 1.04 " Y 3.00 3.00 " Center Middle Top Bottom" at bounding box center [606, 347] width 538 height 579
click at [977, 18] on button "Save" at bounding box center [985, 26] width 76 height 28
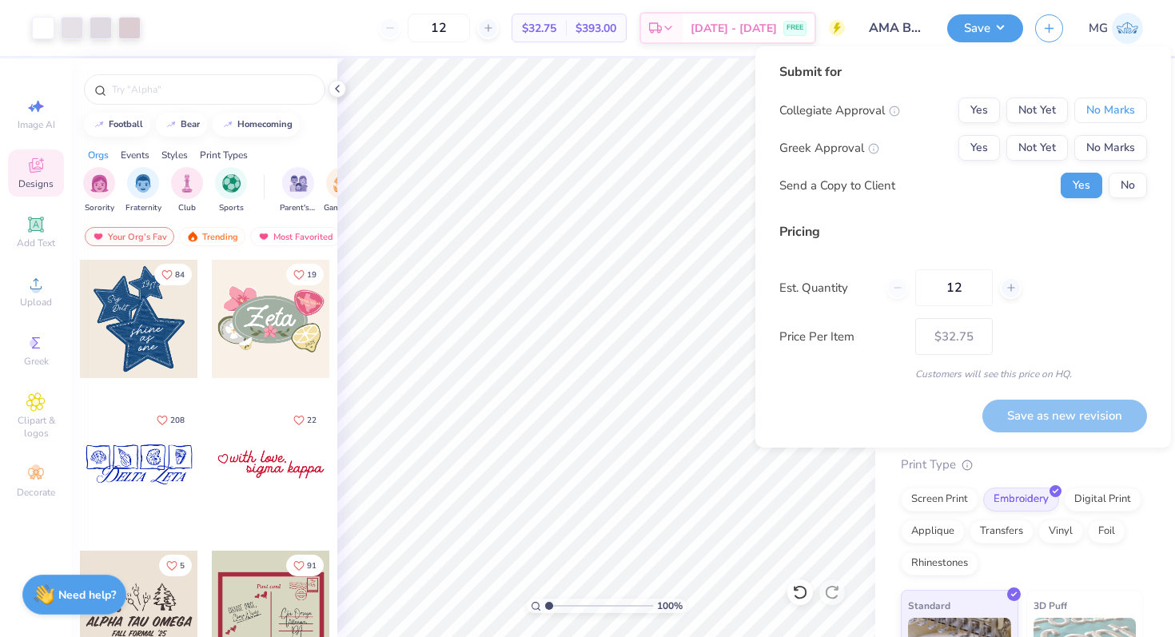
click at [1081, 117] on button "No Marks" at bounding box center [1110, 111] width 73 height 26
click at [1094, 138] on button "No Marks" at bounding box center [1110, 148] width 73 height 26
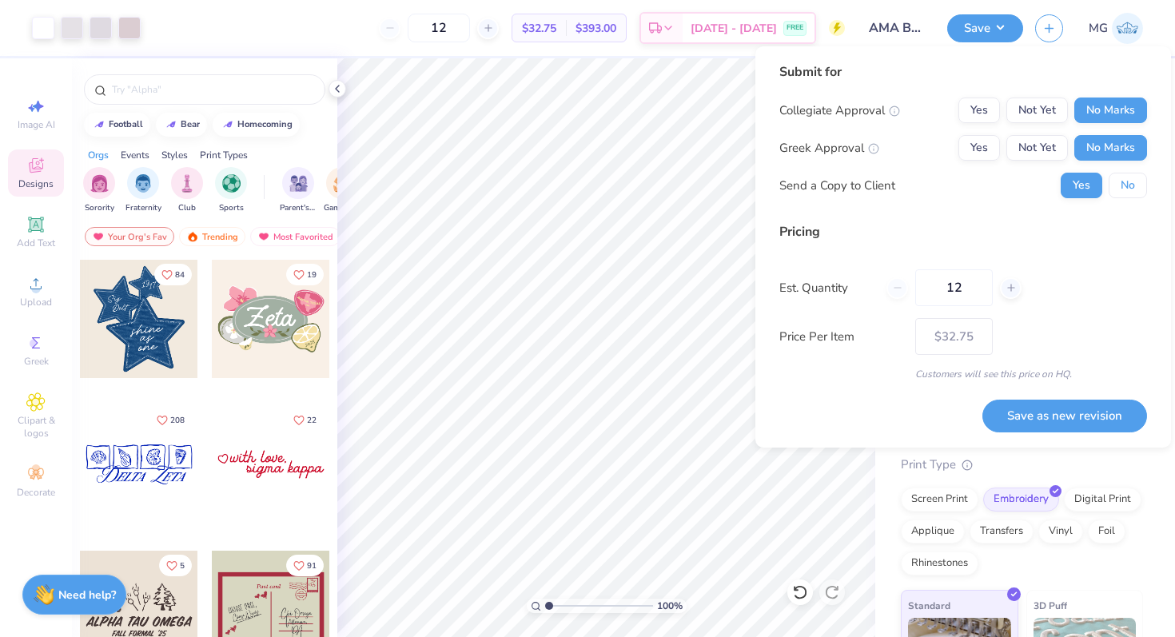
drag, startPoint x: 1116, startPoint y: 177, endPoint x: 1135, endPoint y: 211, distance: 38.7
click at [1117, 178] on button "No" at bounding box center [1128, 186] width 38 height 26
click at [1092, 401] on button "Save as new revision" at bounding box center [1064, 416] width 165 height 33
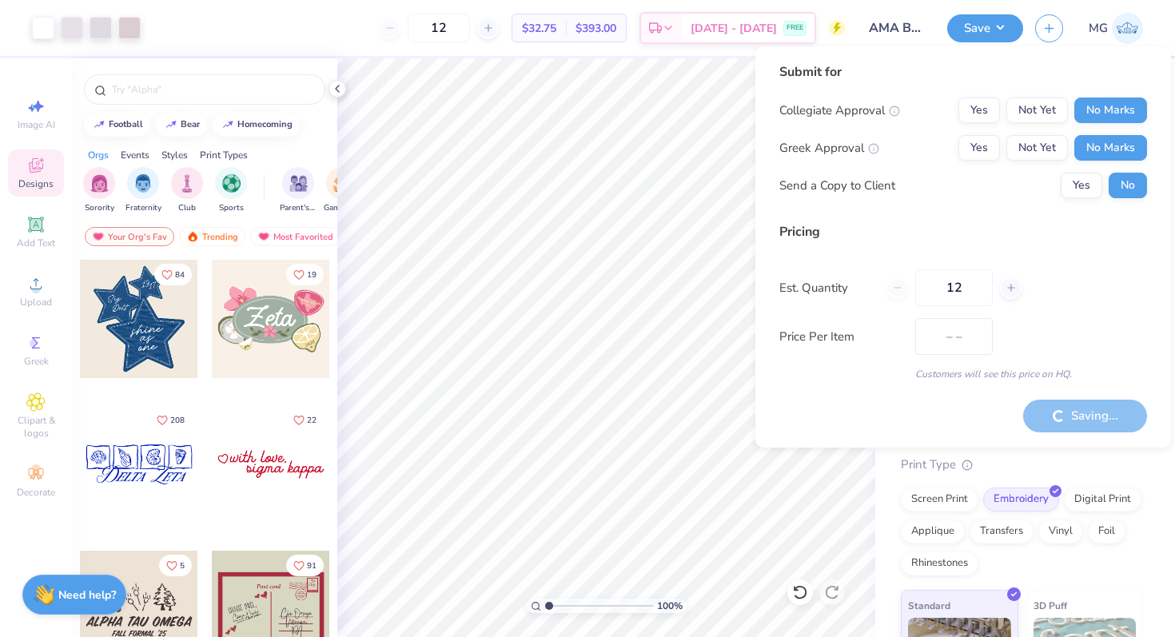
type input "$32.75"
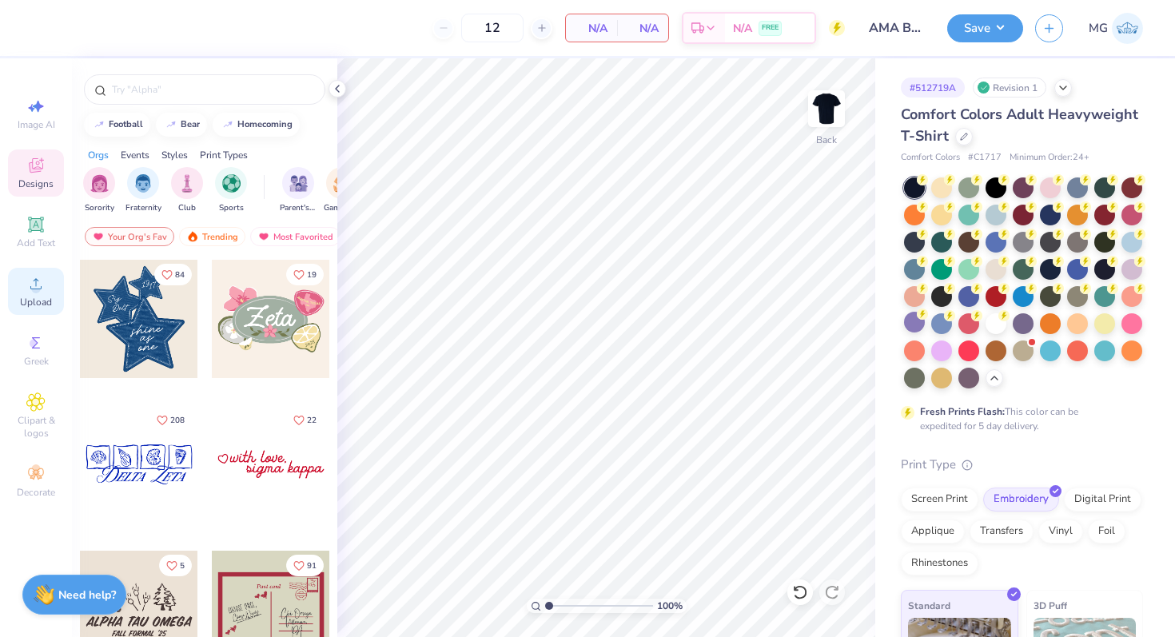
click at [28, 280] on icon at bounding box center [35, 283] width 19 height 19
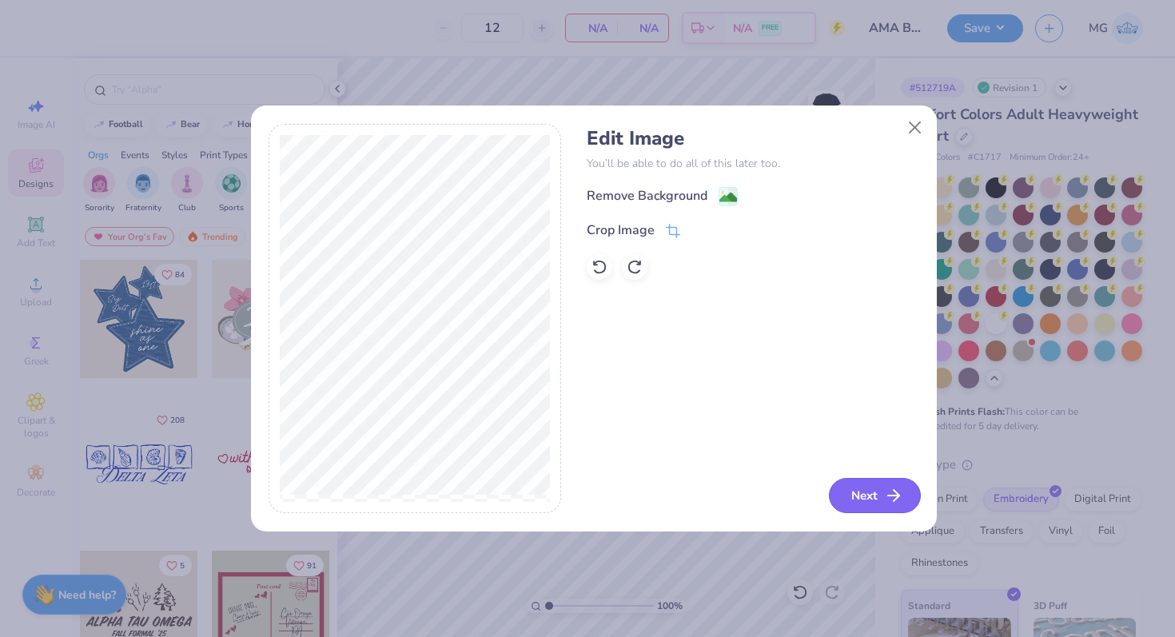
click at [871, 500] on button "Next" at bounding box center [875, 495] width 92 height 35
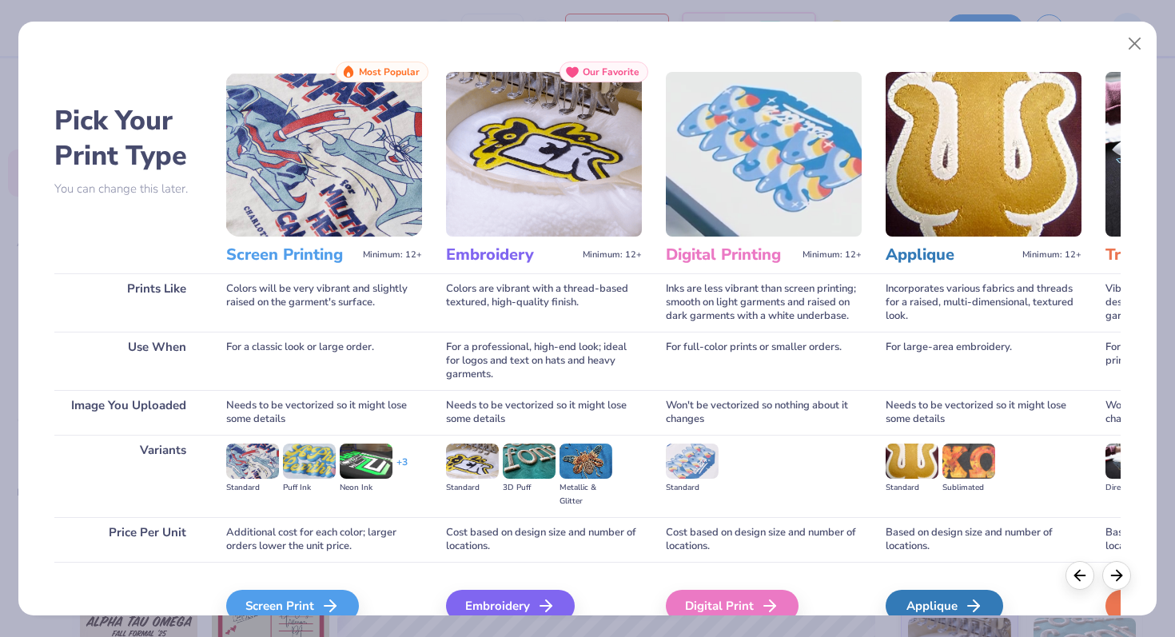
click at [472, 587] on div "Embroidery We'll vectorize your image." at bounding box center [544, 605] width 196 height 86
drag, startPoint x: 488, startPoint y: 591, endPoint x: 492, endPoint y: 598, distance: 8.2
click at [488, 591] on div "Embroidery" at bounding box center [512, 606] width 129 height 32
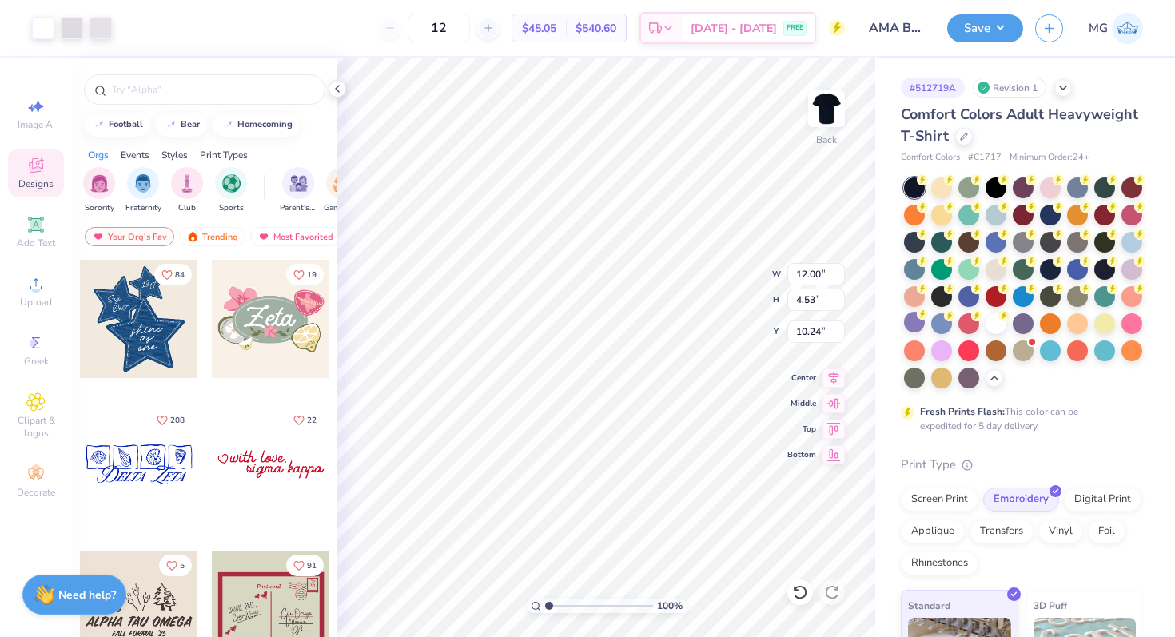
type input "3.47"
type input "1.31"
type input "3.00"
click at [79, 37] on div at bounding box center [72, 26] width 22 height 22
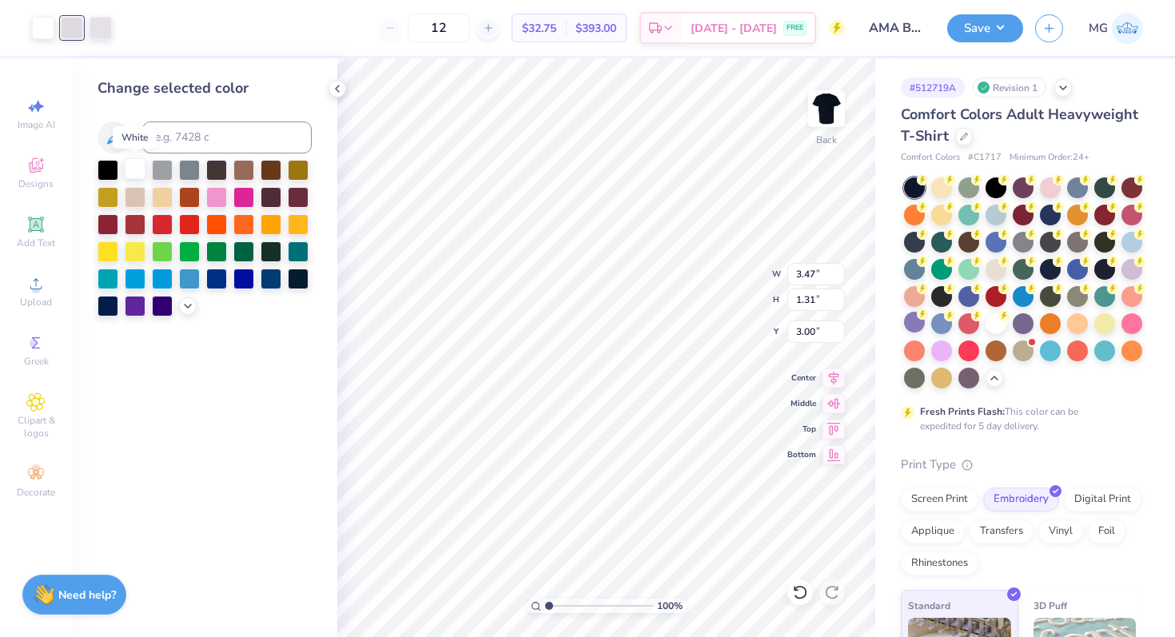
click at [136, 163] on div at bounding box center [135, 168] width 21 height 21
click at [75, 16] on div at bounding box center [72, 26] width 22 height 22
drag, startPoint x: 132, startPoint y: 173, endPoint x: 141, endPoint y: 181, distance: 12.5
click at [133, 173] on div at bounding box center [135, 168] width 21 height 21
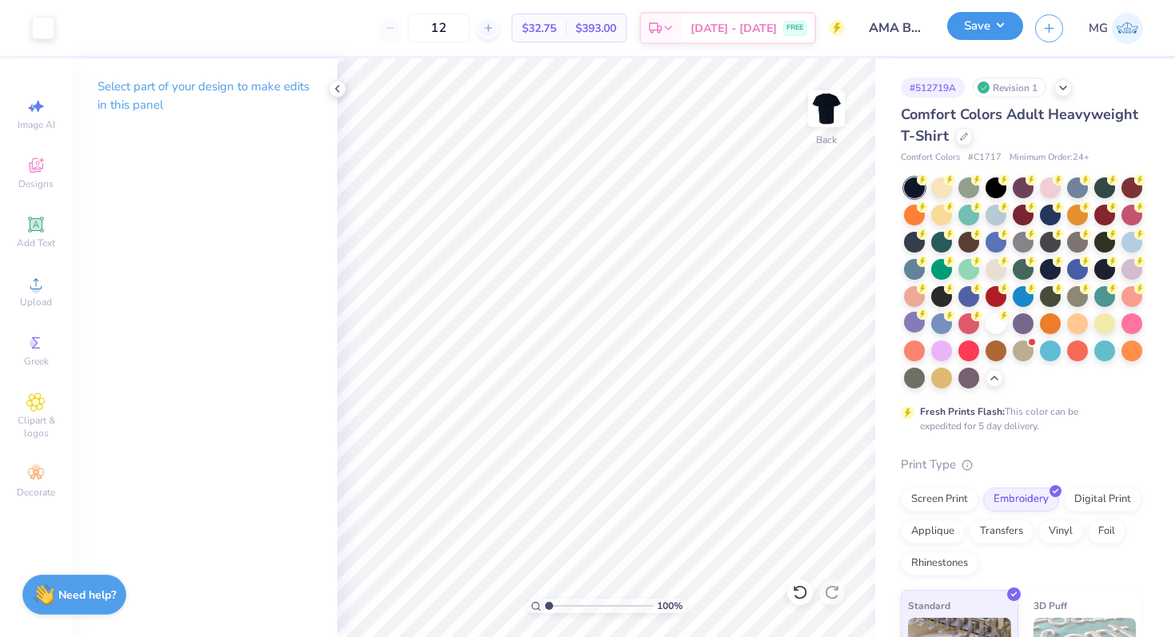
click at [962, 37] on button "Save" at bounding box center [985, 26] width 76 height 28
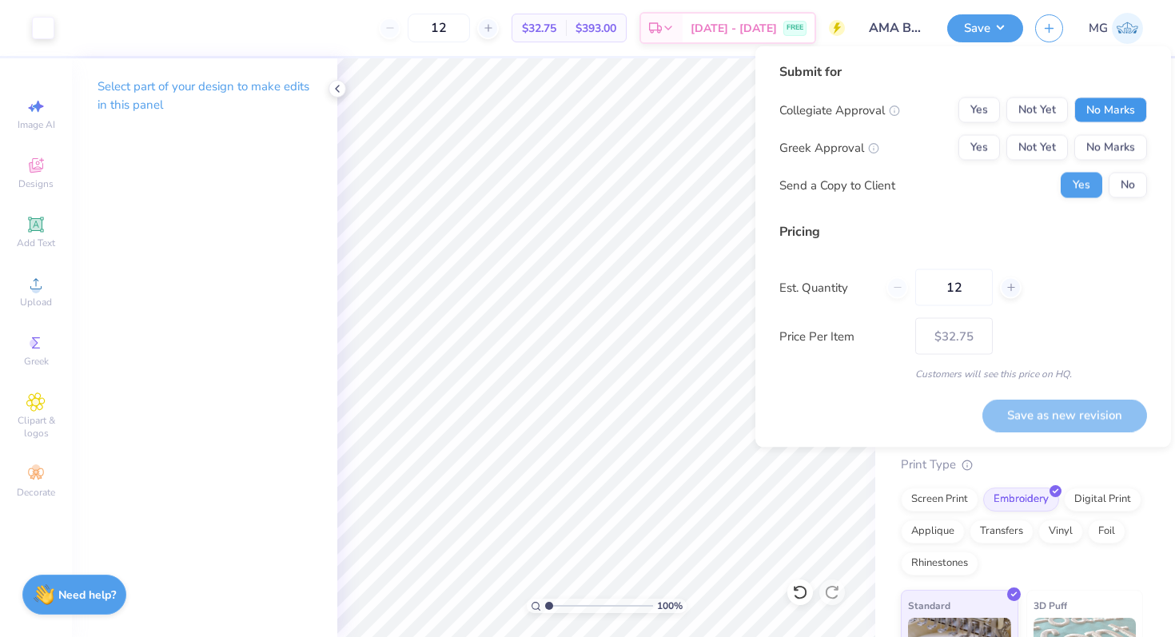
click at [1102, 103] on button "No Marks" at bounding box center [1110, 111] width 73 height 26
click at [1117, 146] on button "No Marks" at bounding box center [1110, 148] width 73 height 26
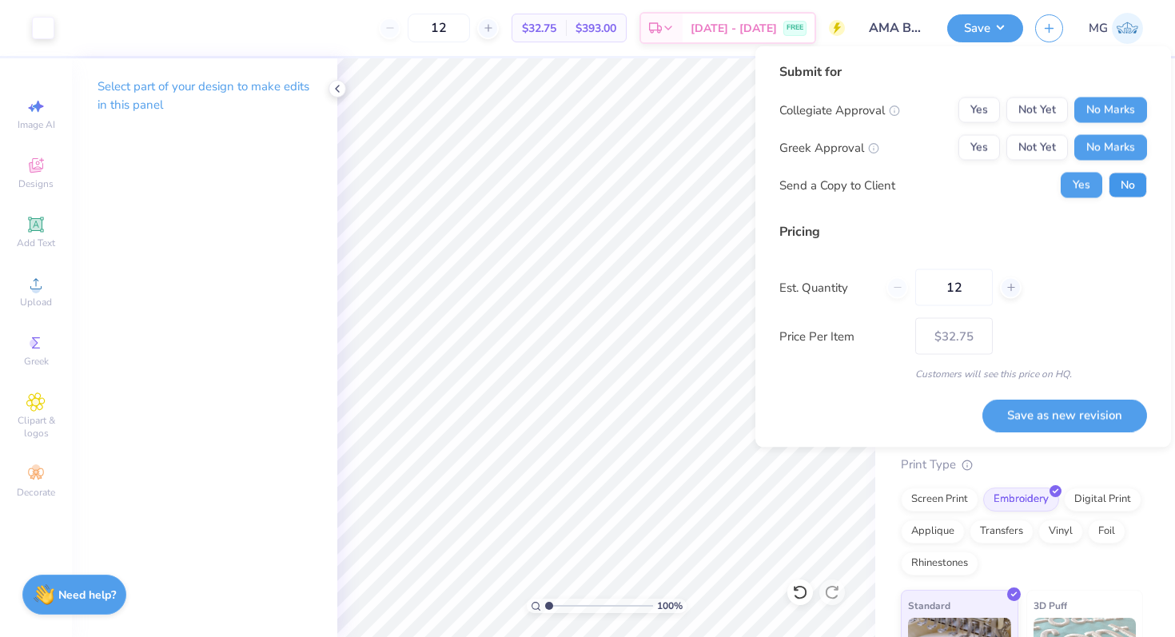
click at [1133, 181] on button "No" at bounding box center [1128, 186] width 38 height 26
click at [1041, 106] on button "Not Yet" at bounding box center [1037, 111] width 62 height 26
click at [1076, 396] on div "Save as new revision" at bounding box center [1064, 406] width 165 height 50
click at [1084, 421] on button "Save as new revision" at bounding box center [1064, 415] width 165 height 33
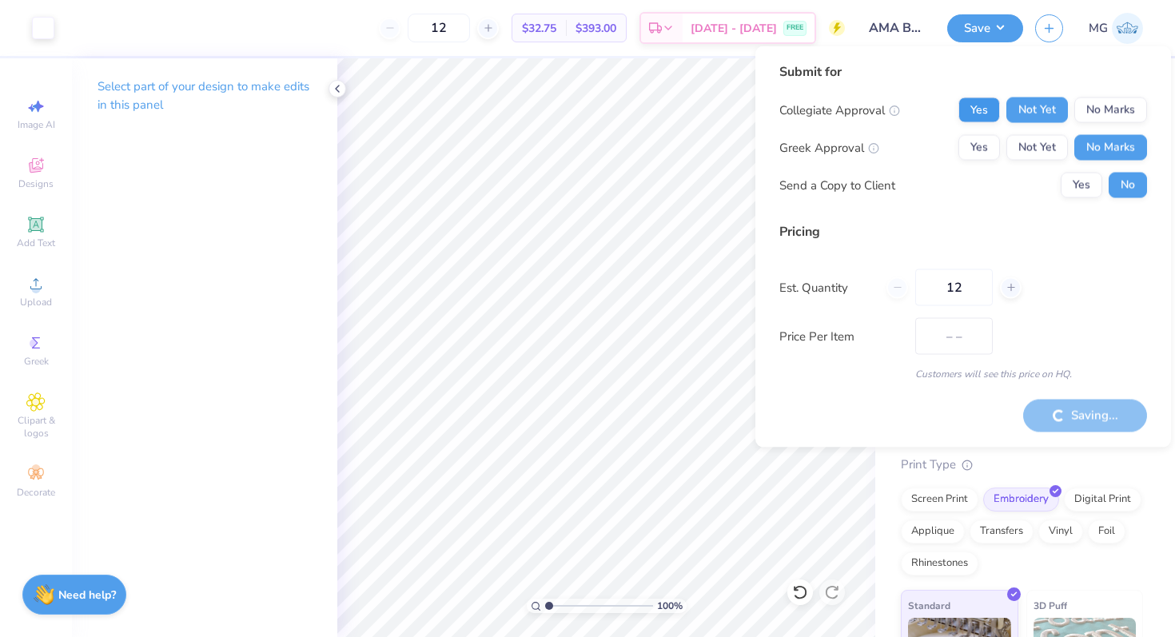
type input "$42.61"
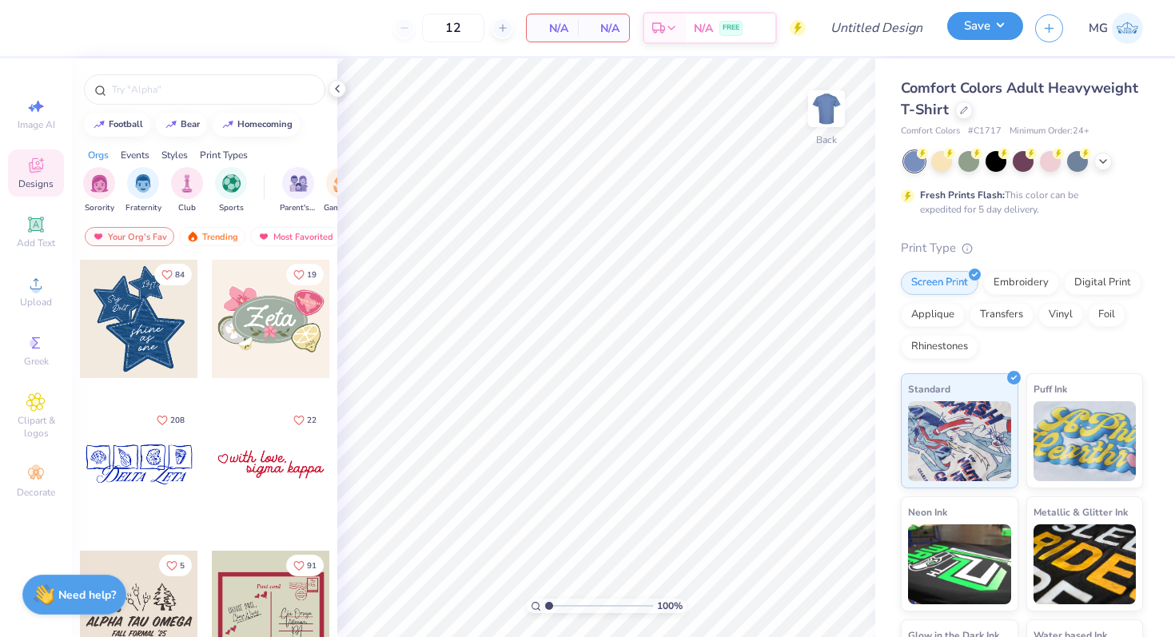
click at [985, 22] on button "Save" at bounding box center [985, 26] width 76 height 28
click at [973, 117] on div at bounding box center [964, 109] width 18 height 18
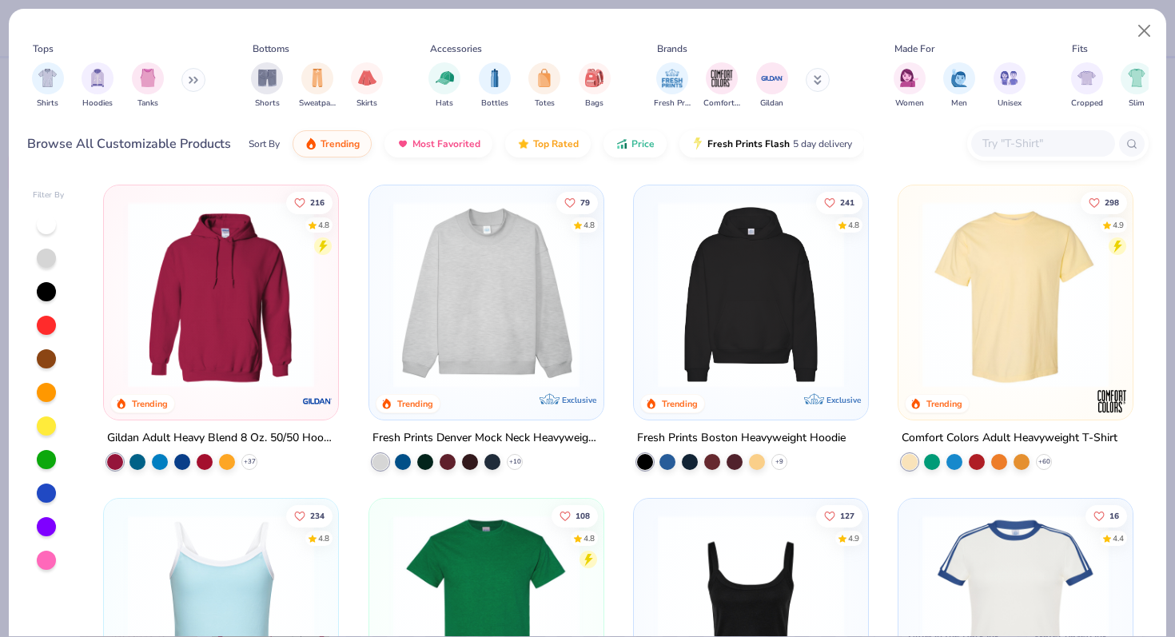
click at [820, 78] on button at bounding box center [818, 80] width 24 height 24
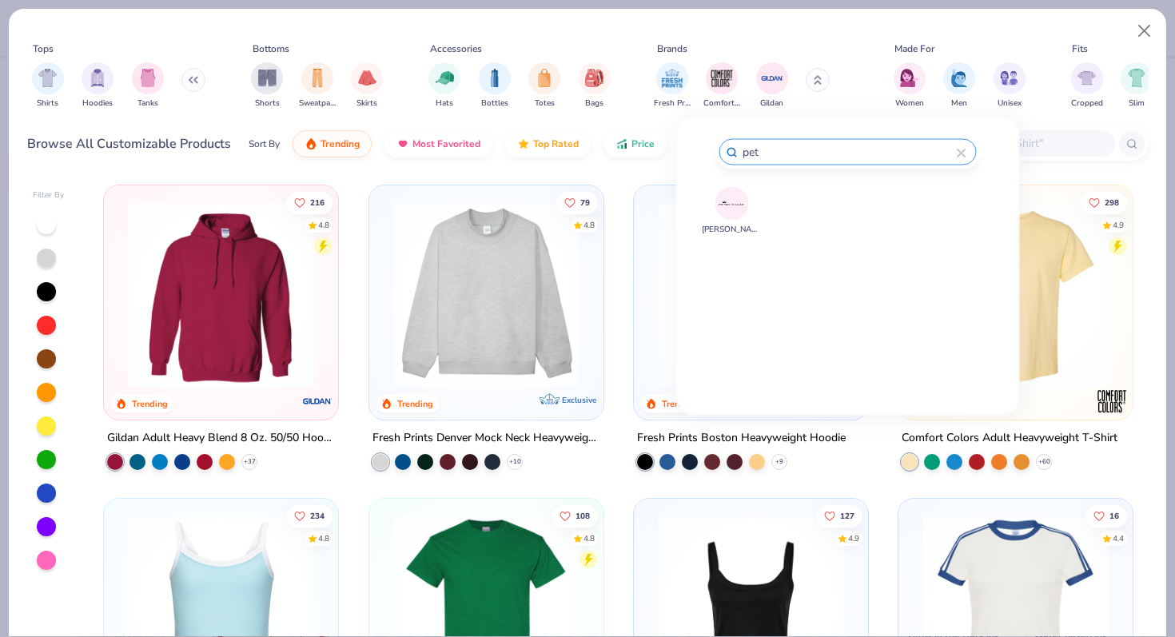
type input "pet"
click at [748, 192] on button "[PERSON_NAME]" at bounding box center [732, 210] width 60 height 49
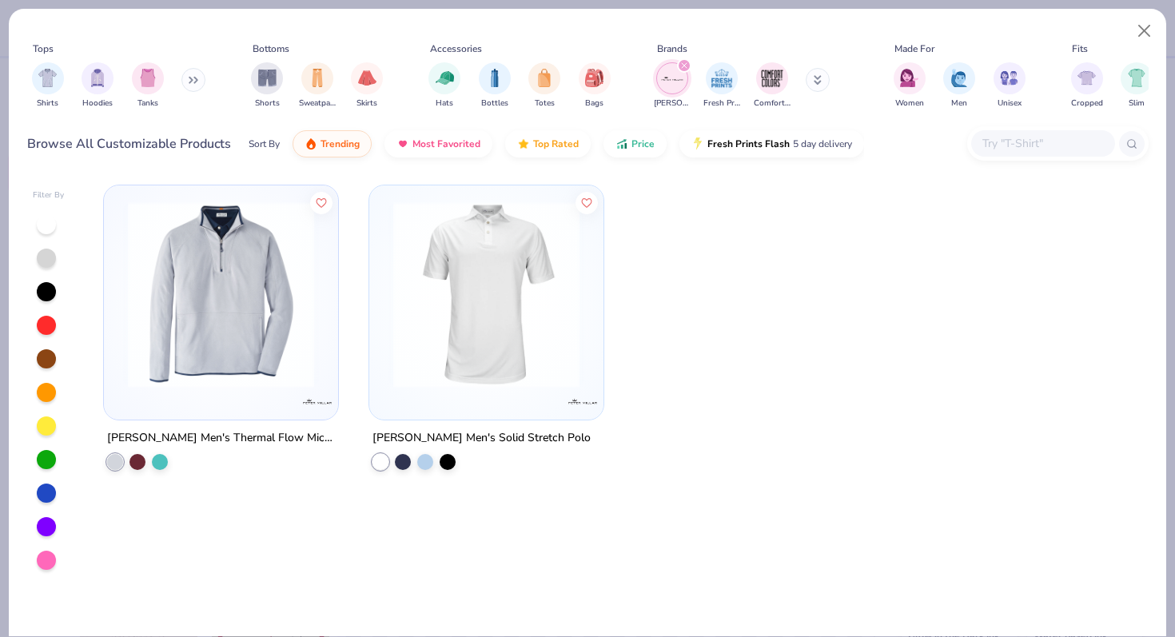
click at [308, 270] on img at bounding box center [221, 294] width 202 height 186
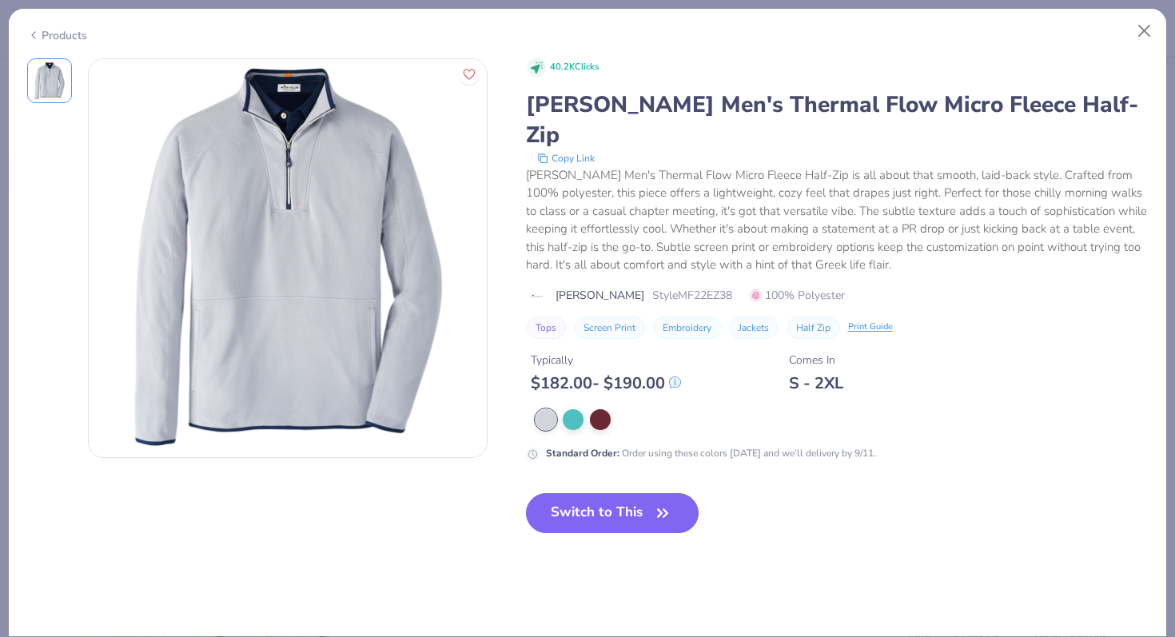
click at [580, 462] on div "40.2K Clicks Peter Millar Men's Thermal Flow Micro Fleece Half-Zip Copy Link Pe…" at bounding box center [837, 308] width 623 height 500
click at [571, 510] on div "Switch to This" at bounding box center [612, 526] width 173 height 66
click at [564, 493] on button "Switch to This" at bounding box center [612, 513] width 173 height 40
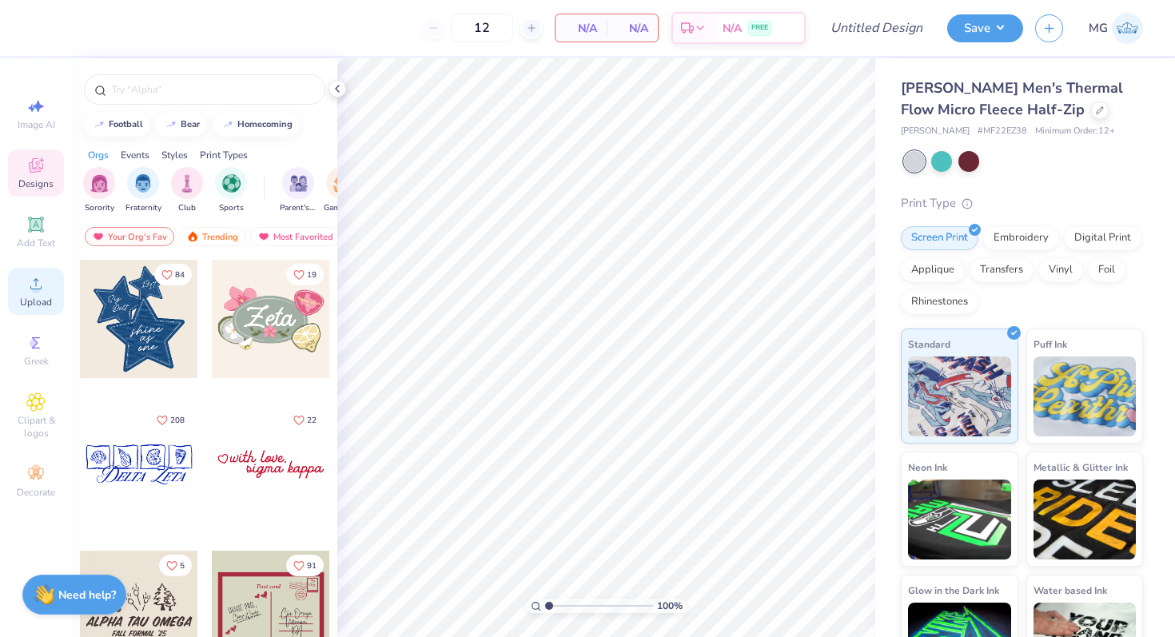
click at [33, 293] on div "Upload" at bounding box center [36, 291] width 56 height 47
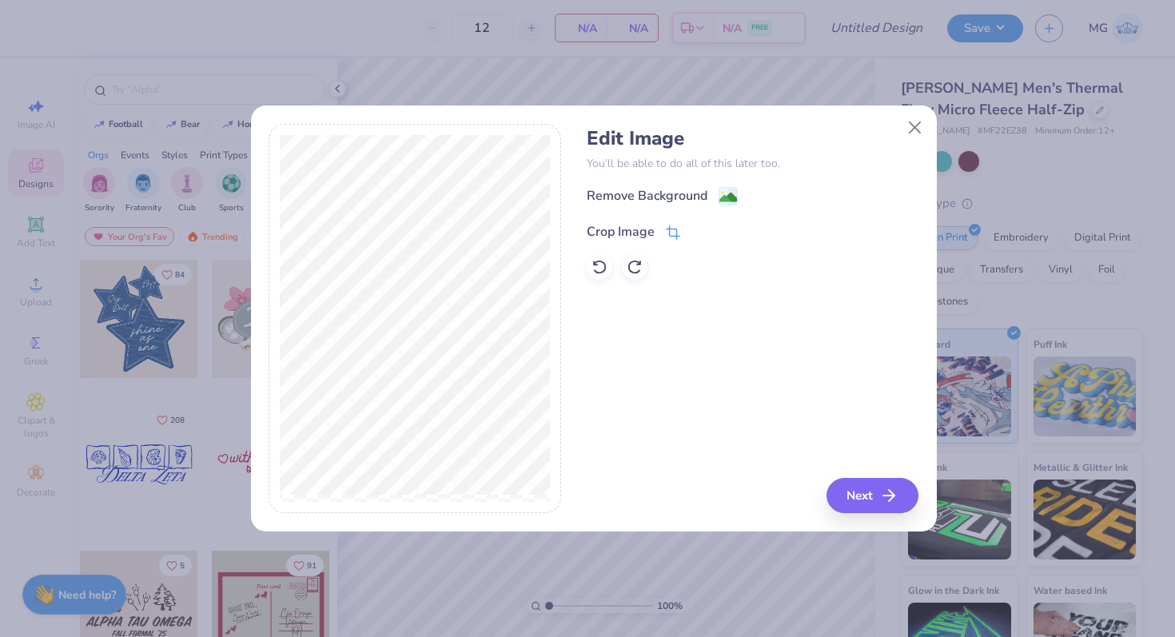
click at [637, 223] on div "Crop Image" at bounding box center [621, 231] width 68 height 19
click at [890, 490] on div "Edit Image You’ll be able to do all of this later too. Remove Background Crop I…" at bounding box center [753, 319] width 332 height 390
click at [700, 235] on button at bounding box center [699, 229] width 17 height 17
click at [861, 485] on button "Next" at bounding box center [875, 495] width 92 height 35
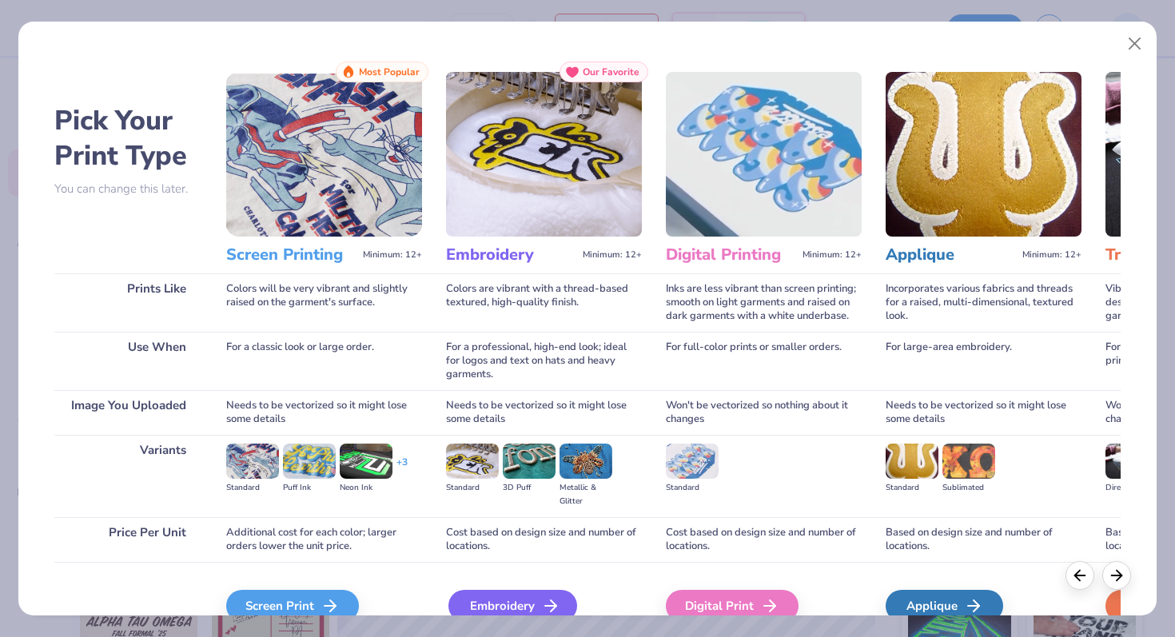
click at [473, 605] on div "Embroidery" at bounding box center [512, 606] width 129 height 32
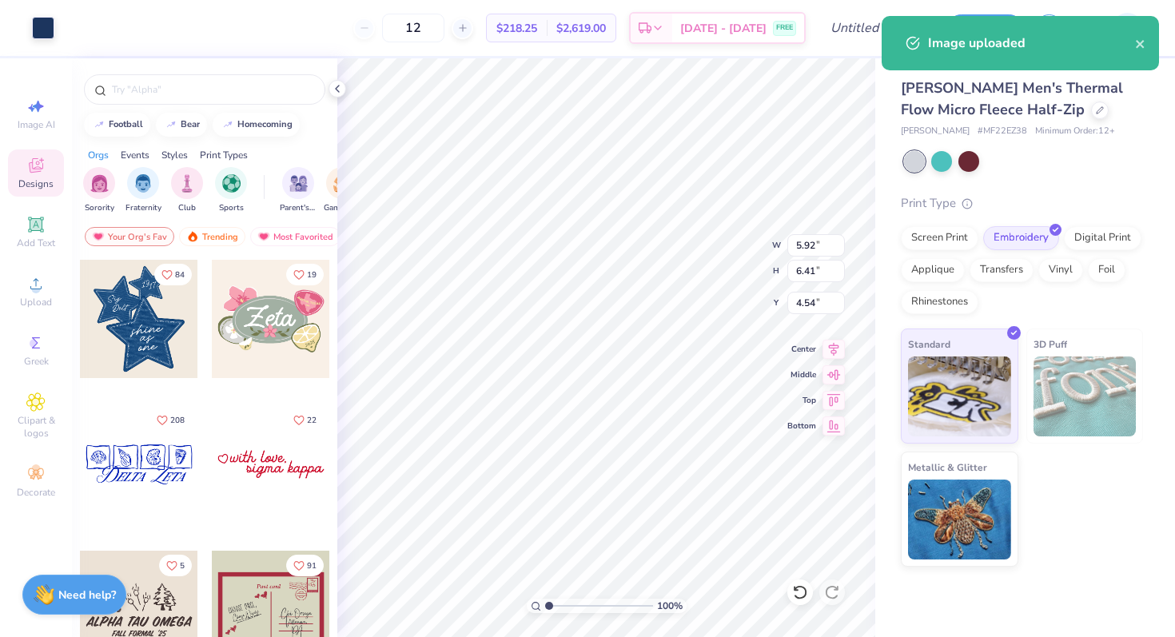
type input "2.12"
type input "2.29"
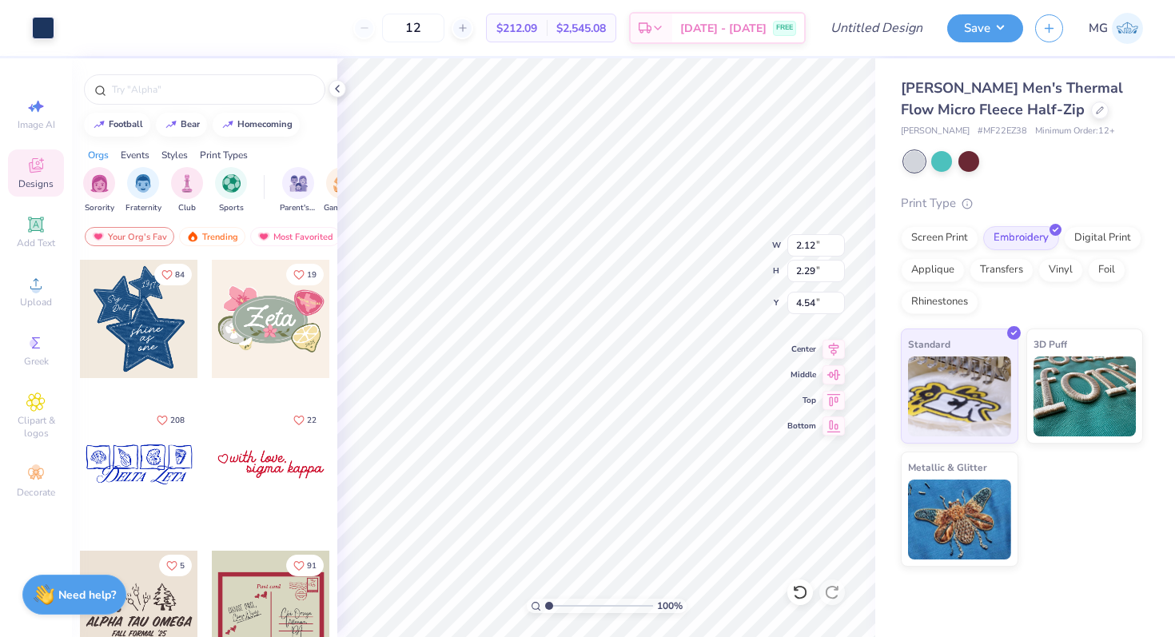
type input "3.00"
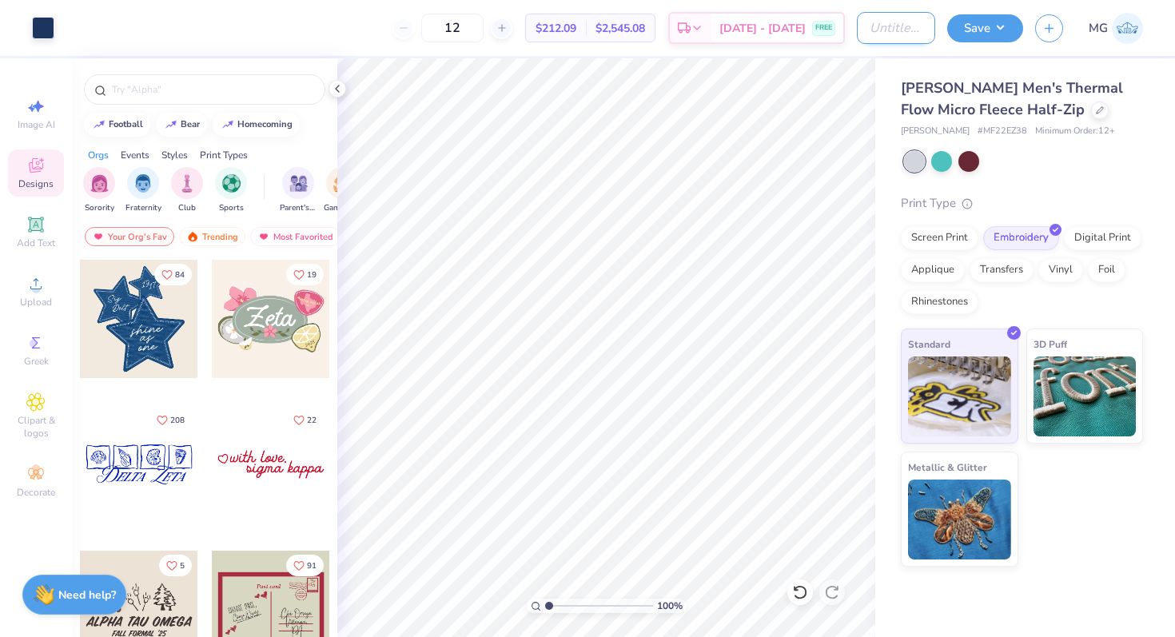
click at [857, 37] on input "Design Title" at bounding box center [896, 28] width 78 height 32
type input "AMA Peter Millar - Stag"
click at [968, 34] on button "Save" at bounding box center [985, 26] width 76 height 28
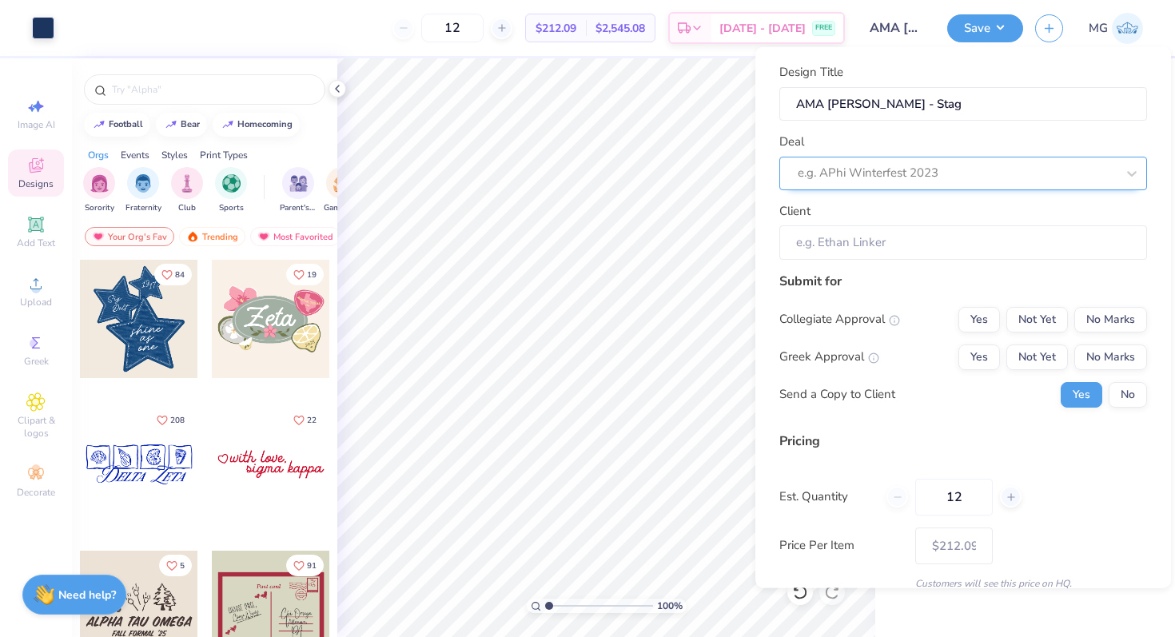
click at [959, 169] on div at bounding box center [957, 173] width 318 height 22
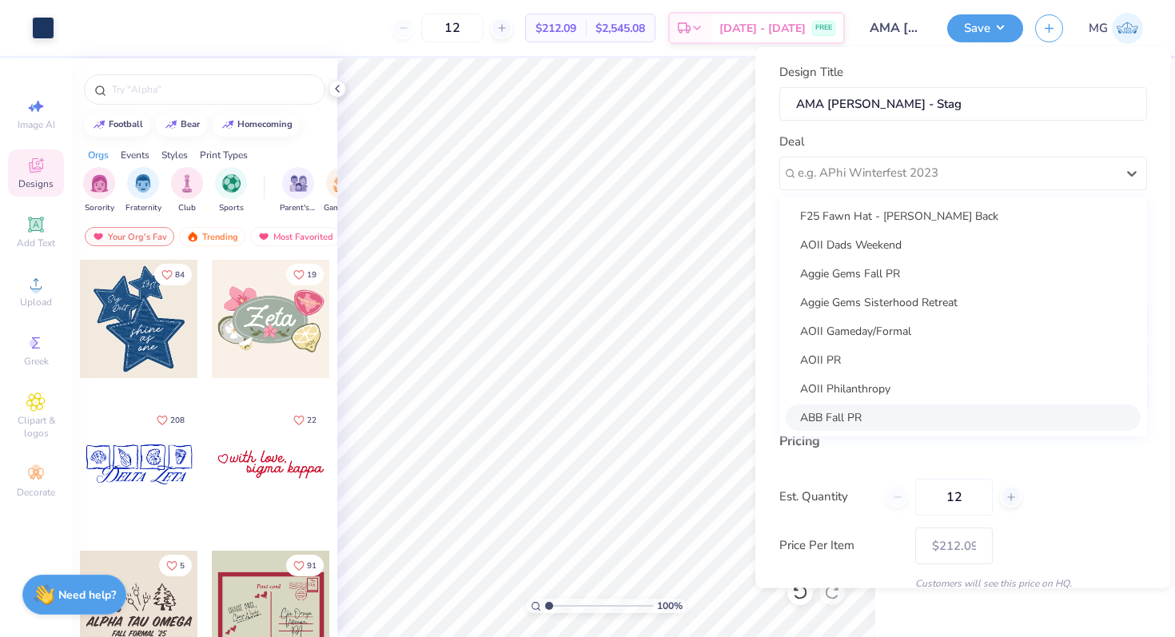
scroll to position [116, 0]
click at [921, 428] on div "AMA Fall Merch" at bounding box center [963, 416] width 355 height 26
type input "Cody Back"
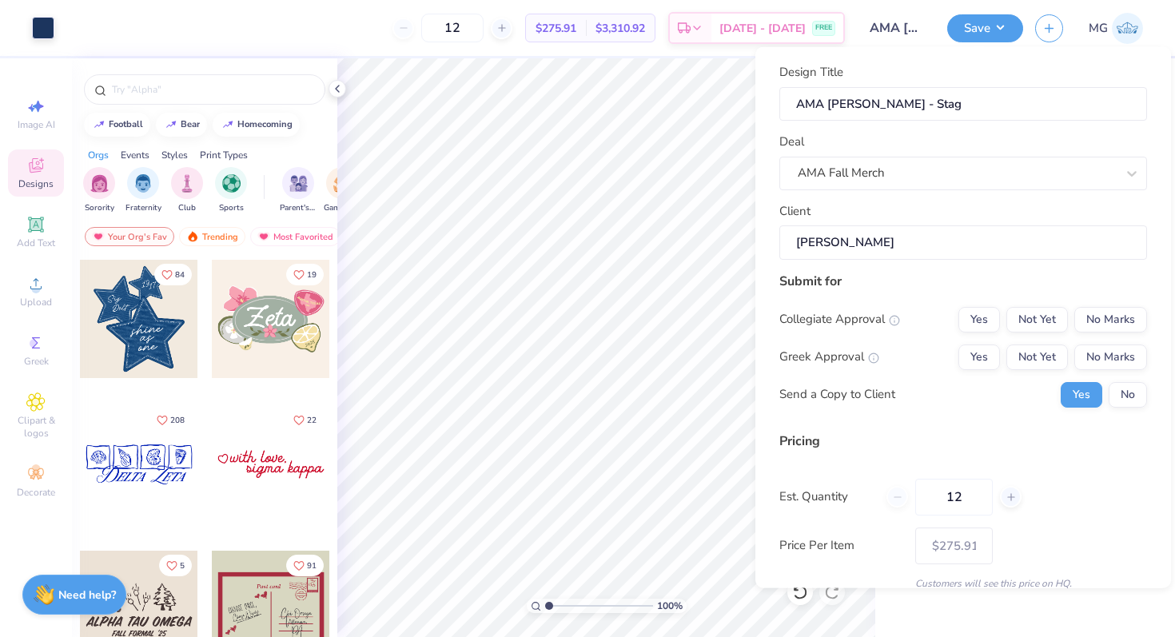
click at [949, 248] on input "Cody Back" at bounding box center [963, 242] width 368 height 34
click at [1085, 317] on button "No Marks" at bounding box center [1110, 319] width 73 height 26
click at [1029, 317] on button "Not Yet" at bounding box center [1037, 319] width 62 height 26
click at [1083, 327] on button "No Marks" at bounding box center [1110, 319] width 73 height 26
click at [1092, 360] on button "No Marks" at bounding box center [1110, 357] width 73 height 26
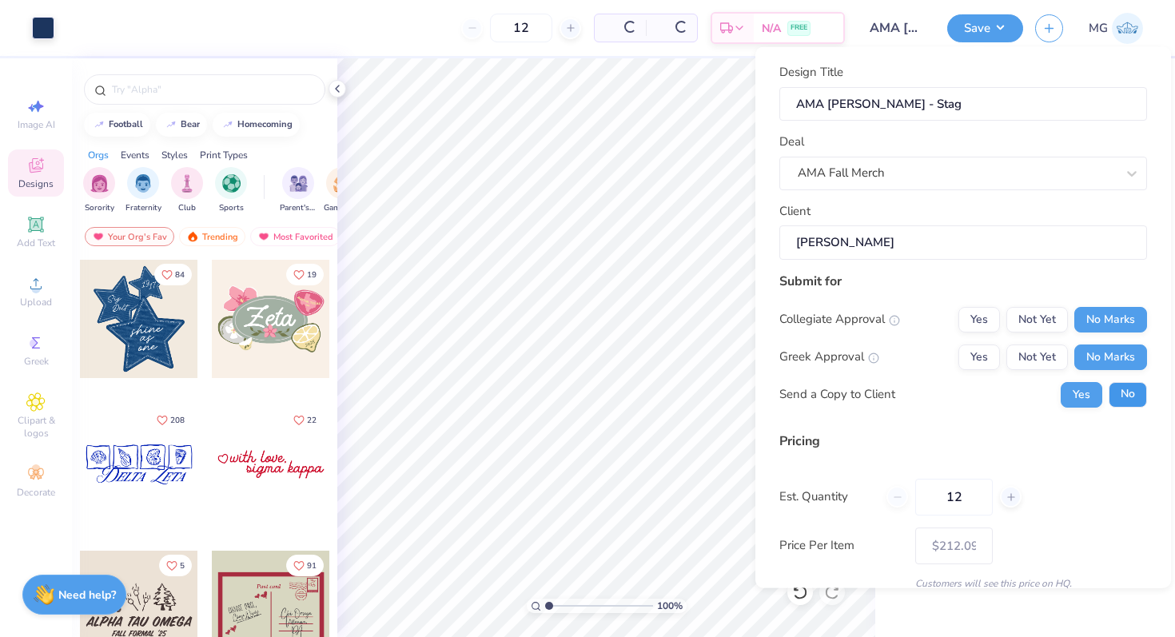
click at [1109, 401] on button "No" at bounding box center [1128, 394] width 38 height 26
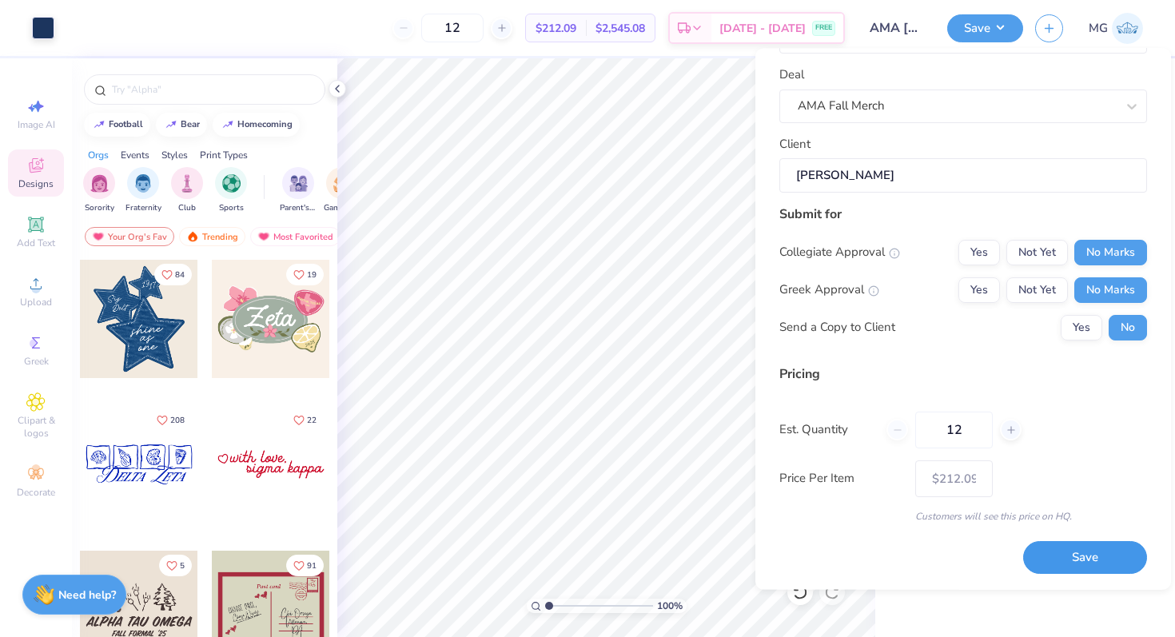
click at [1041, 545] on button "Save" at bounding box center [1085, 558] width 124 height 33
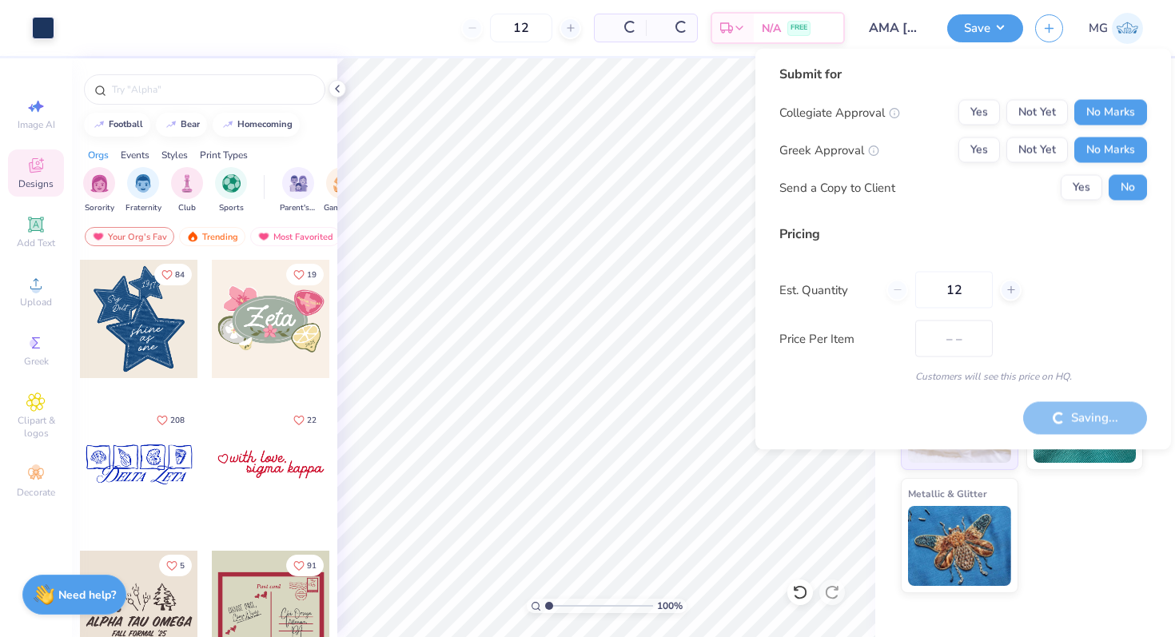
type input "$212.09"
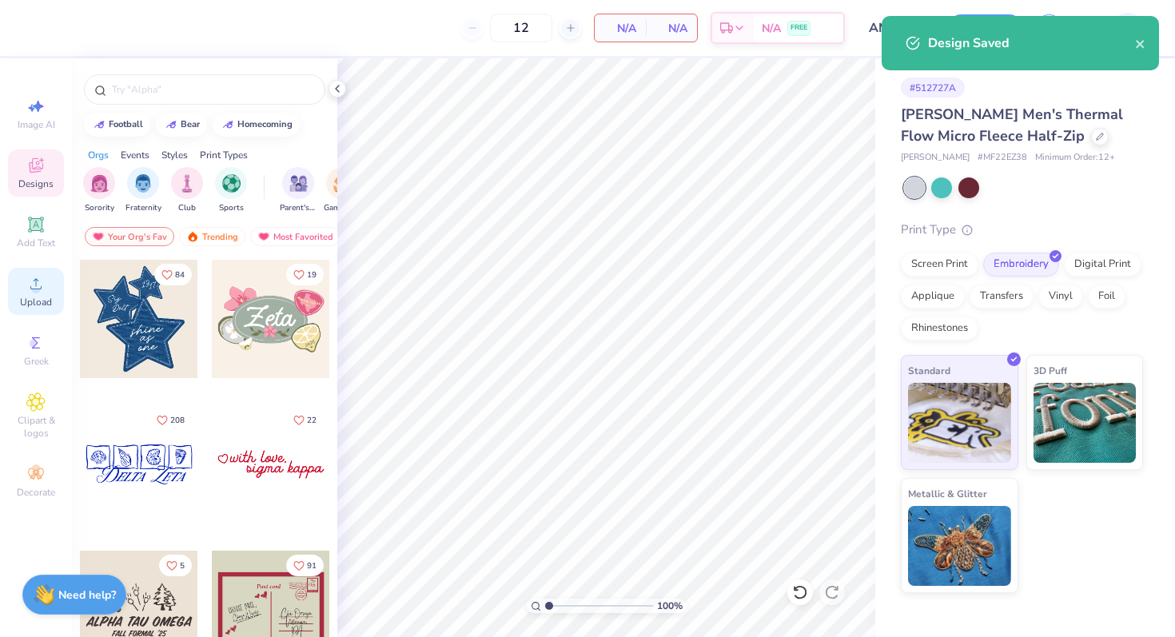
click at [22, 291] on div "Upload" at bounding box center [36, 291] width 56 height 47
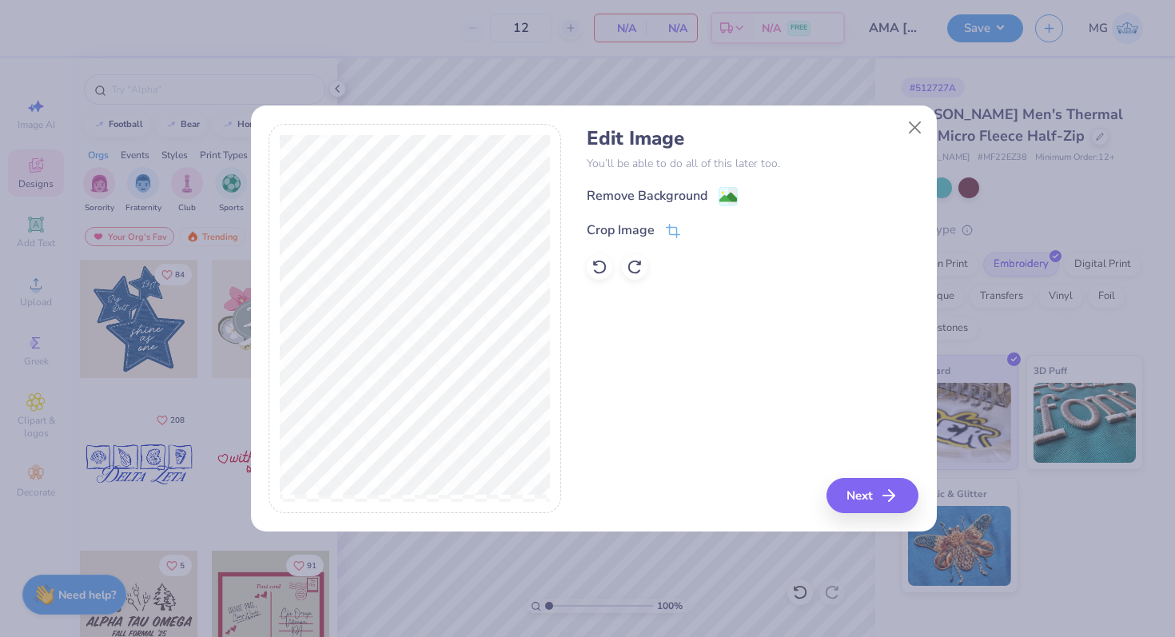
drag, startPoint x: 614, startPoint y: 193, endPoint x: 687, endPoint y: 295, distance: 126.0
click at [614, 193] on div "Remove Background" at bounding box center [647, 195] width 121 height 19
click at [918, 126] on button "Close" at bounding box center [914, 128] width 30 height 30
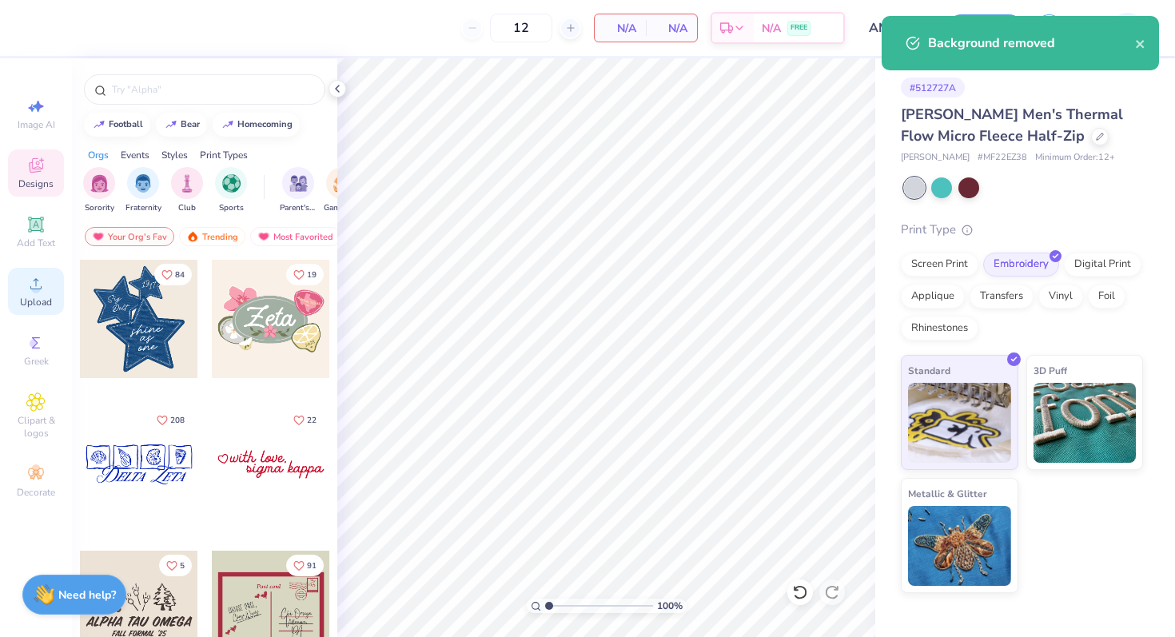
click at [27, 282] on icon at bounding box center [35, 283] width 19 height 19
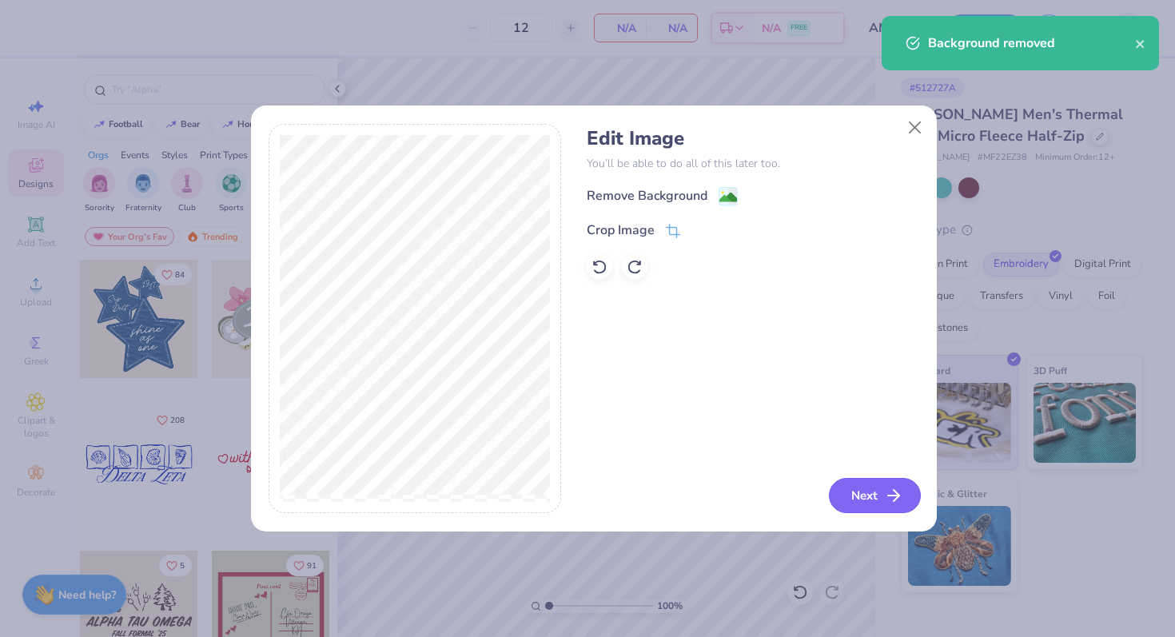
click at [882, 490] on button "Next" at bounding box center [875, 495] width 92 height 35
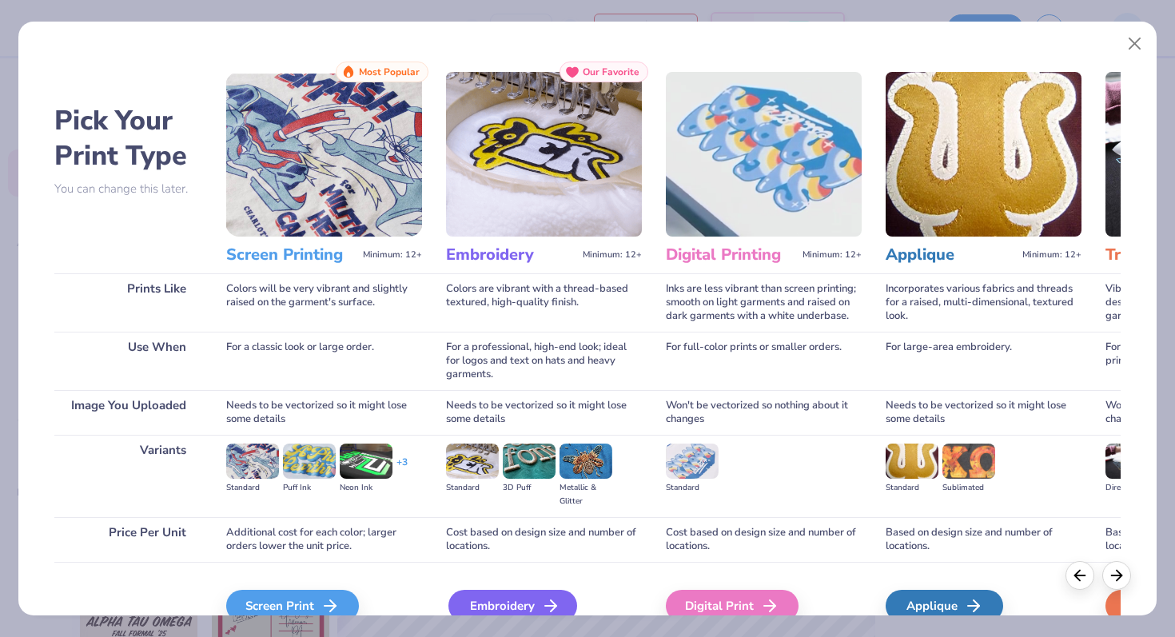
click at [473, 615] on div "Embroidery" at bounding box center [512, 606] width 129 height 32
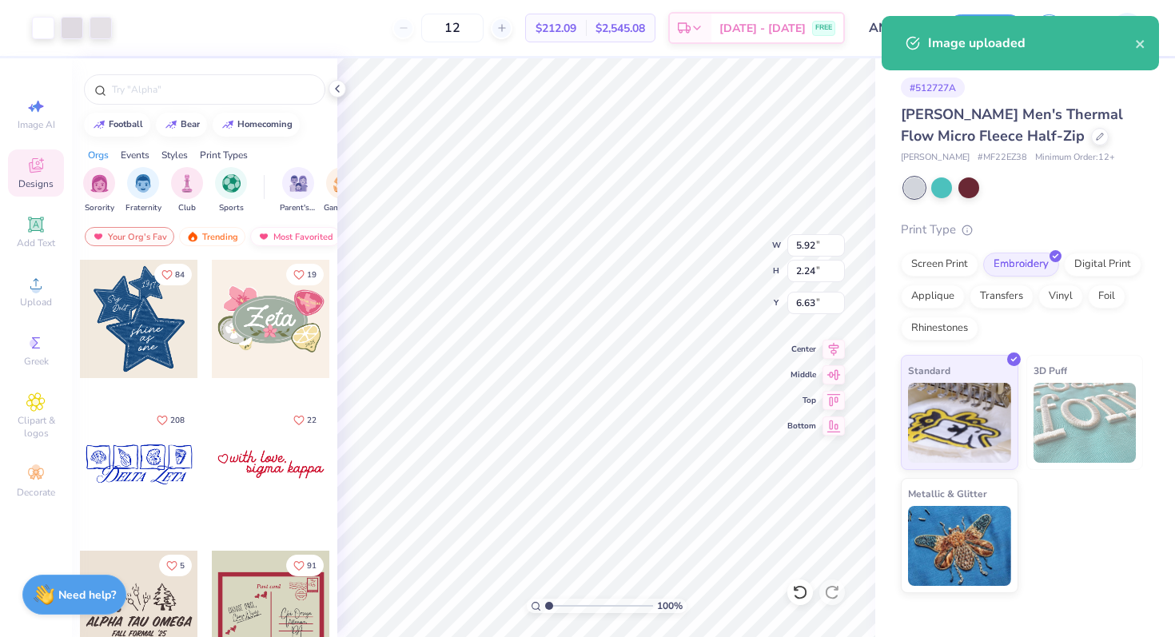
type input "3.18"
type input "1.20"
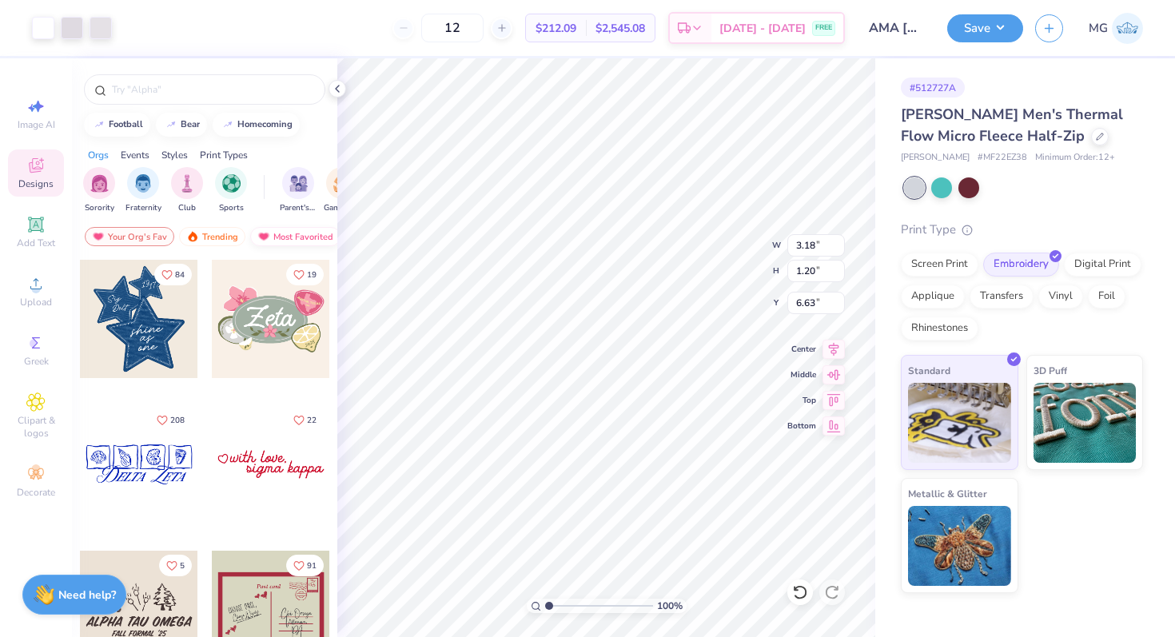
type input "3.00"
click at [74, 36] on div at bounding box center [72, 26] width 22 height 22
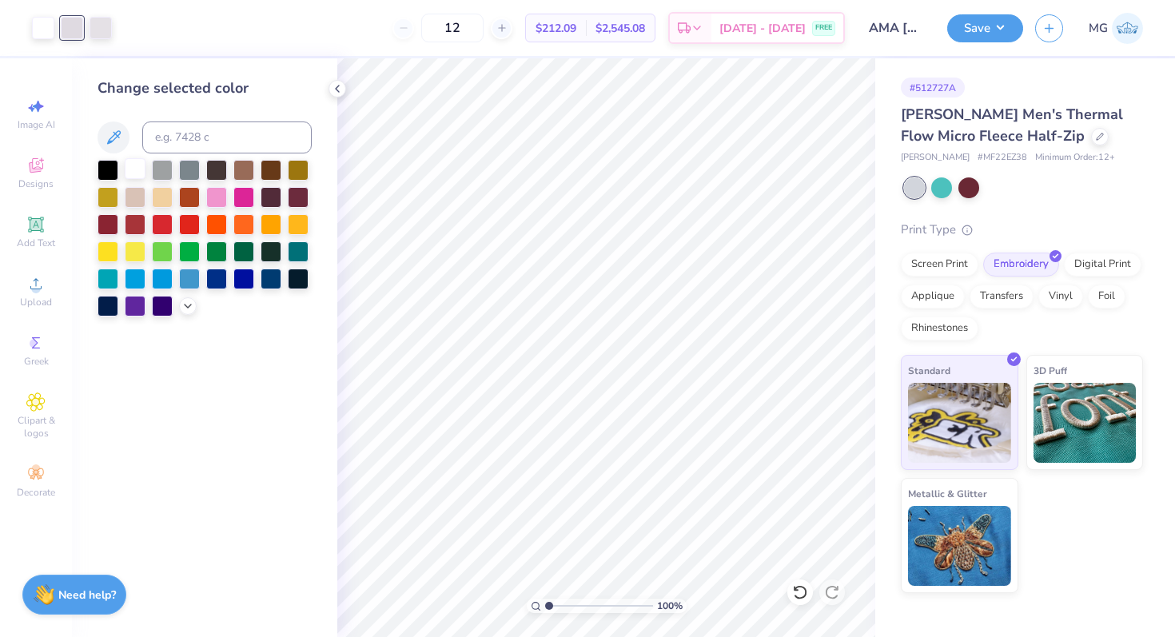
click at [138, 165] on div at bounding box center [135, 168] width 21 height 21
click at [75, 37] on div at bounding box center [72, 26] width 22 height 22
click at [141, 166] on div at bounding box center [135, 168] width 21 height 21
click at [924, 29] on input "AMA Peter Millar - Stag" at bounding box center [896, 28] width 78 height 32
click at [918, 32] on input "AMA Peter Millar - Stag" at bounding box center [896, 28] width 78 height 32
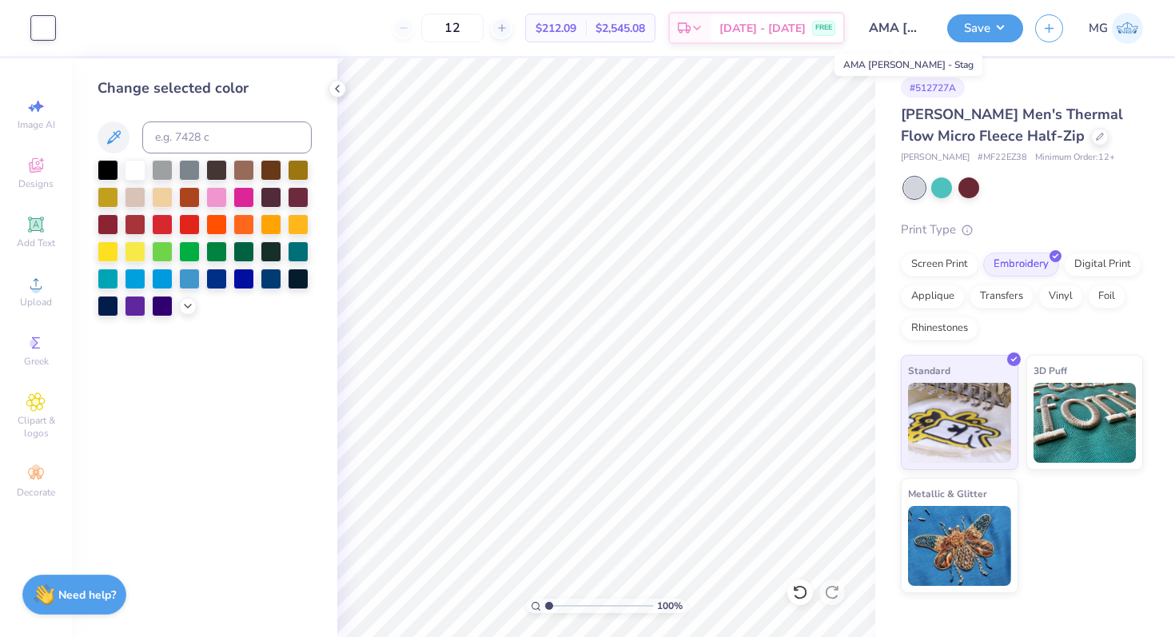
click at [918, 27] on input "AMA Peter Millar - Stag" at bounding box center [896, 28] width 78 height 32
click at [954, 31] on button "Save" at bounding box center [985, 26] width 76 height 28
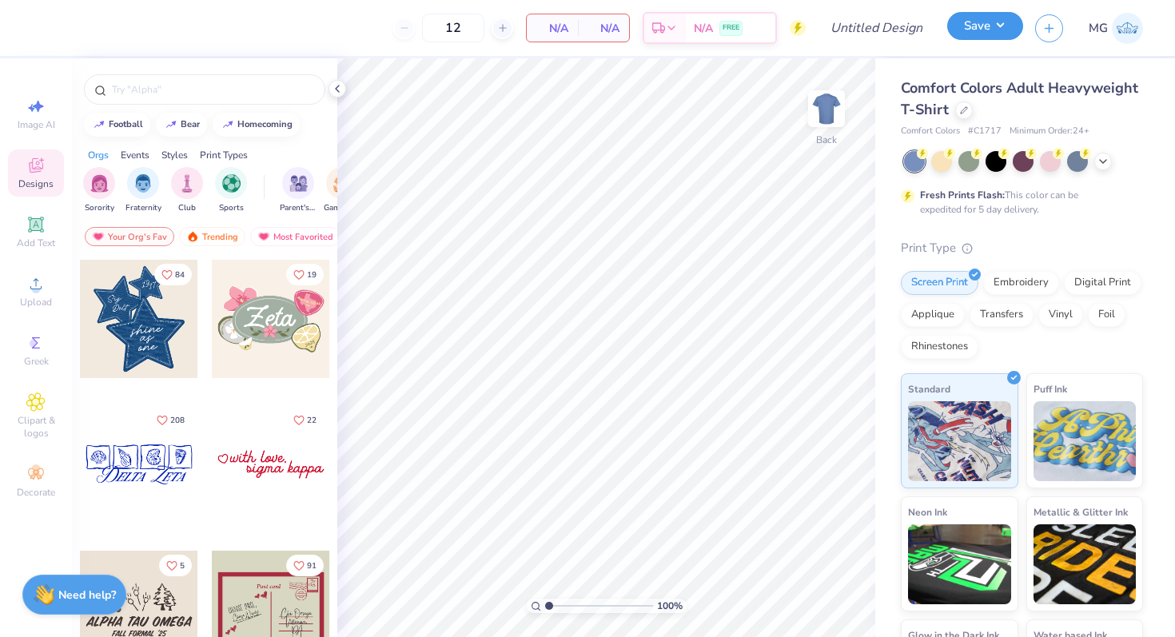
click at [987, 33] on button "Save" at bounding box center [985, 26] width 76 height 28
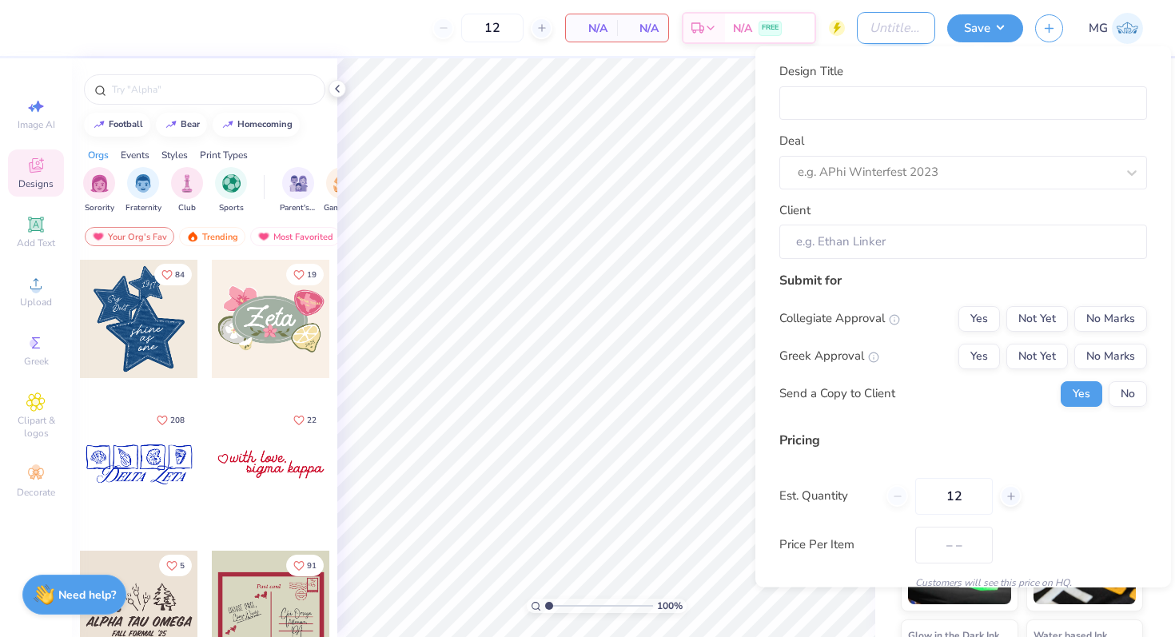
click at [887, 31] on input "Design Title" at bounding box center [896, 28] width 78 height 32
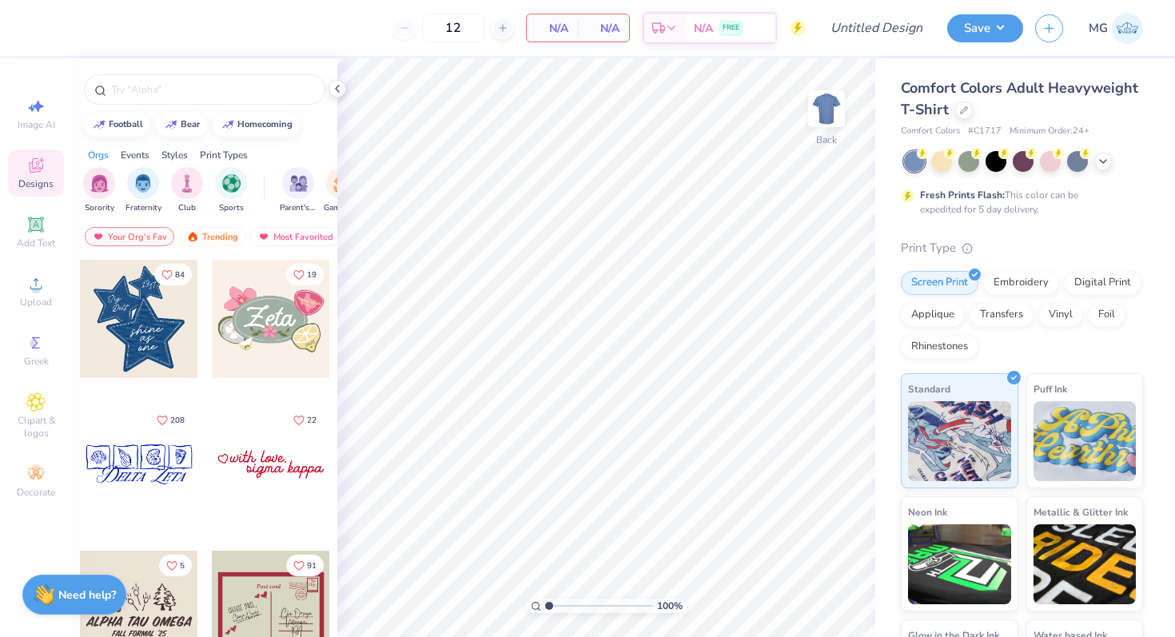
click at [1083, 193] on div "Fresh Prints Flash: This color can be expedited for 5 day delivery." at bounding box center [1018, 202] width 197 height 29
click at [968, 105] on icon at bounding box center [964, 109] width 8 height 8
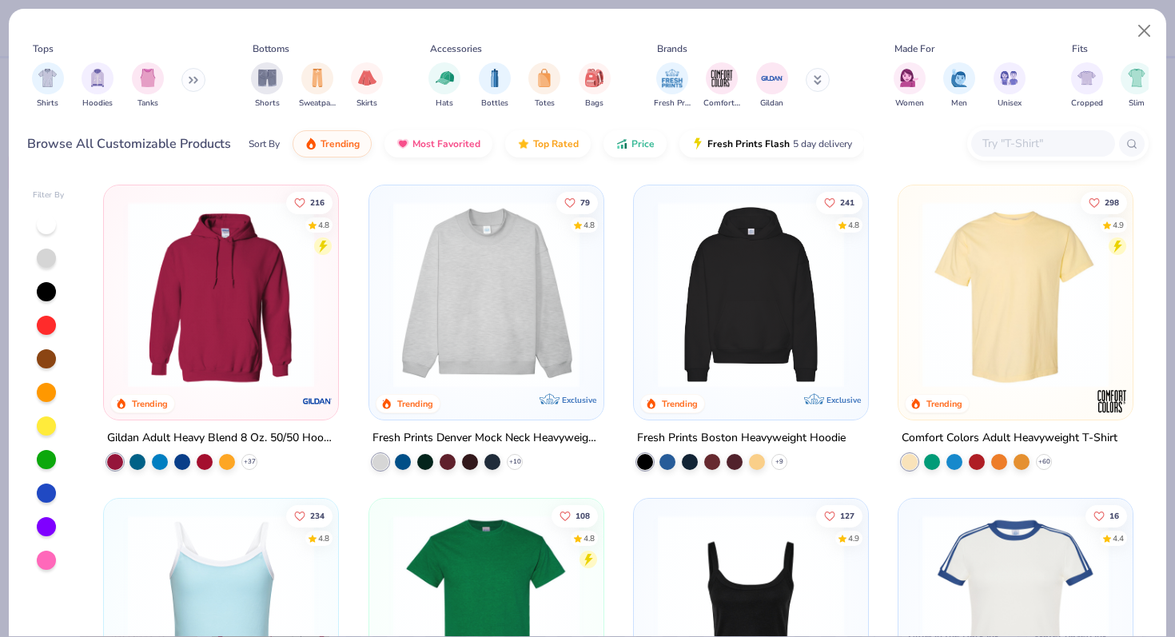
click at [994, 129] on div at bounding box center [1057, 143] width 181 height 34
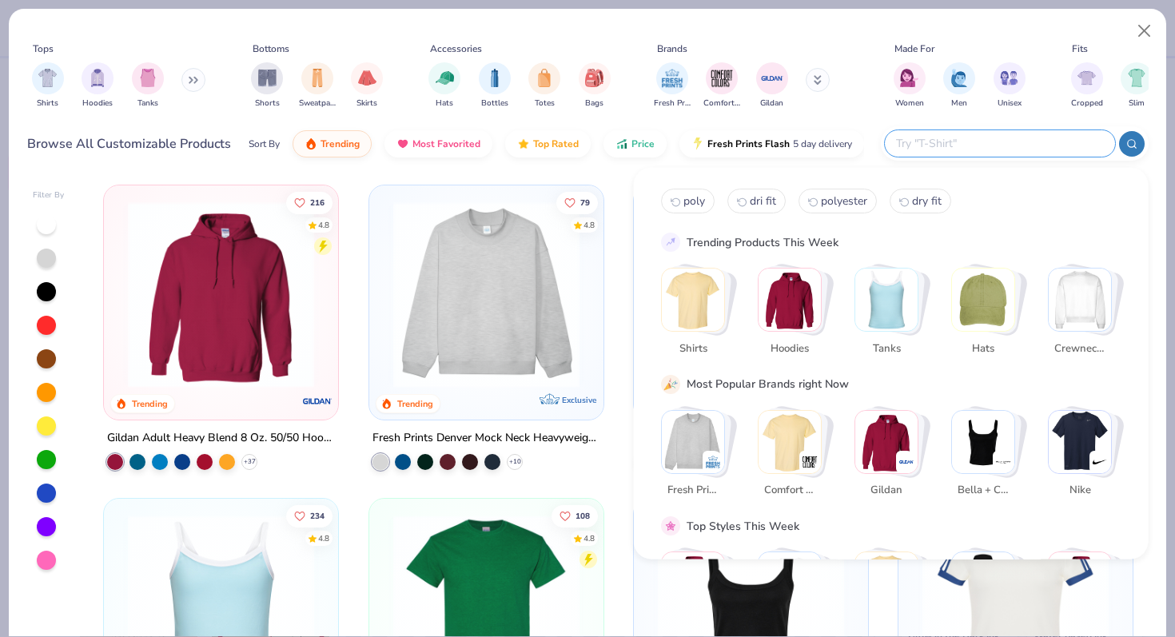
click at [1023, 155] on div at bounding box center [1015, 143] width 268 height 34
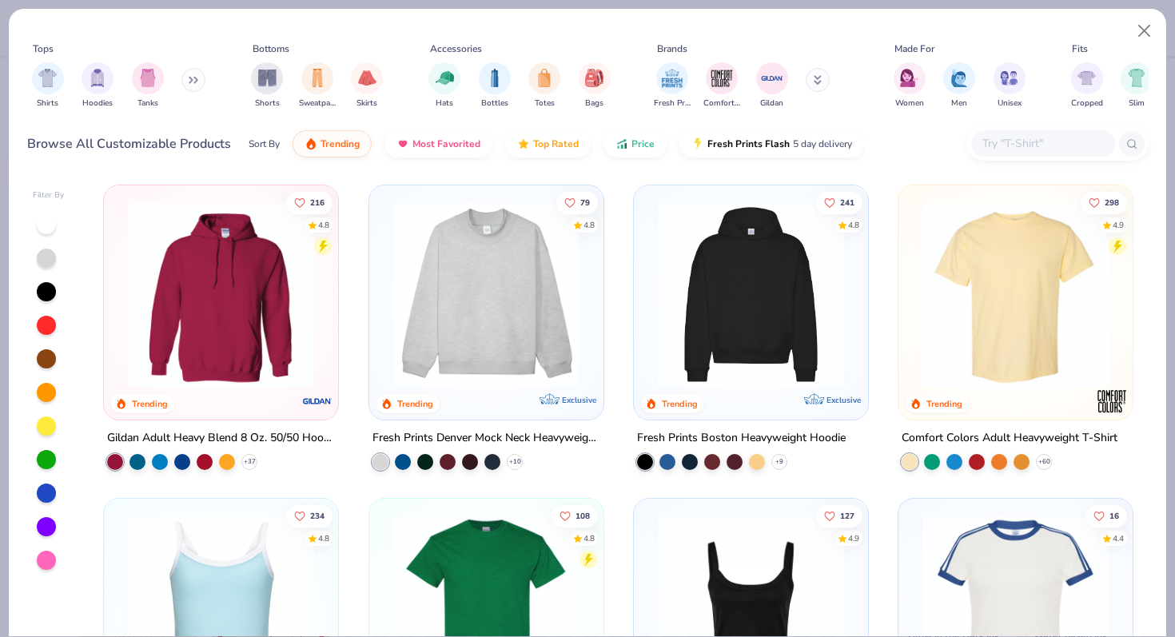
click at [822, 81] on button at bounding box center [818, 80] width 24 height 24
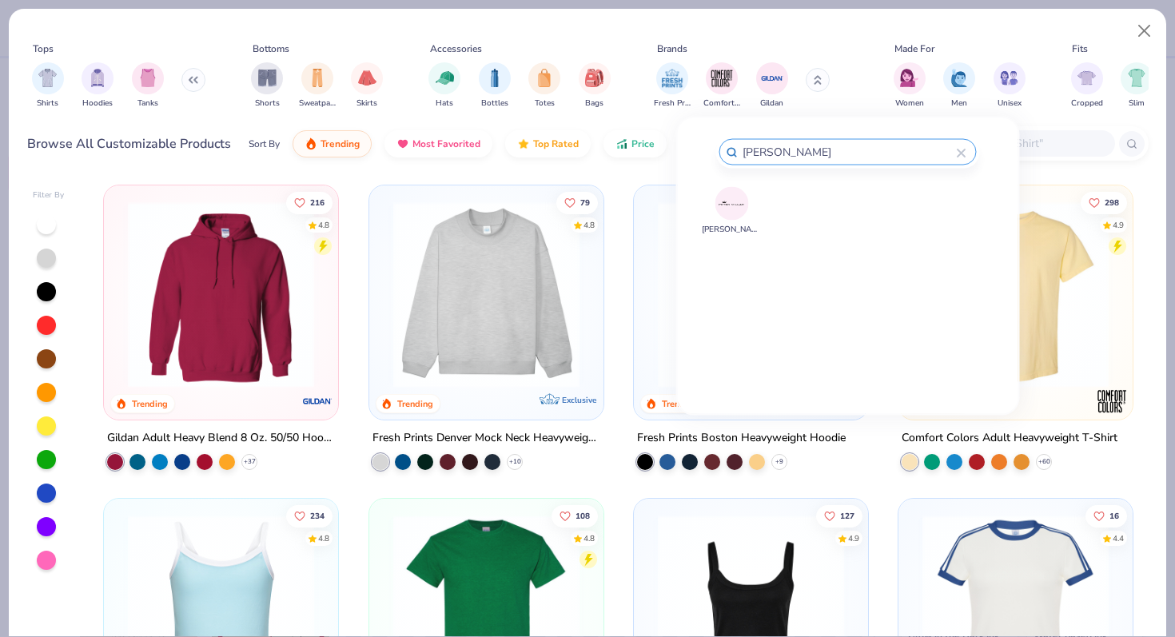
type input "[PERSON_NAME]"
click at [738, 200] on img at bounding box center [732, 203] width 28 height 28
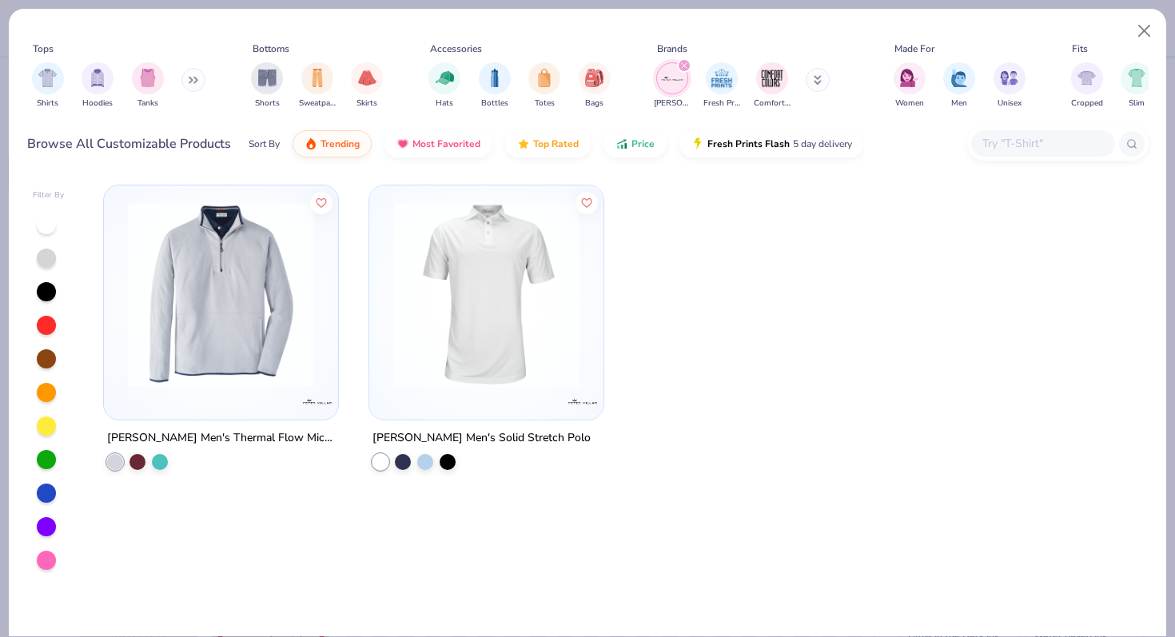
click at [460, 328] on img at bounding box center [486, 294] width 202 height 186
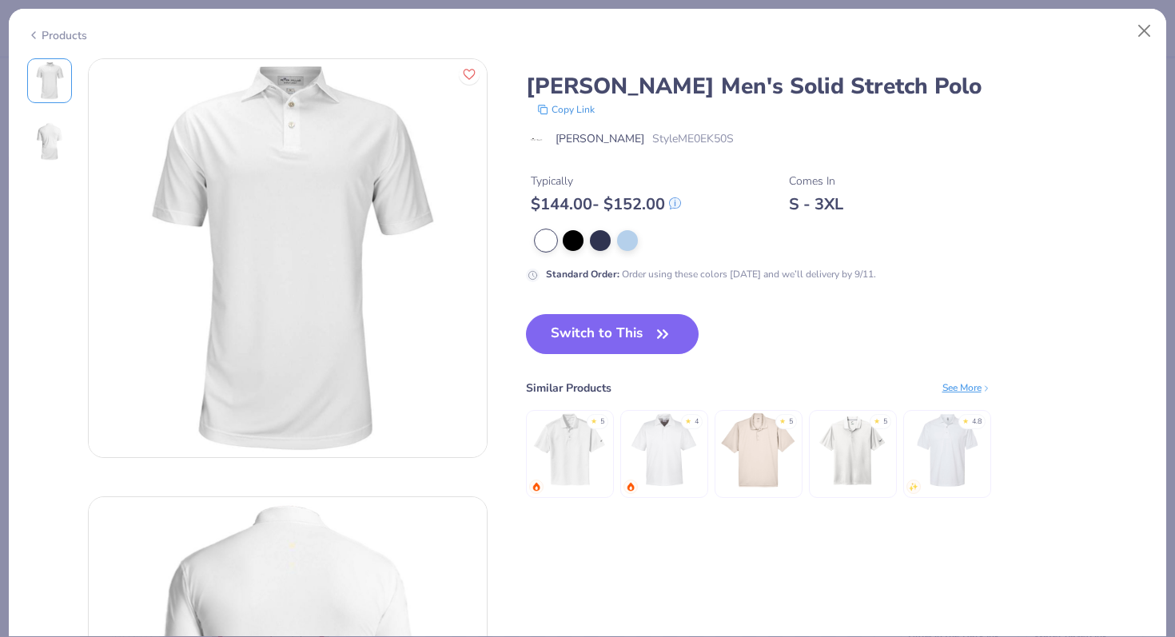
click at [584, 241] on div at bounding box center [841, 240] width 613 height 21
click at [597, 239] on div at bounding box center [600, 239] width 21 height 21
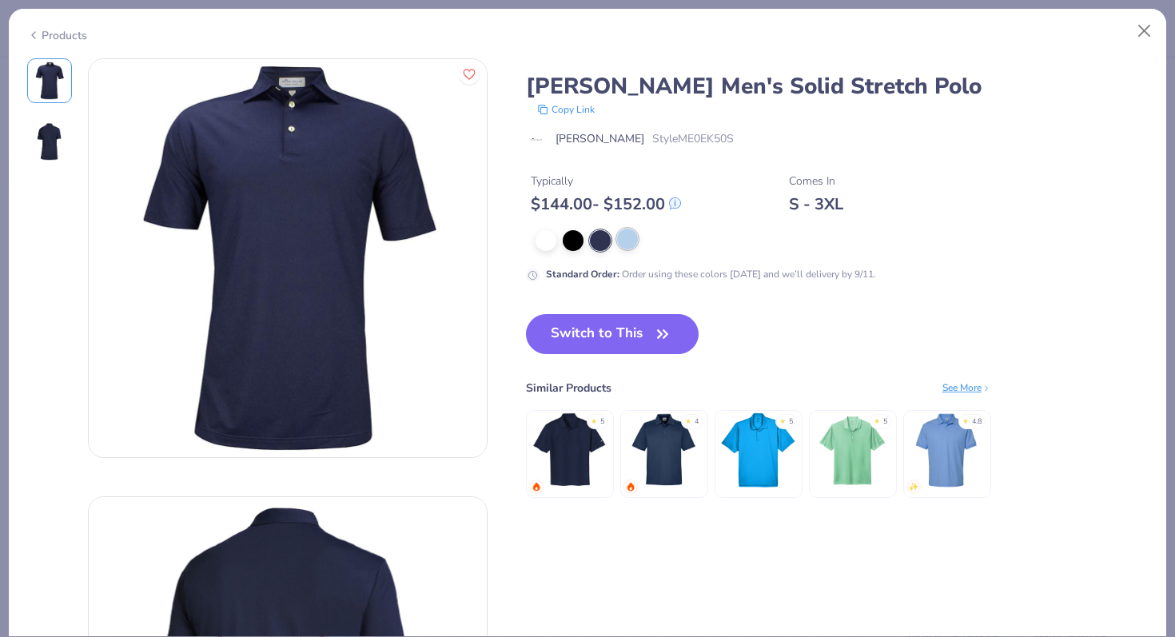
click at [619, 237] on div at bounding box center [627, 239] width 21 height 21
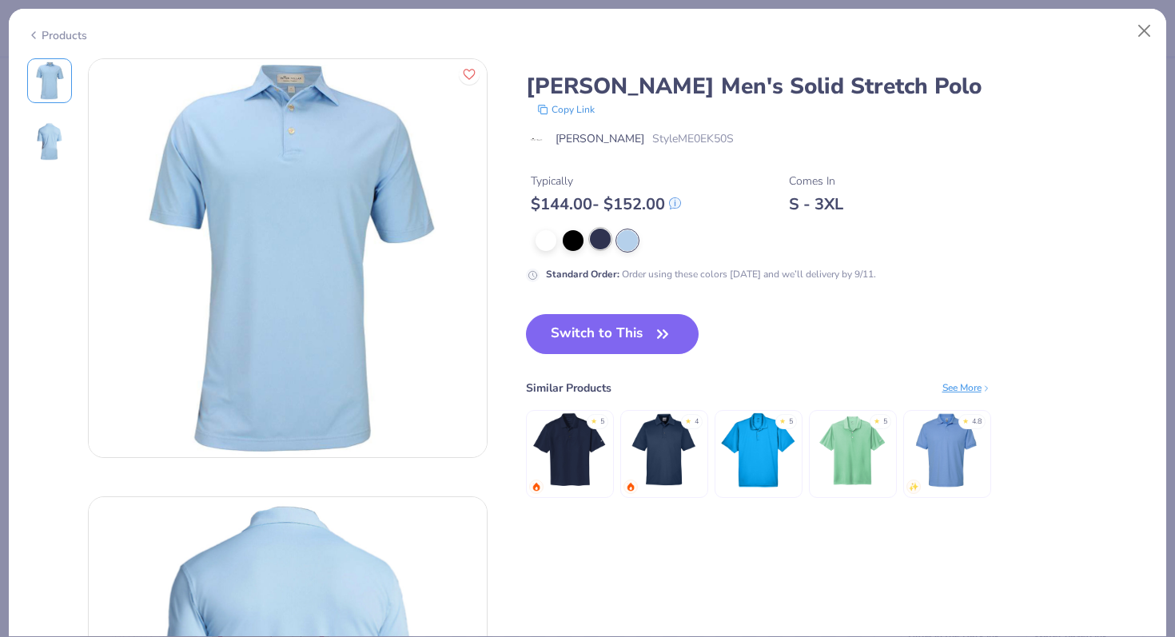
click at [603, 239] on div at bounding box center [600, 239] width 21 height 21
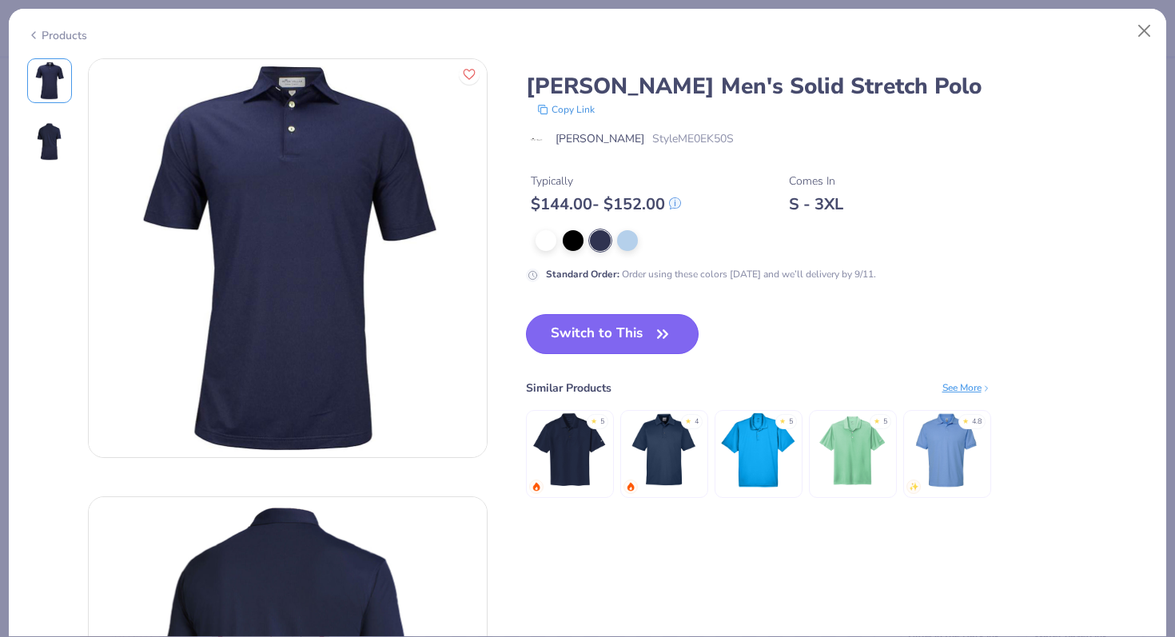
click at [594, 333] on button "Switch to This" at bounding box center [612, 334] width 173 height 40
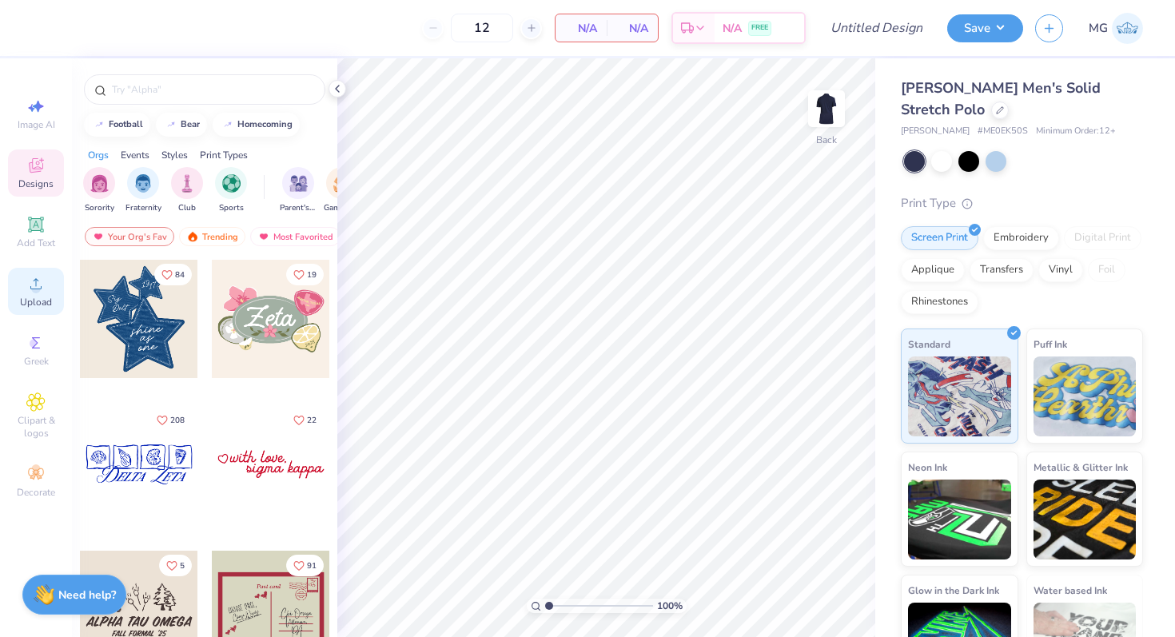
click at [55, 288] on div "Upload" at bounding box center [36, 291] width 56 height 47
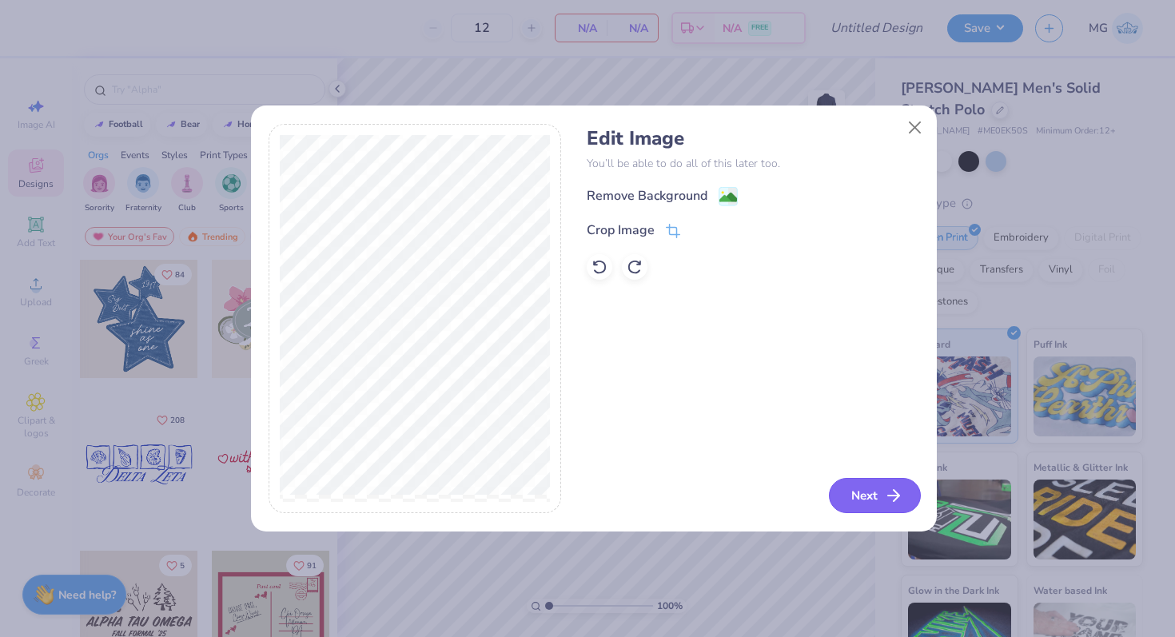
click at [864, 505] on button "Next" at bounding box center [875, 495] width 92 height 35
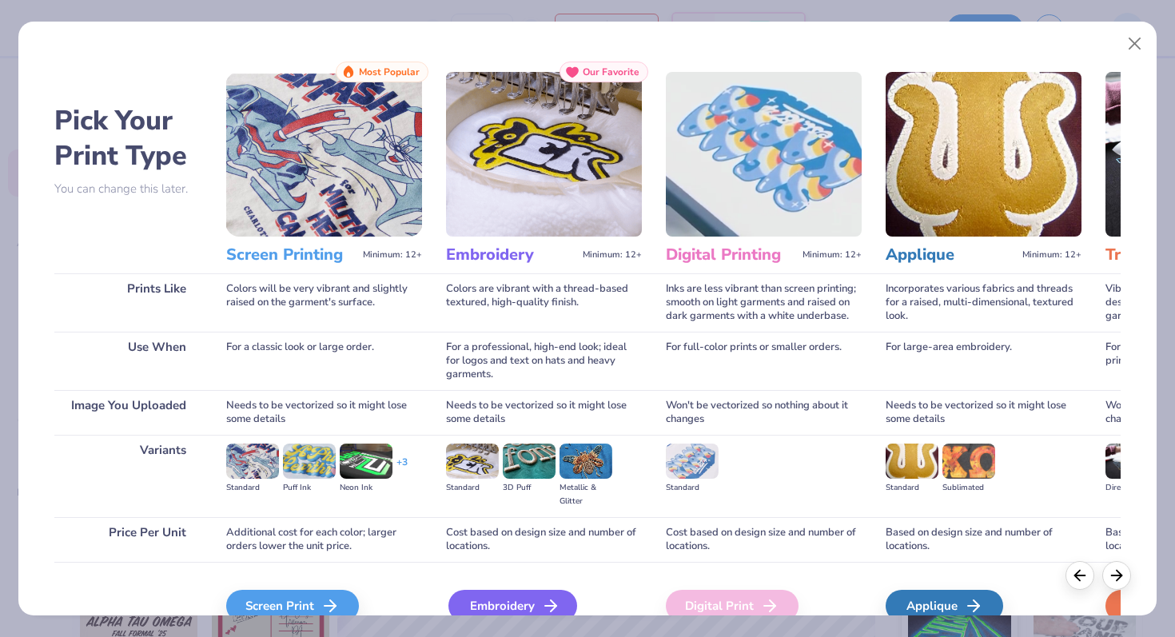
click at [499, 605] on div "Embroidery" at bounding box center [512, 606] width 129 height 32
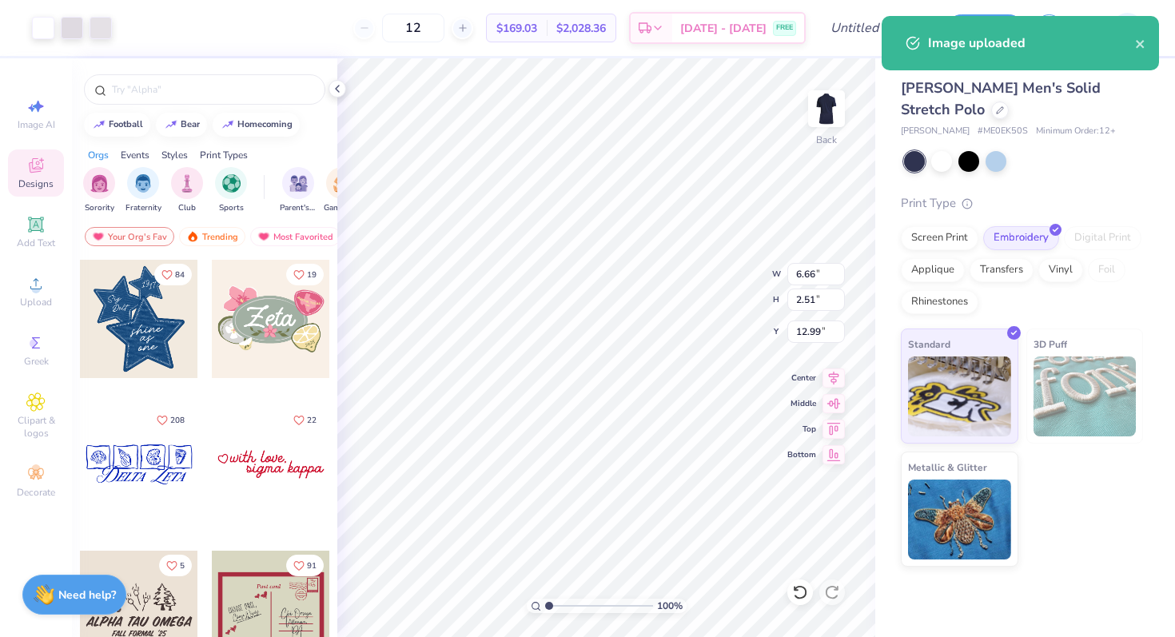
type input "7.05"
type input "2.66"
type input "4.50"
type input "4.37"
type input "1.65"
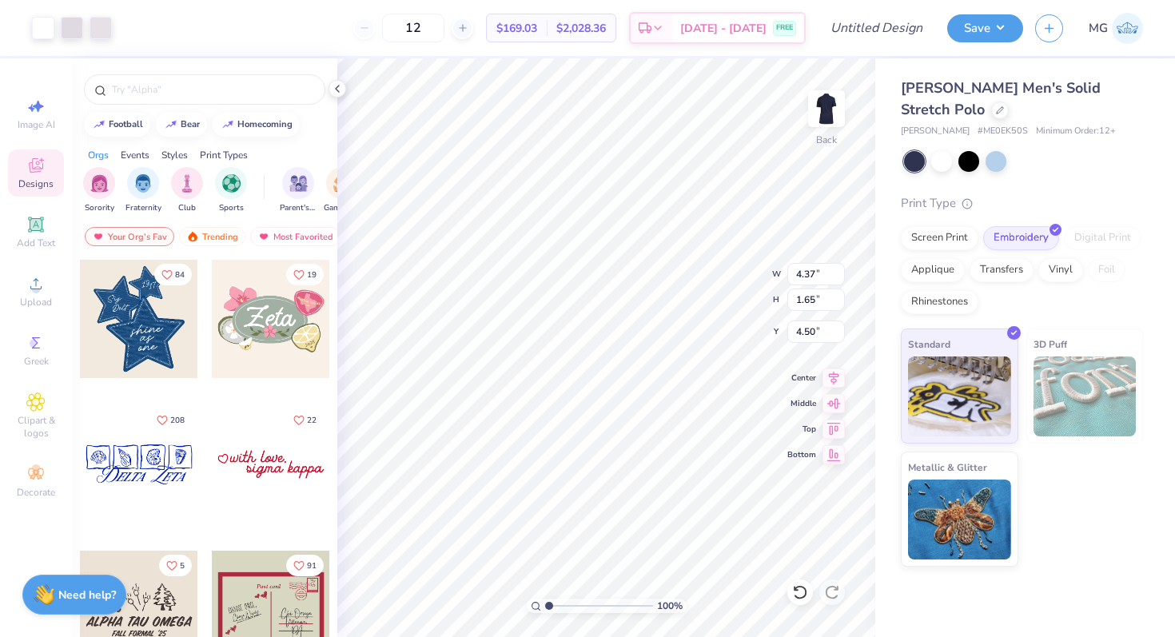
type input "3.00"
type input "3.67"
type input "1.38"
click at [70, 31] on div at bounding box center [72, 26] width 22 height 22
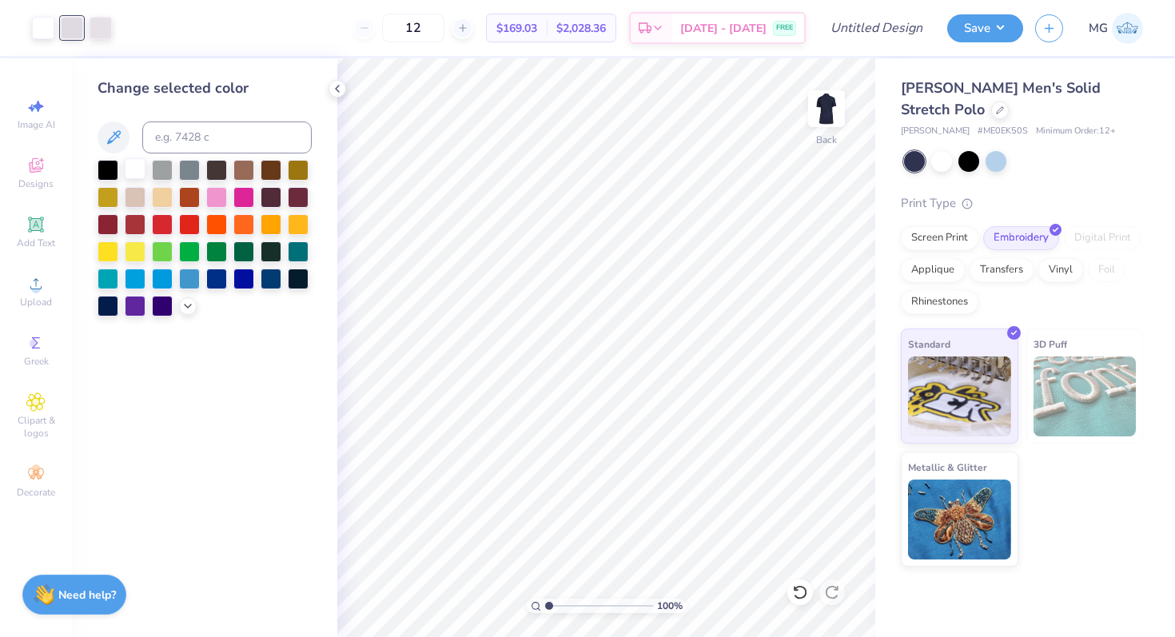
click at [141, 171] on div at bounding box center [135, 168] width 21 height 21
click at [79, 38] on div at bounding box center [72, 26] width 22 height 22
click at [138, 161] on div at bounding box center [135, 168] width 21 height 21
click at [894, 16] on input "Design Title" at bounding box center [896, 28] width 78 height 32
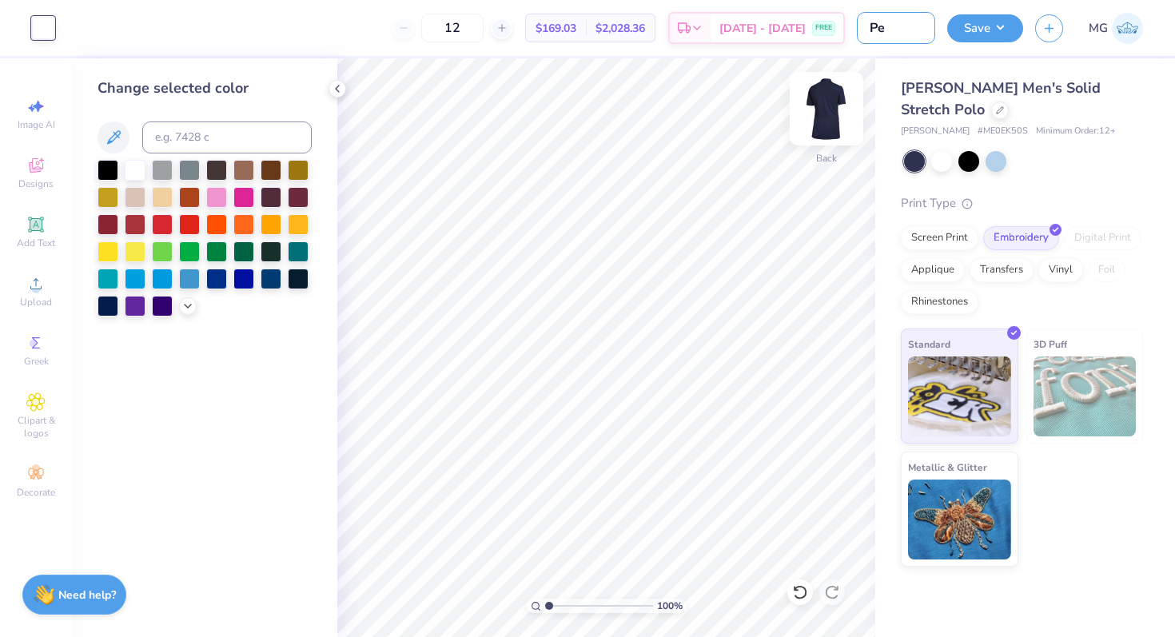
type input "P"
type input "AMA [PERSON_NAME] 2"
click at [988, 24] on button "Save" at bounding box center [985, 26] width 76 height 28
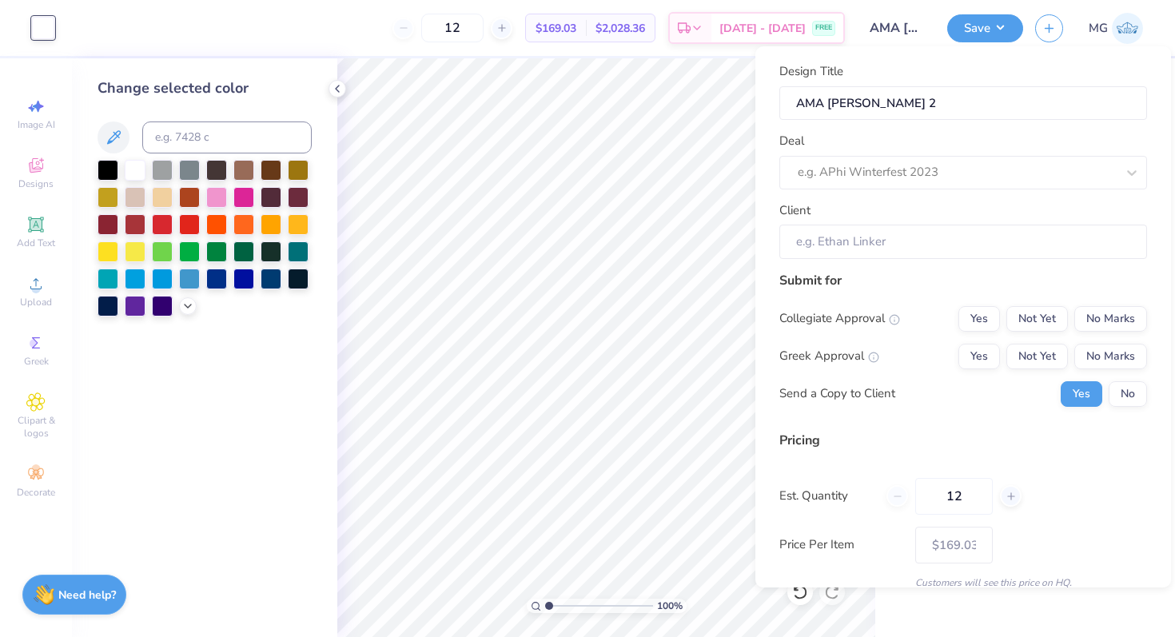
click at [1037, 332] on div "Collegiate Approval Yes Not Yet No Marks Greek Approval Yes Not Yet No Marks Se…" at bounding box center [963, 356] width 368 height 101
click at [1044, 329] on button "Not Yet" at bounding box center [1037, 319] width 62 height 26
click at [1096, 369] on div "Collegiate Approval Yes Not Yet No Marks Greek Approval Yes Not Yet No Marks Se…" at bounding box center [963, 356] width 368 height 101
drag, startPoint x: 1104, startPoint y: 356, endPoint x: 1119, endPoint y: 375, distance: 23.8
click at [1104, 357] on button "No Marks" at bounding box center [1110, 357] width 73 height 26
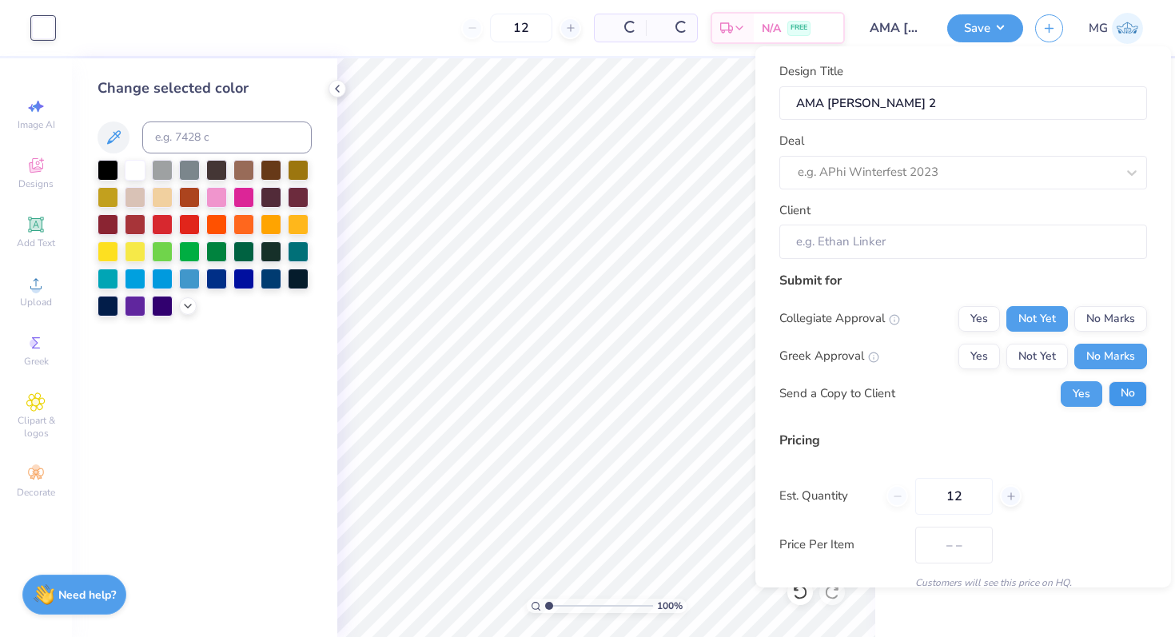
type input "$169.03"
drag, startPoint x: 1120, startPoint y: 376, endPoint x: 1122, endPoint y: 397, distance: 21.7
click at [1121, 380] on div "Collegiate Approval Yes Not Yet No Marks Greek Approval Yes Not Yet No Marks Se…" at bounding box center [963, 356] width 368 height 101
click at [1122, 399] on button "No" at bounding box center [1128, 394] width 38 height 26
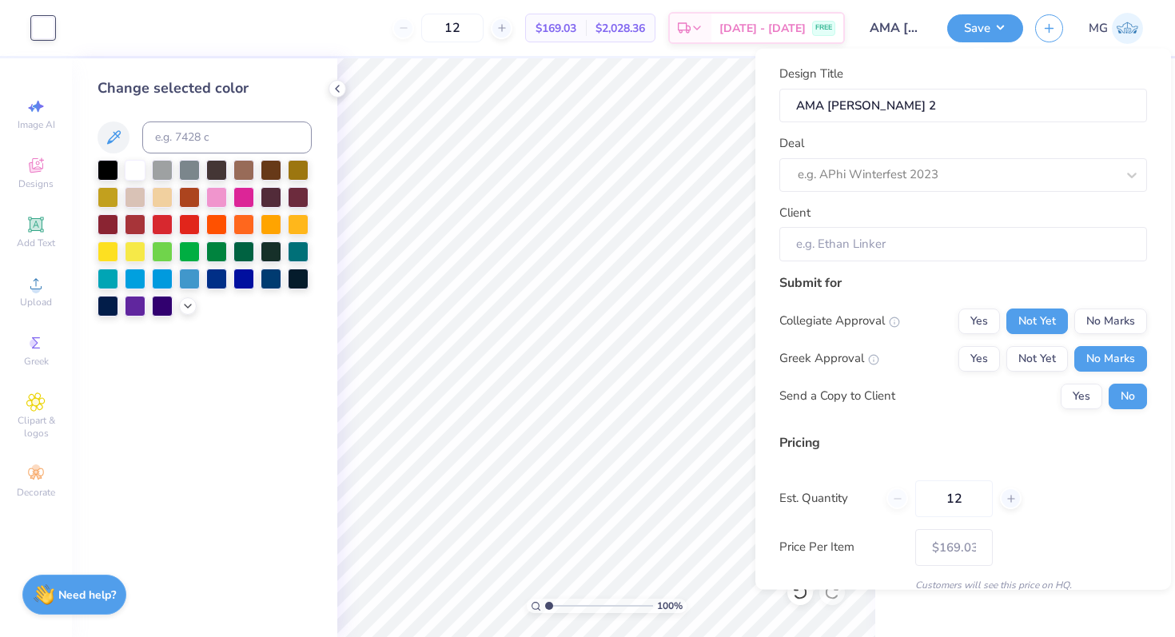
click at [934, 252] on input "Client" at bounding box center [963, 244] width 368 height 34
click at [944, 178] on div at bounding box center [957, 175] width 318 height 22
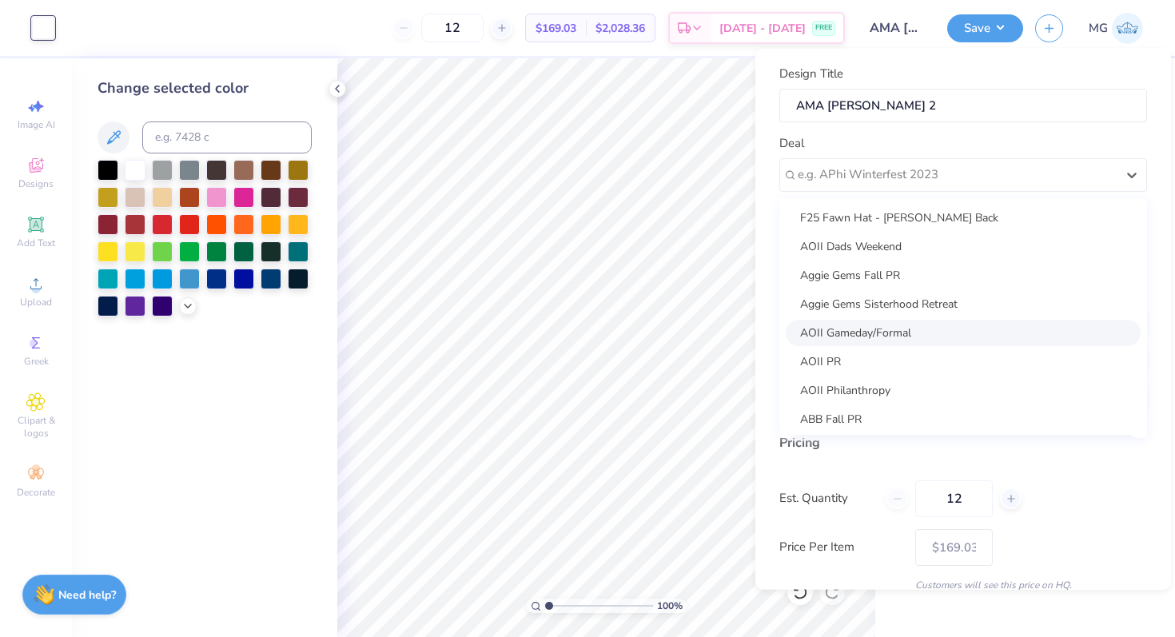
scroll to position [116, 0]
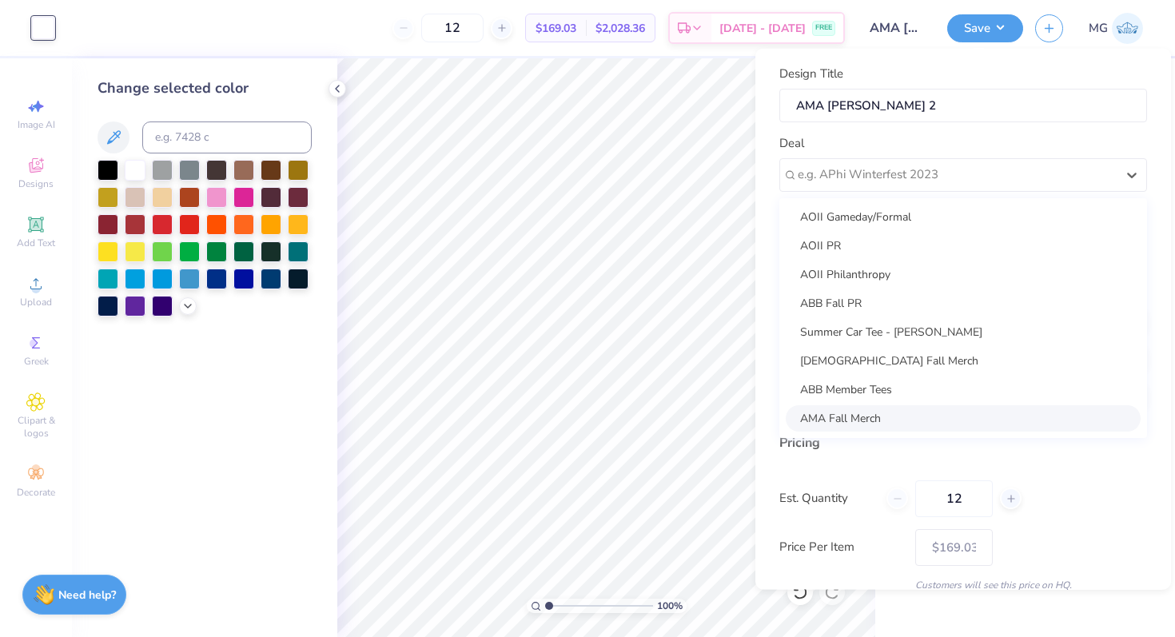
drag, startPoint x: 897, startPoint y: 418, endPoint x: 937, endPoint y: 421, distance: 40.1
click at [897, 417] on div "AMA Fall Merch" at bounding box center [963, 417] width 355 height 26
type input "[PERSON_NAME]"
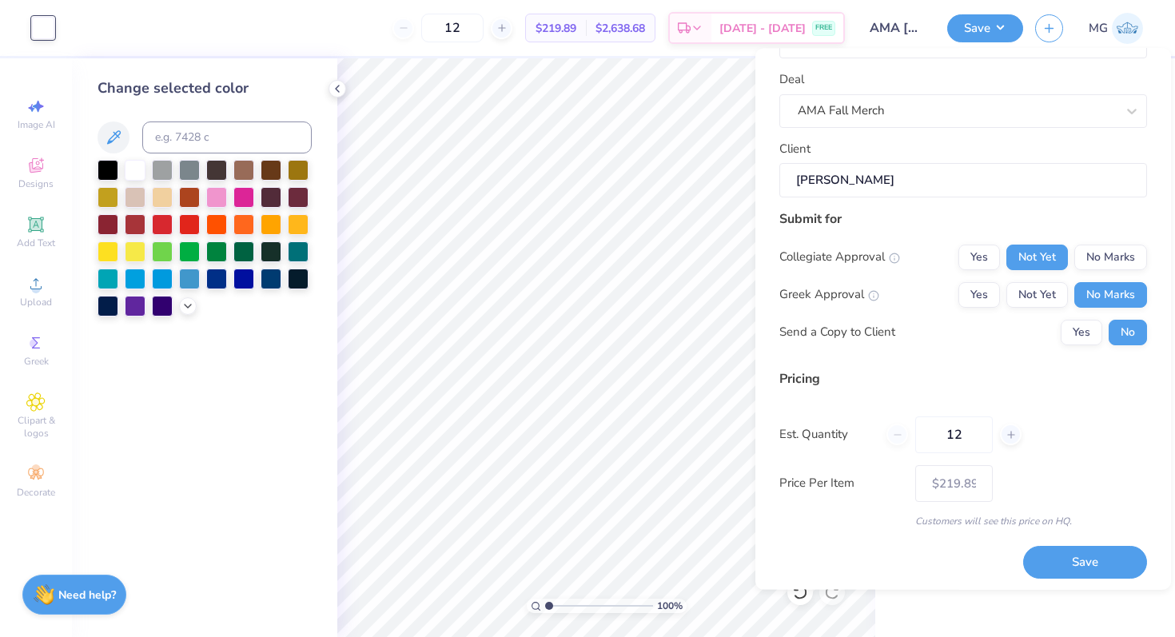
scroll to position [68, 0]
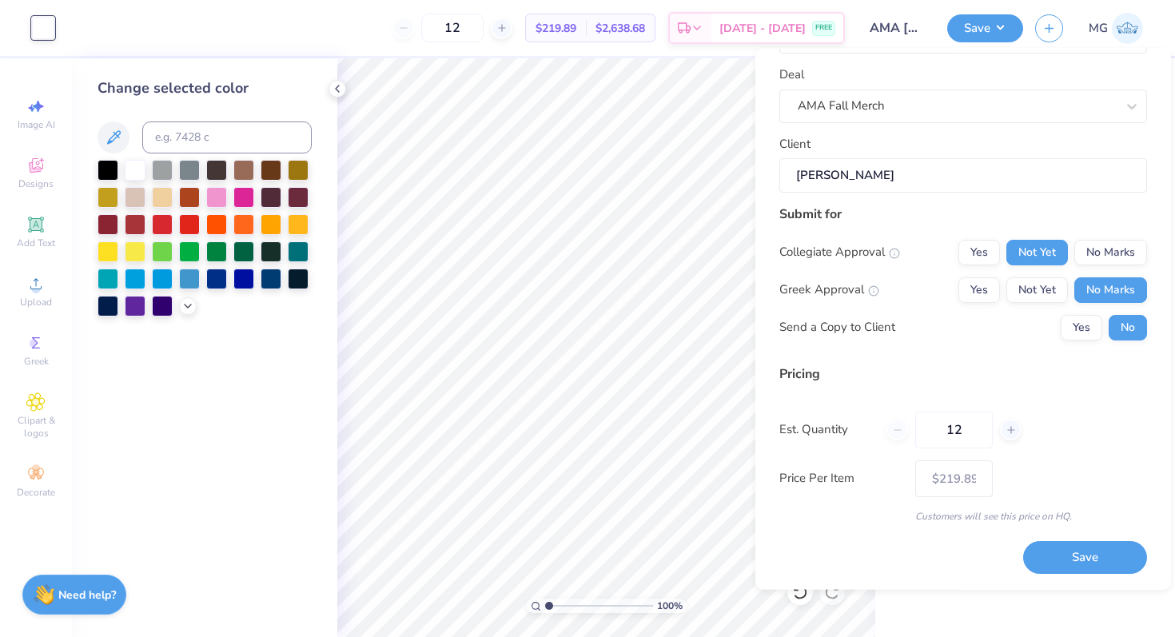
click at [1074, 571] on button "Save" at bounding box center [1085, 558] width 124 height 33
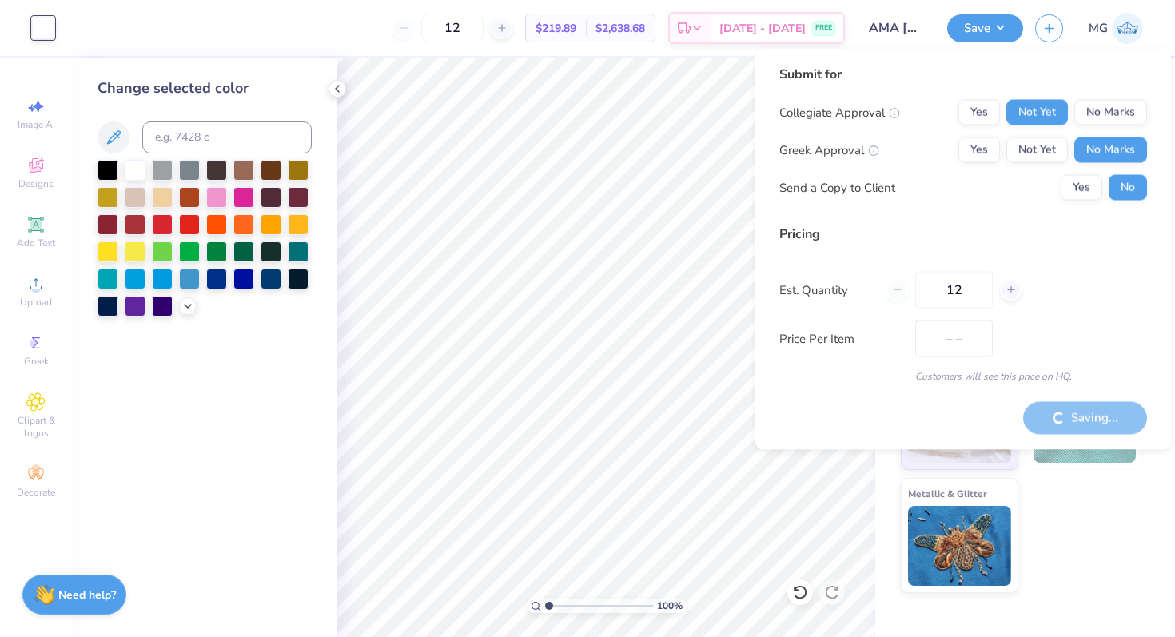
type input "$219.89"
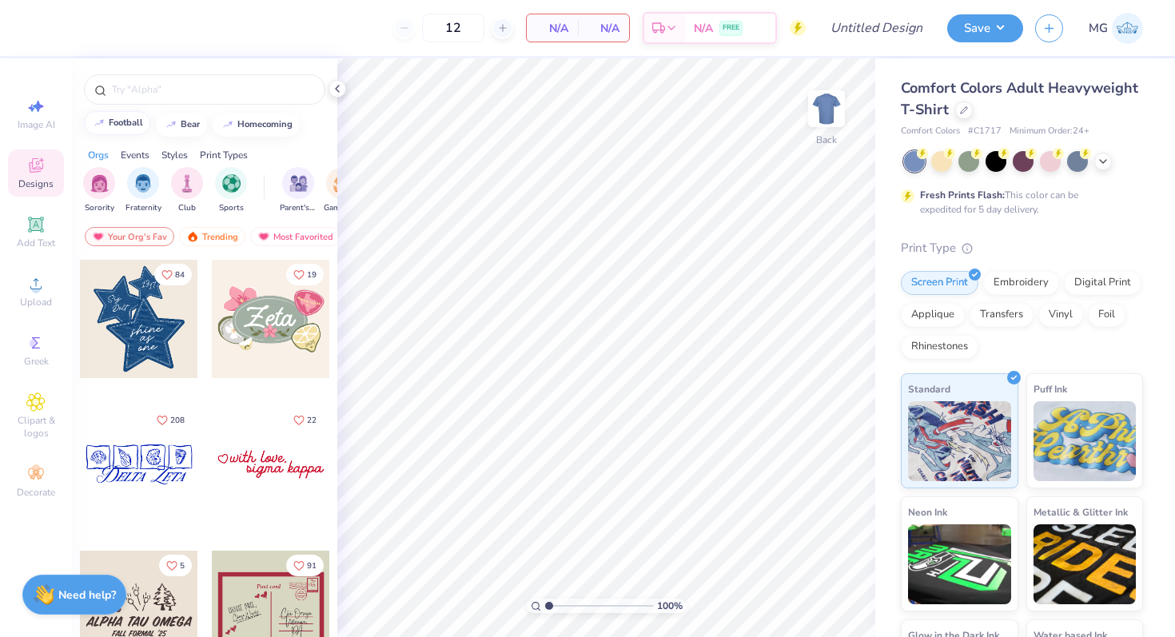
click at [121, 116] on button "football" at bounding box center [117, 123] width 66 height 24
type input "football"
click at [177, 90] on input "football" at bounding box center [207, 90] width 194 height 16
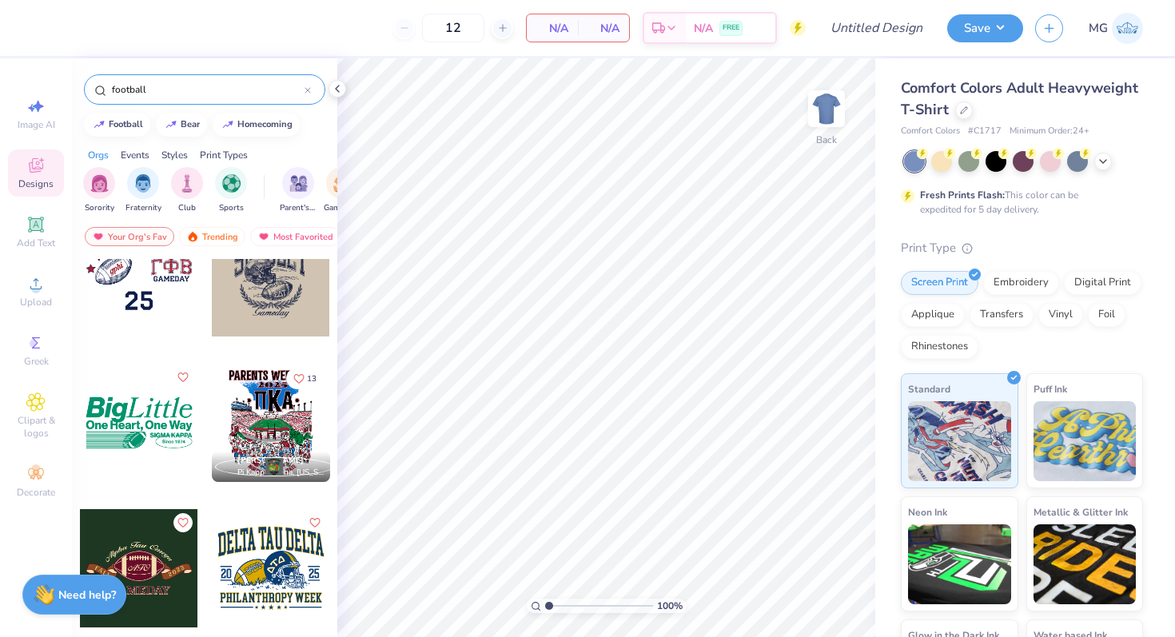
scroll to position [980, 0]
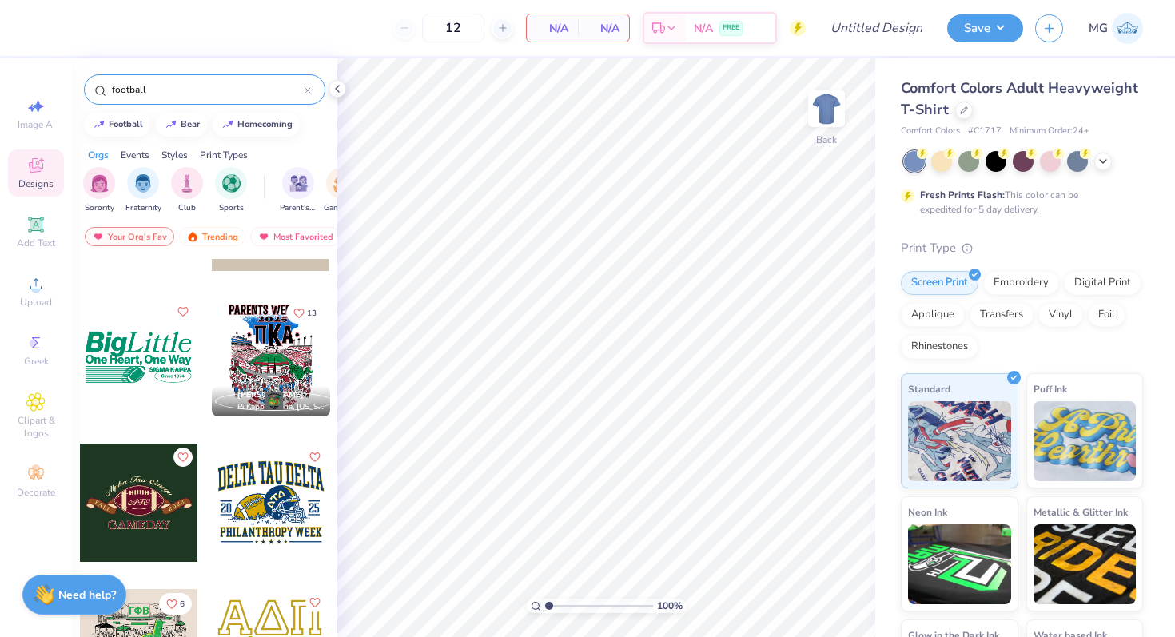
click at [79, 378] on div at bounding box center [20, 357] width 118 height 118
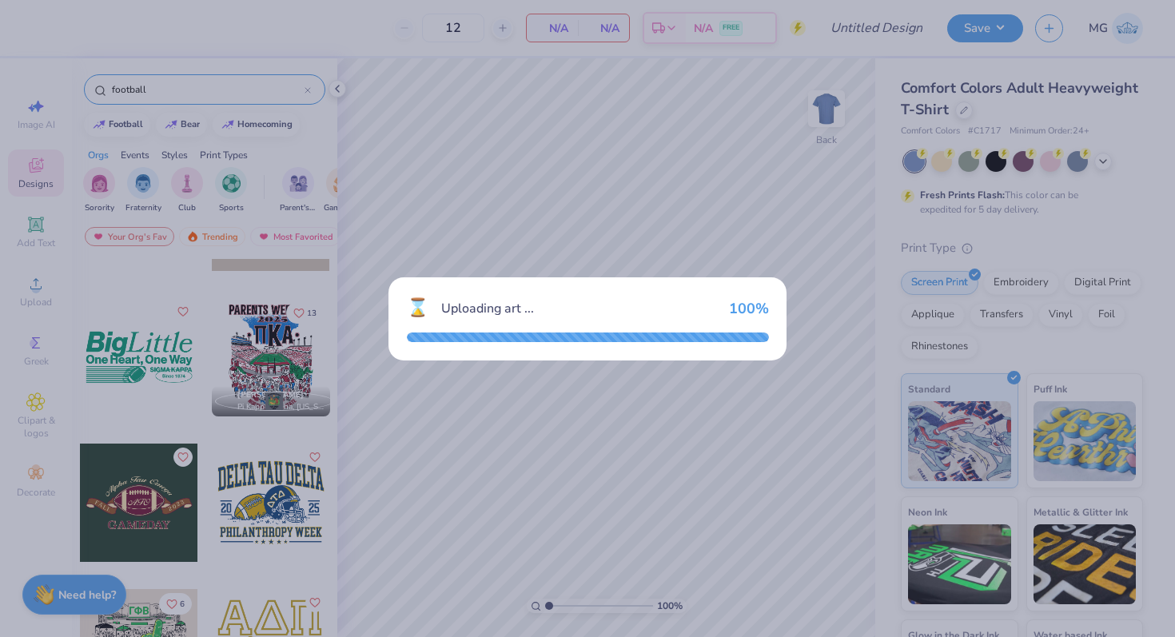
click at [1096, 160] on div "⌛ Uploading art ... 100 %" at bounding box center [587, 318] width 1175 height 637
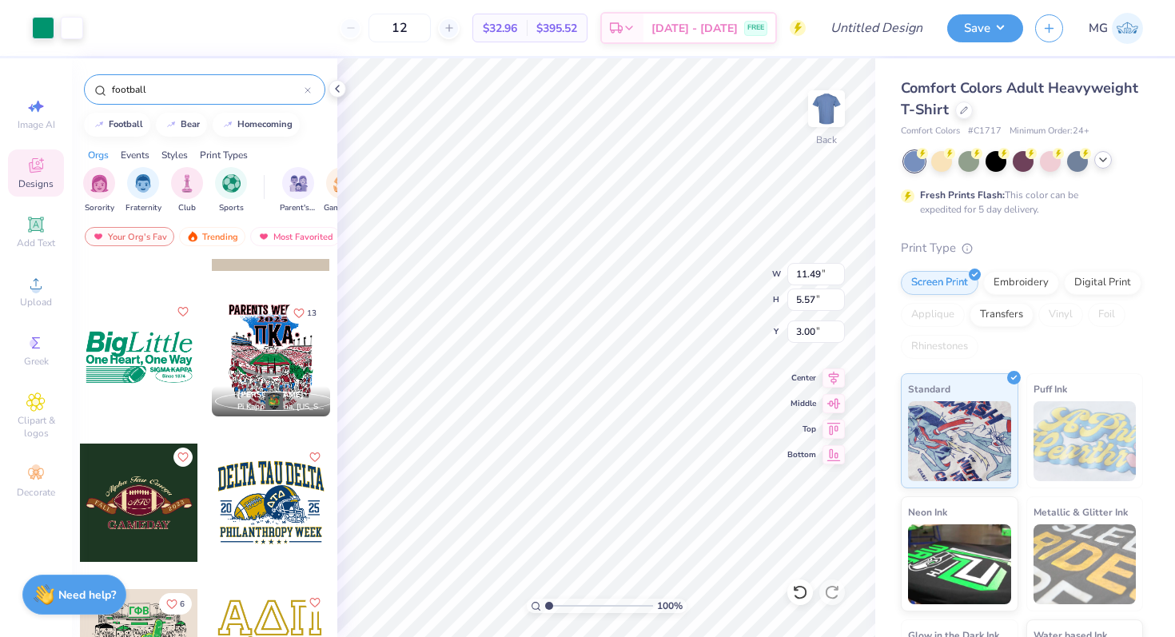
click at [1104, 158] on icon at bounding box center [1103, 159] width 13 height 13
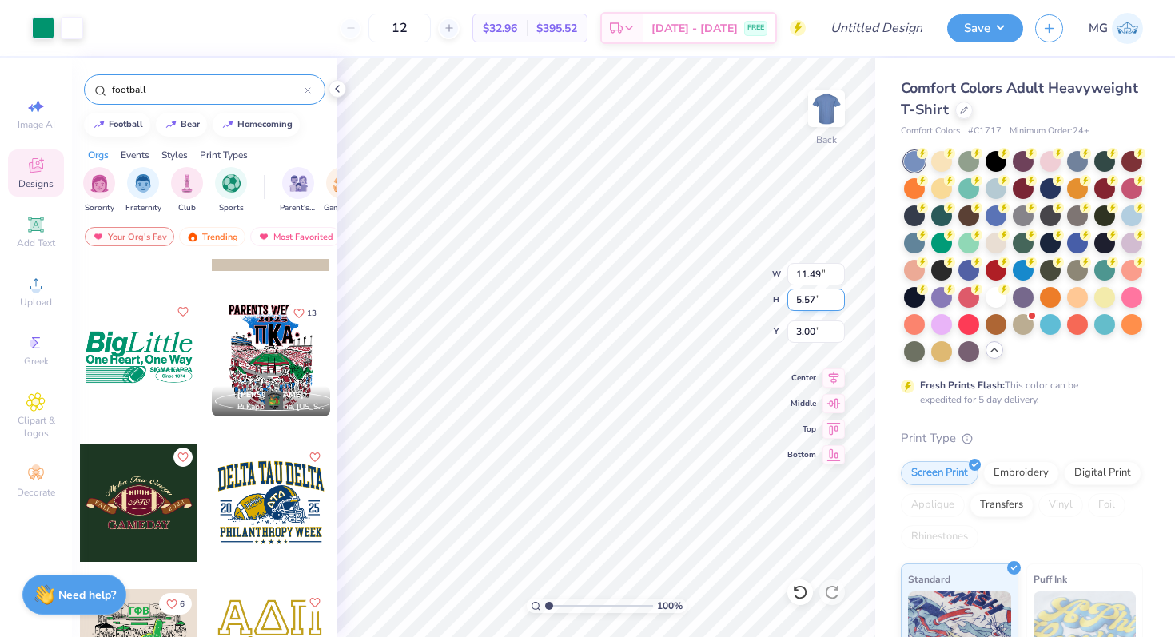
drag, startPoint x: 925, startPoint y: 318, endPoint x: 808, endPoint y: 288, distance: 120.6
click at [924, 159] on circle at bounding box center [922, 153] width 11 height 11
click at [46, 28] on div at bounding box center [43, 26] width 22 height 22
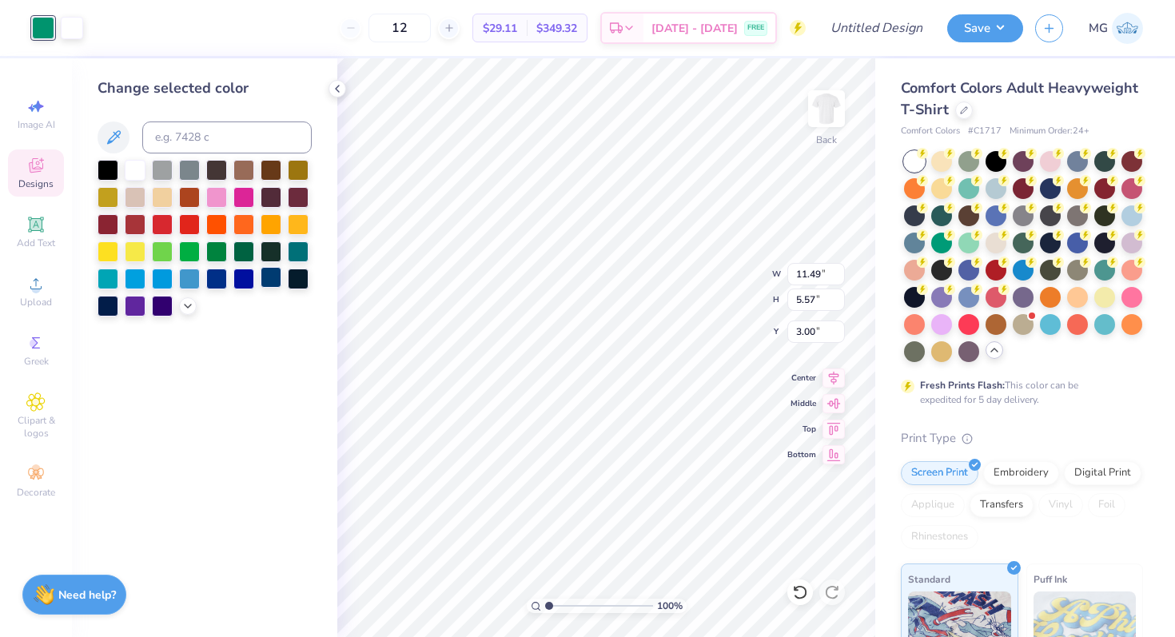
click at [276, 277] on div at bounding box center [271, 277] width 21 height 21
type input "4.53"
type input "2.75"
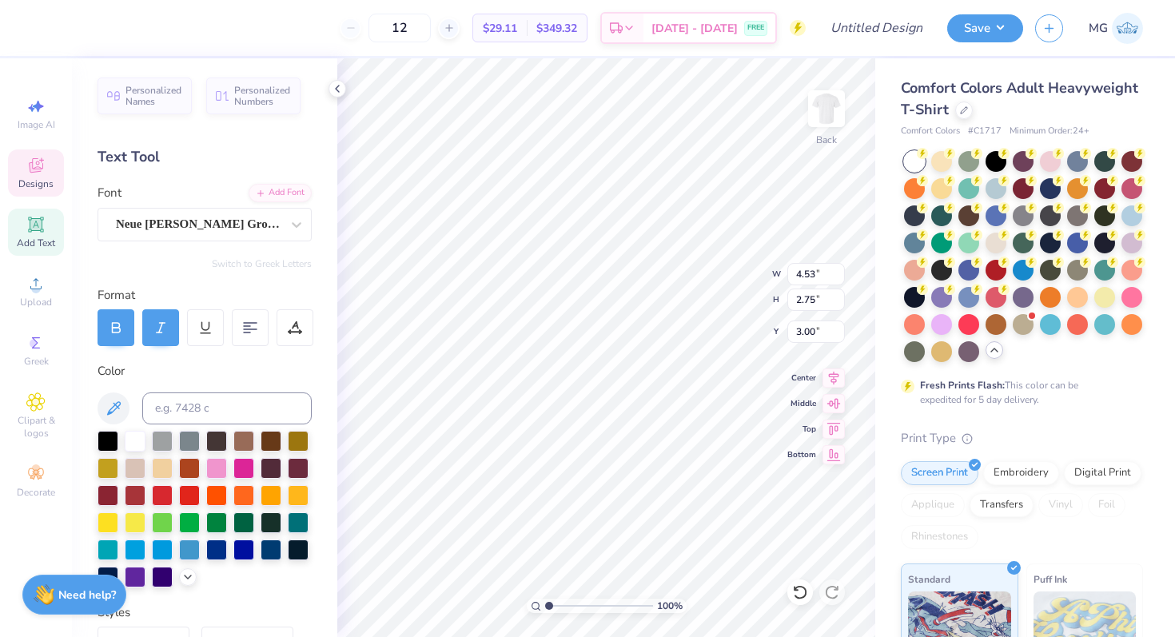
scroll to position [13, 2]
type input "7.16"
type input "2.25"
type textarea "Aggie"
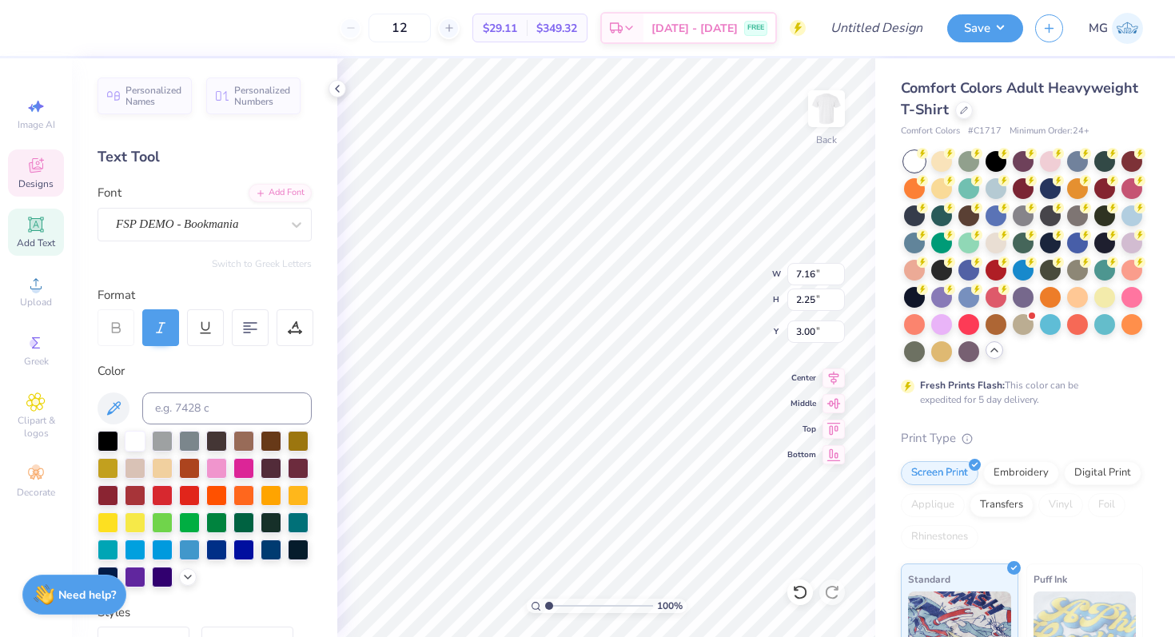
type input "4.53"
type input "2.75"
type textarea "Mens"
type input "13.08"
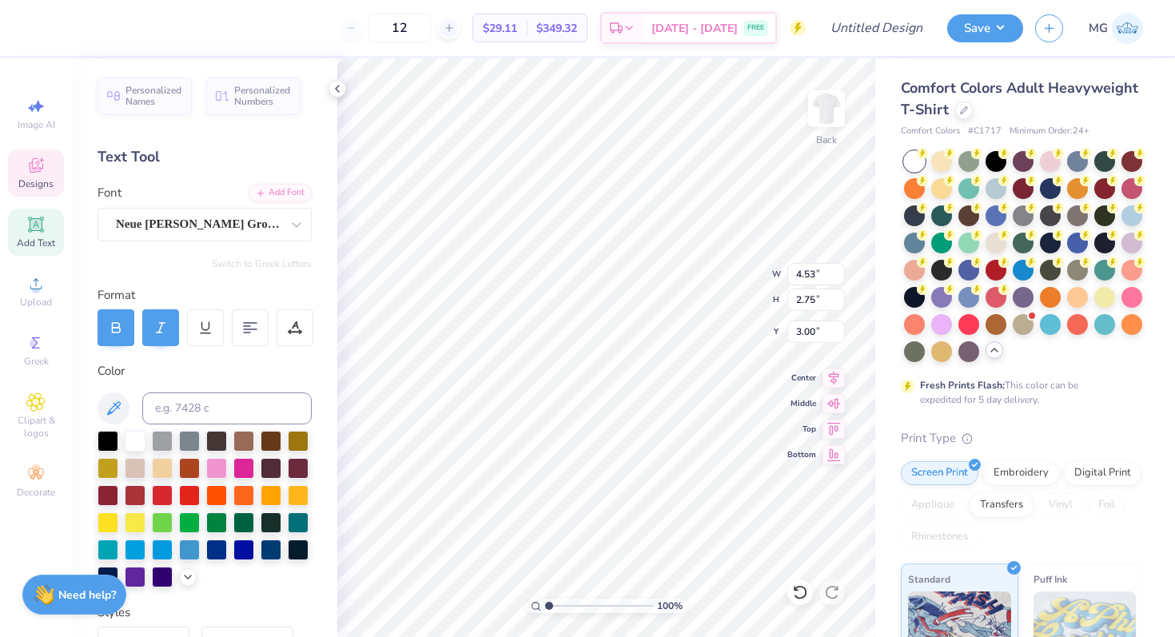
type input "5.83"
type input "2.74"
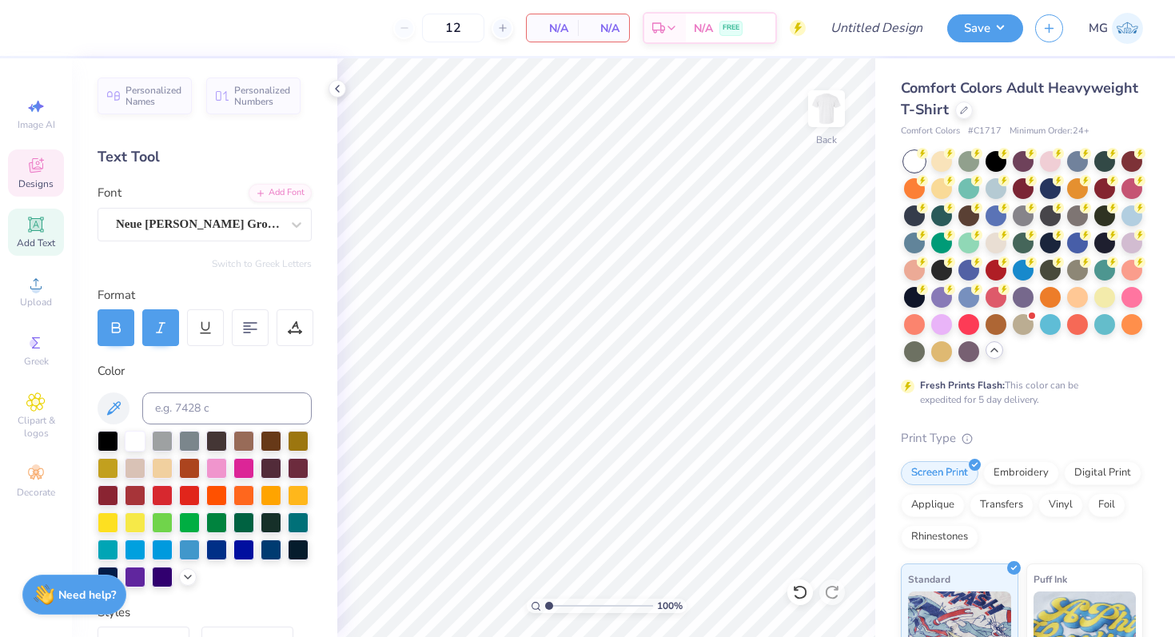
click at [30, 160] on icon at bounding box center [35, 165] width 19 height 19
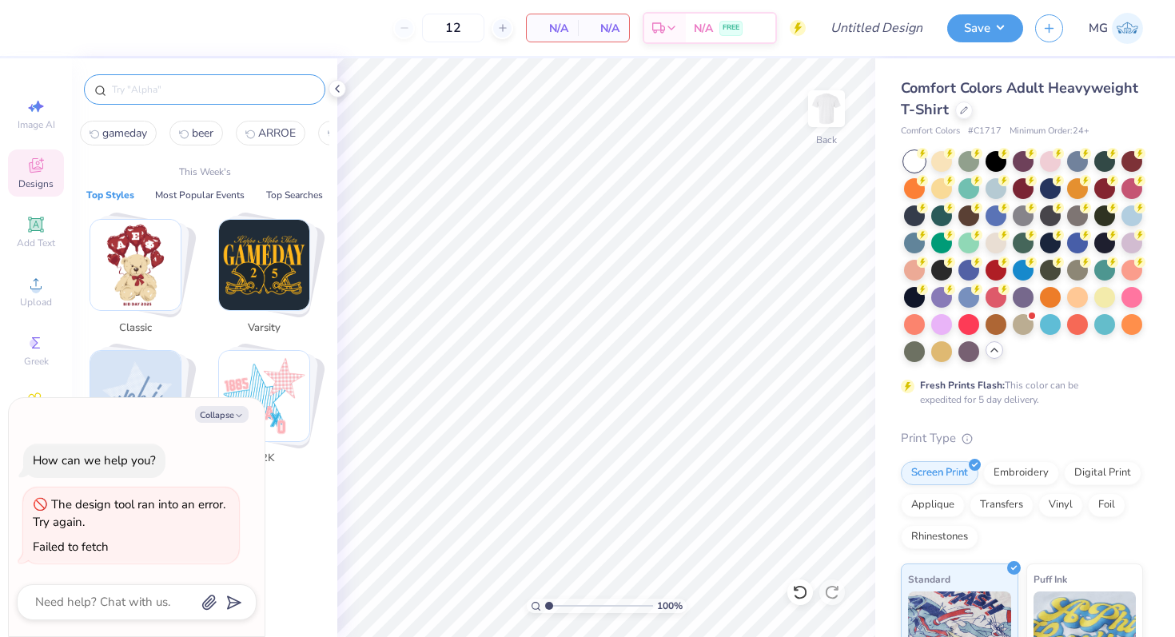
type textarea "x"
click at [147, 87] on input "text" at bounding box center [212, 90] width 205 height 16
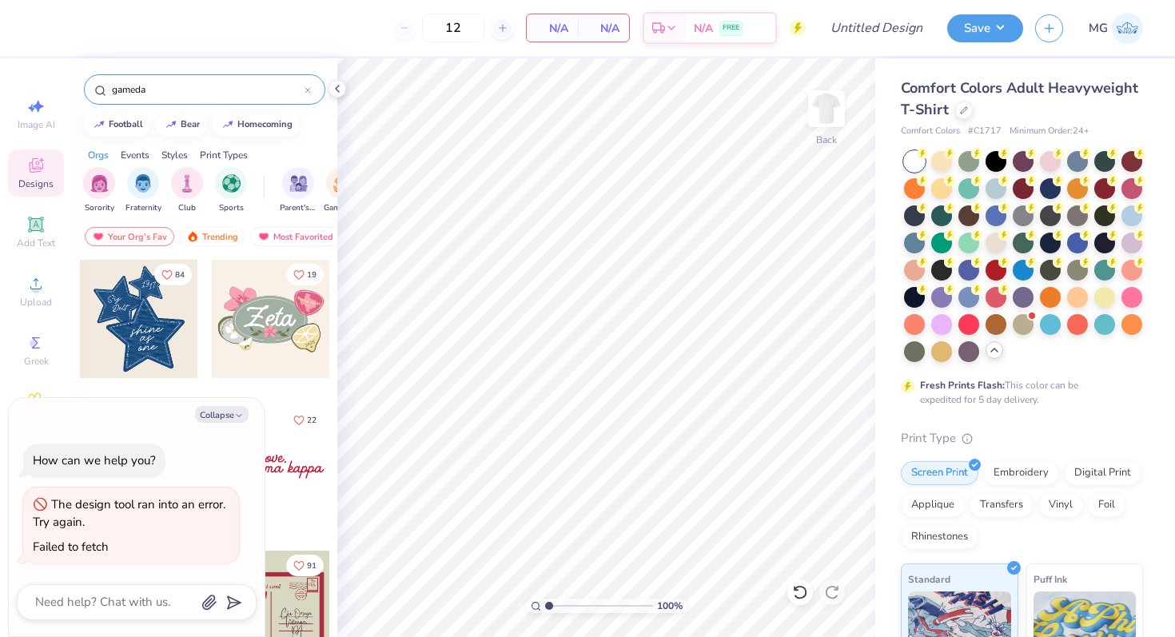
type input "gameday"
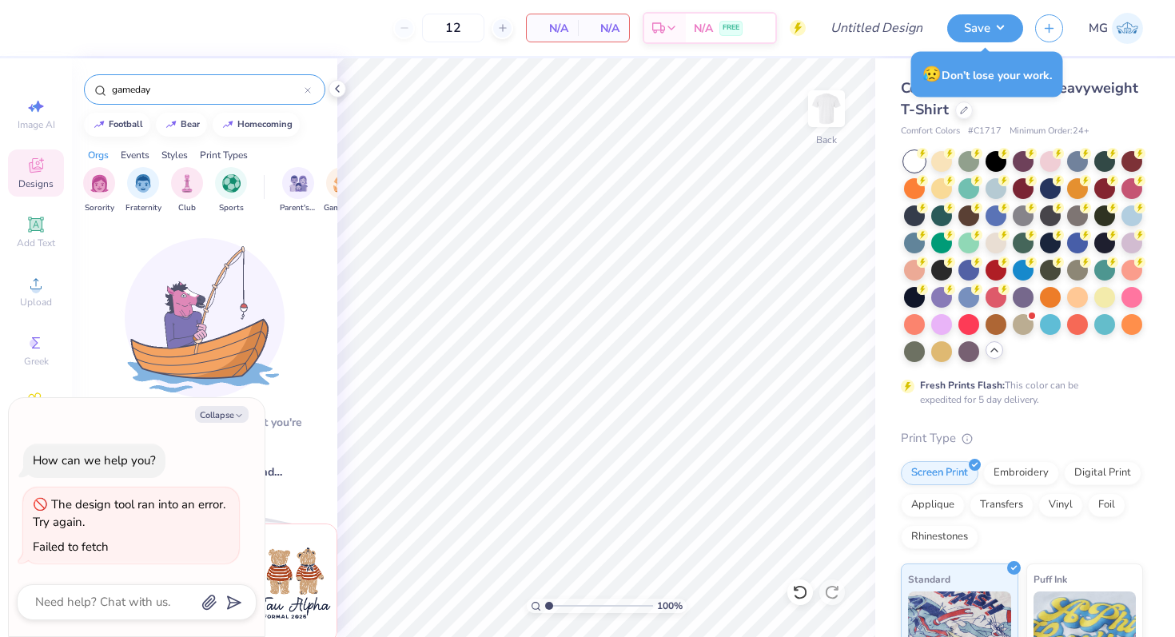
type textarea "x"
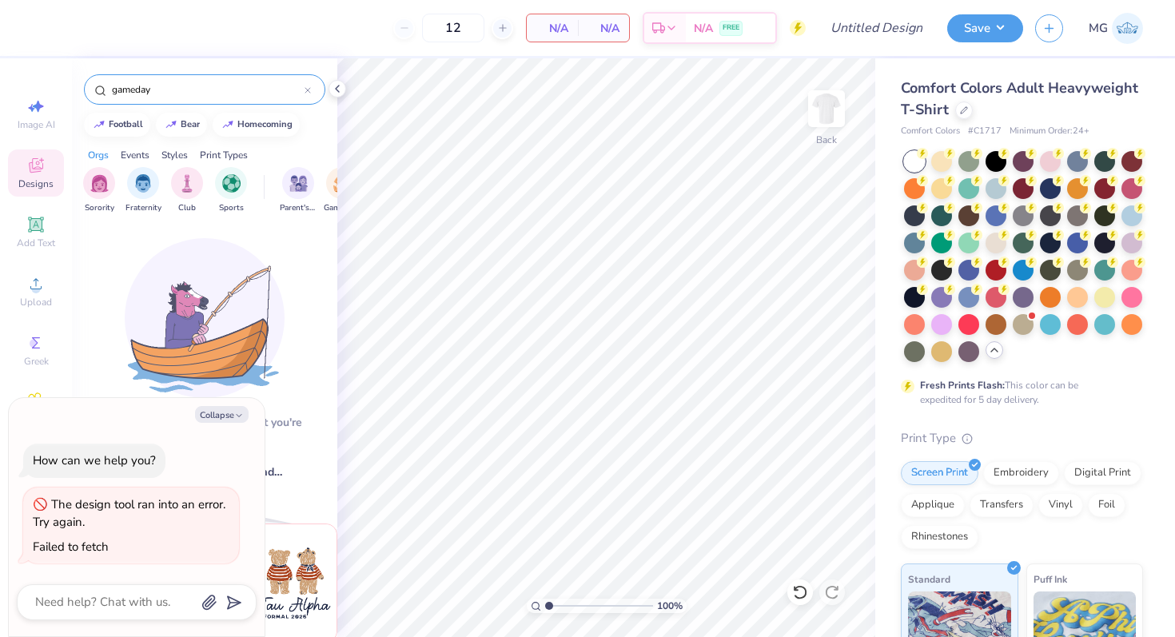
type input "gameday"
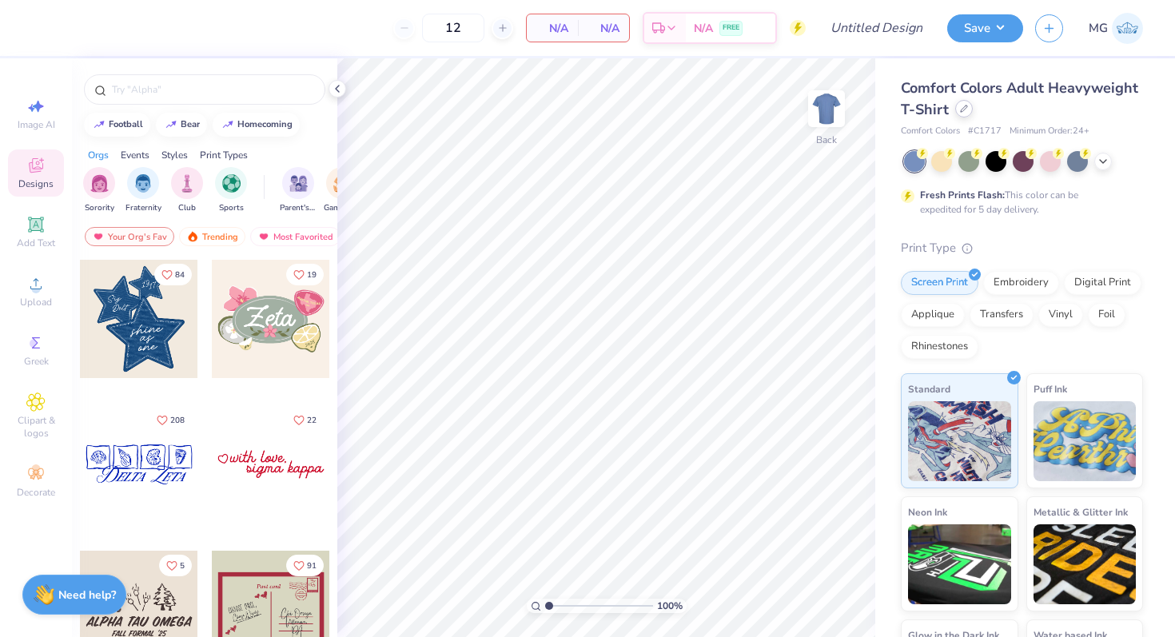
click at [973, 113] on div at bounding box center [964, 109] width 18 height 18
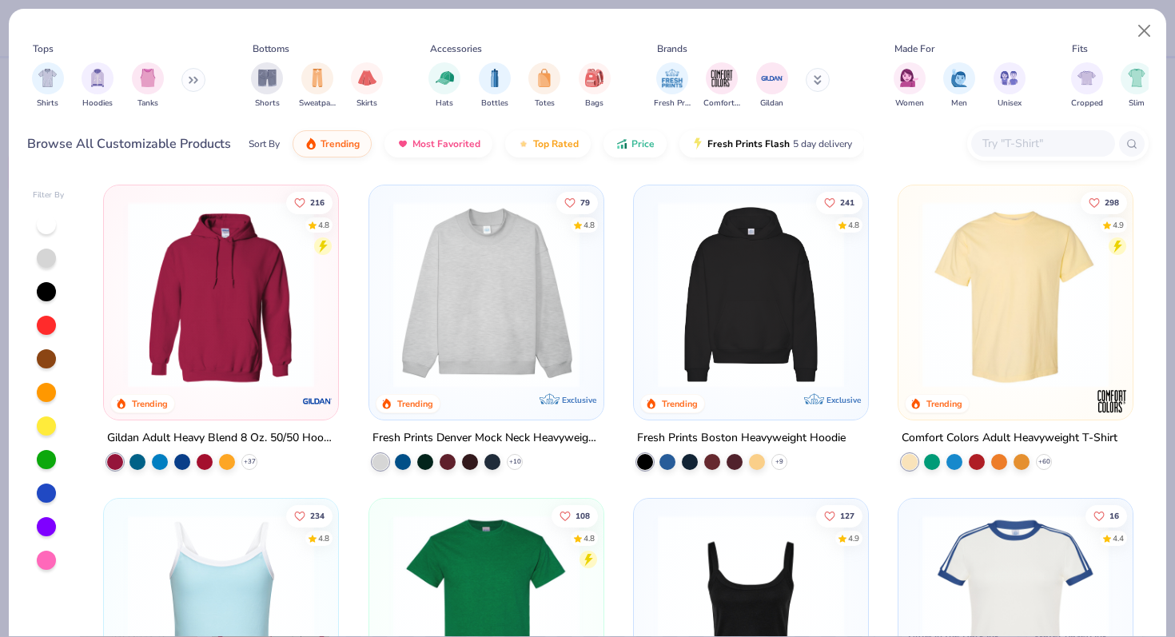
click at [825, 86] on button at bounding box center [818, 80] width 24 height 24
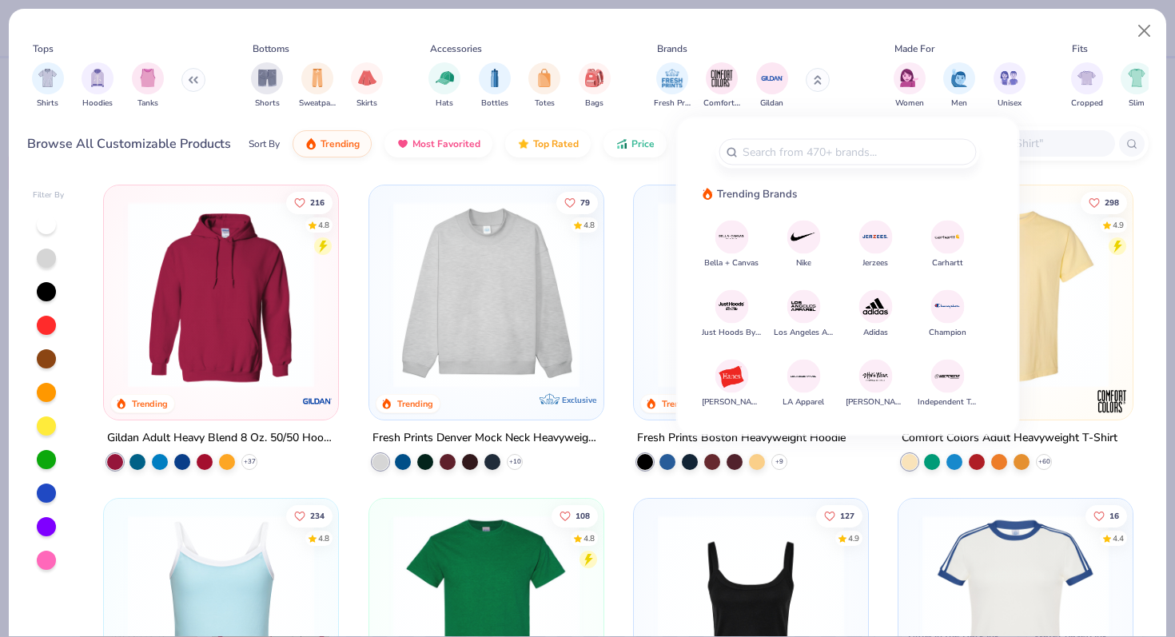
click at [794, 217] on div "Trending Brands Bella + Canvas Nike Jerzees Carhartt Just Hoods By AWDis Los An…" at bounding box center [848, 304] width 293 height 236
click at [798, 231] on img at bounding box center [804, 237] width 28 height 28
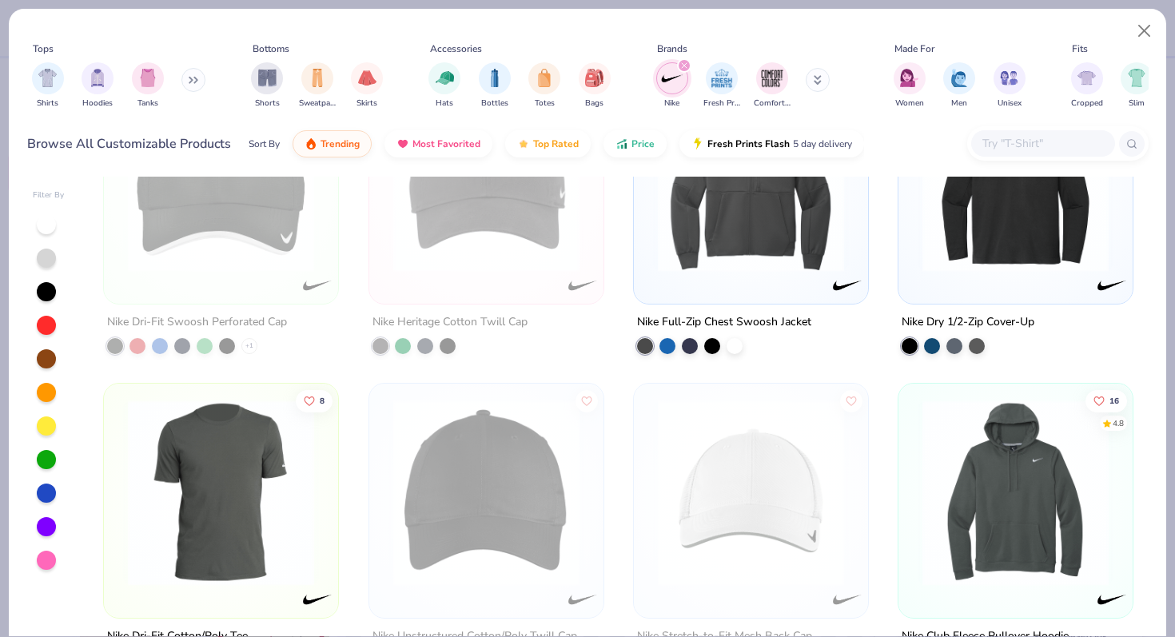
scroll to position [571, 0]
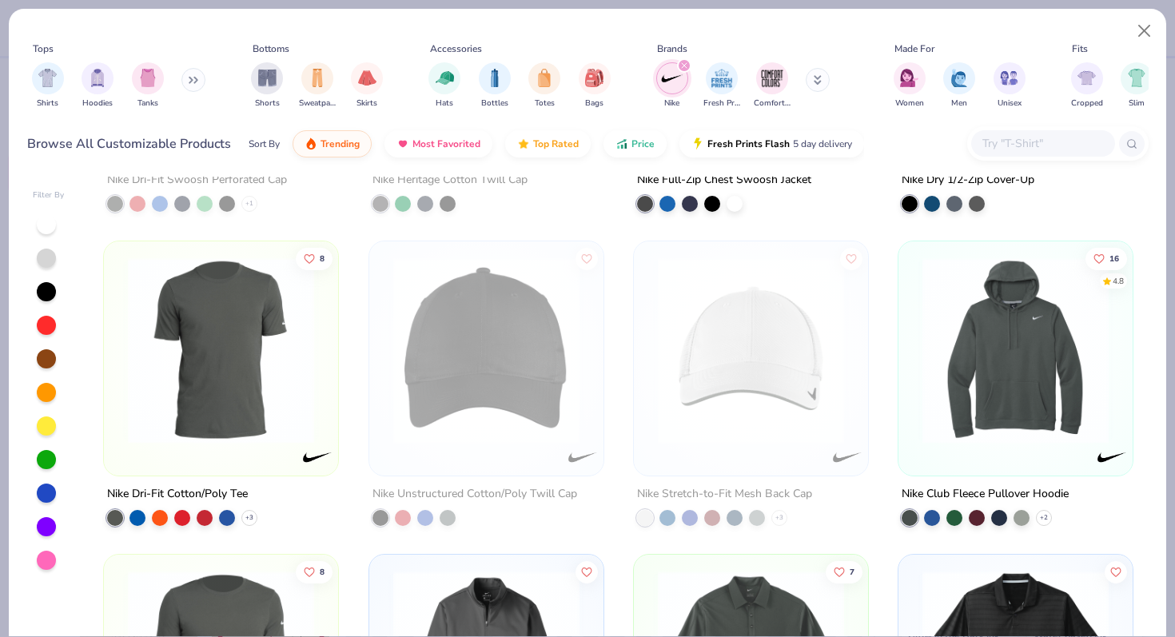
click at [252, 374] on img at bounding box center [221, 350] width 202 height 186
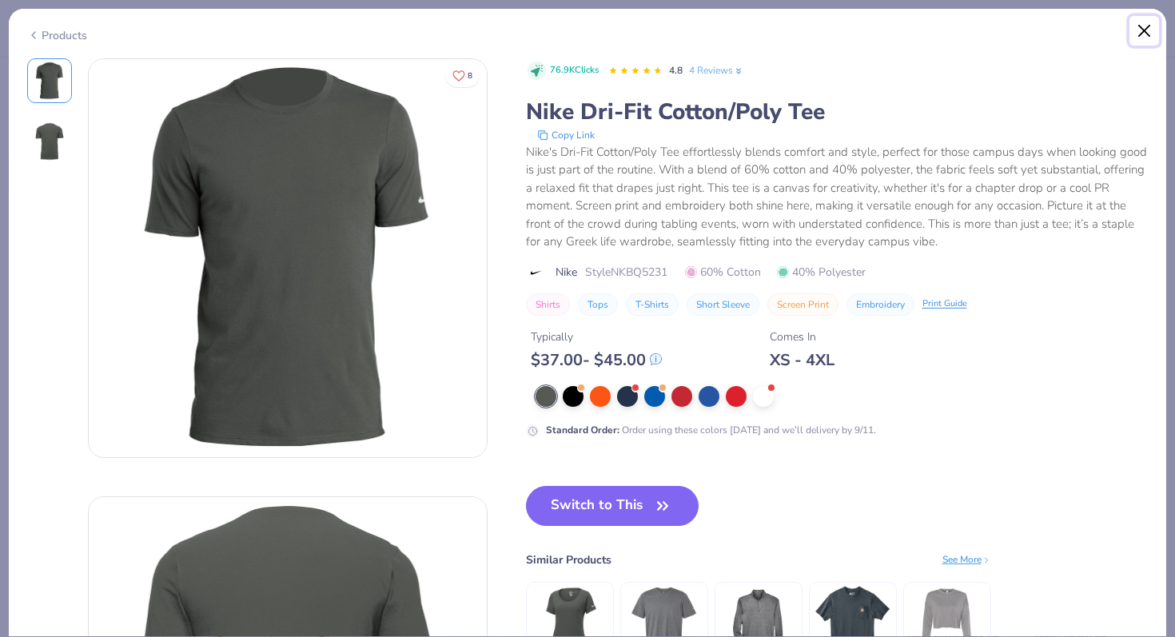
click at [1154, 34] on button "Close" at bounding box center [1144, 31] width 30 height 30
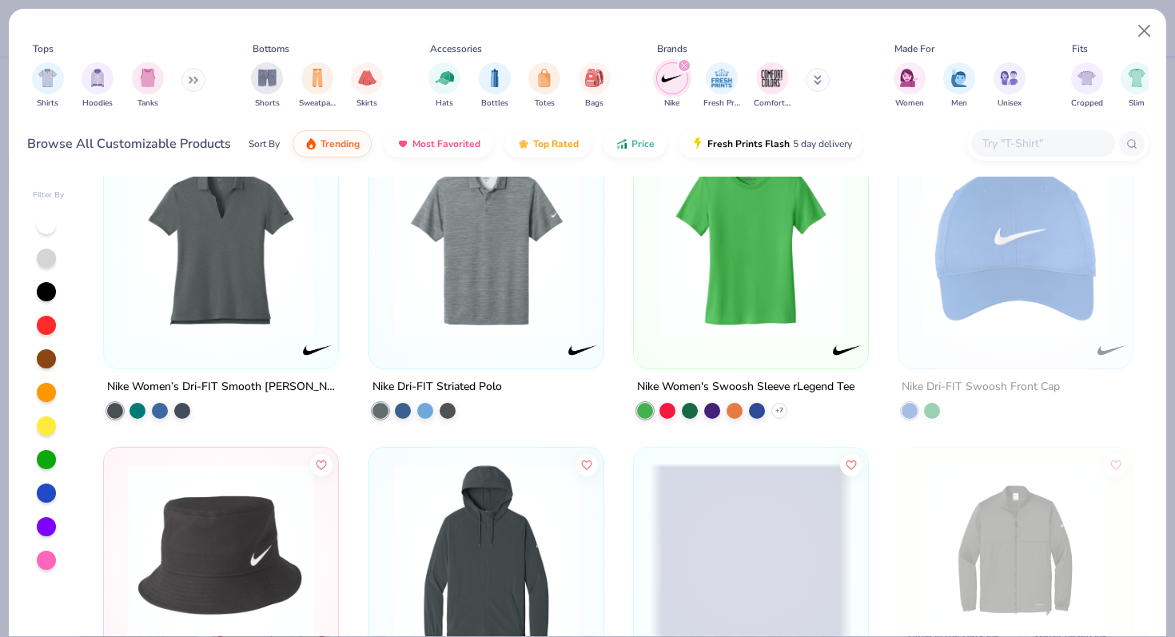
scroll to position [1870, 0]
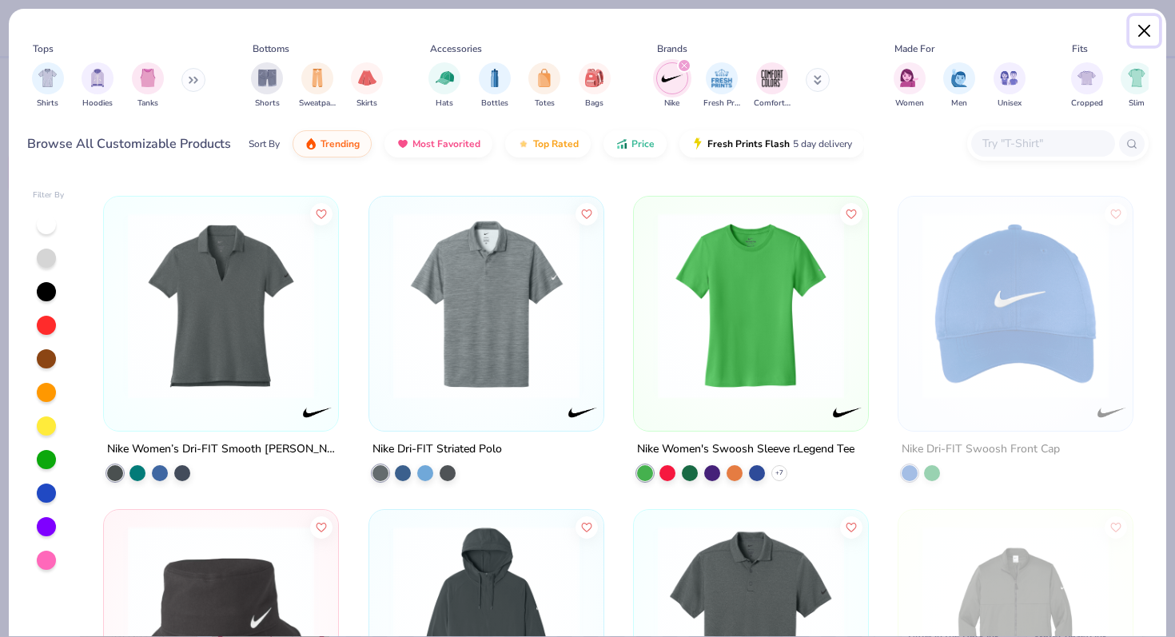
click at [1141, 26] on button "Close" at bounding box center [1144, 31] width 30 height 30
